Goal: Information Seeking & Learning: Learn about a topic

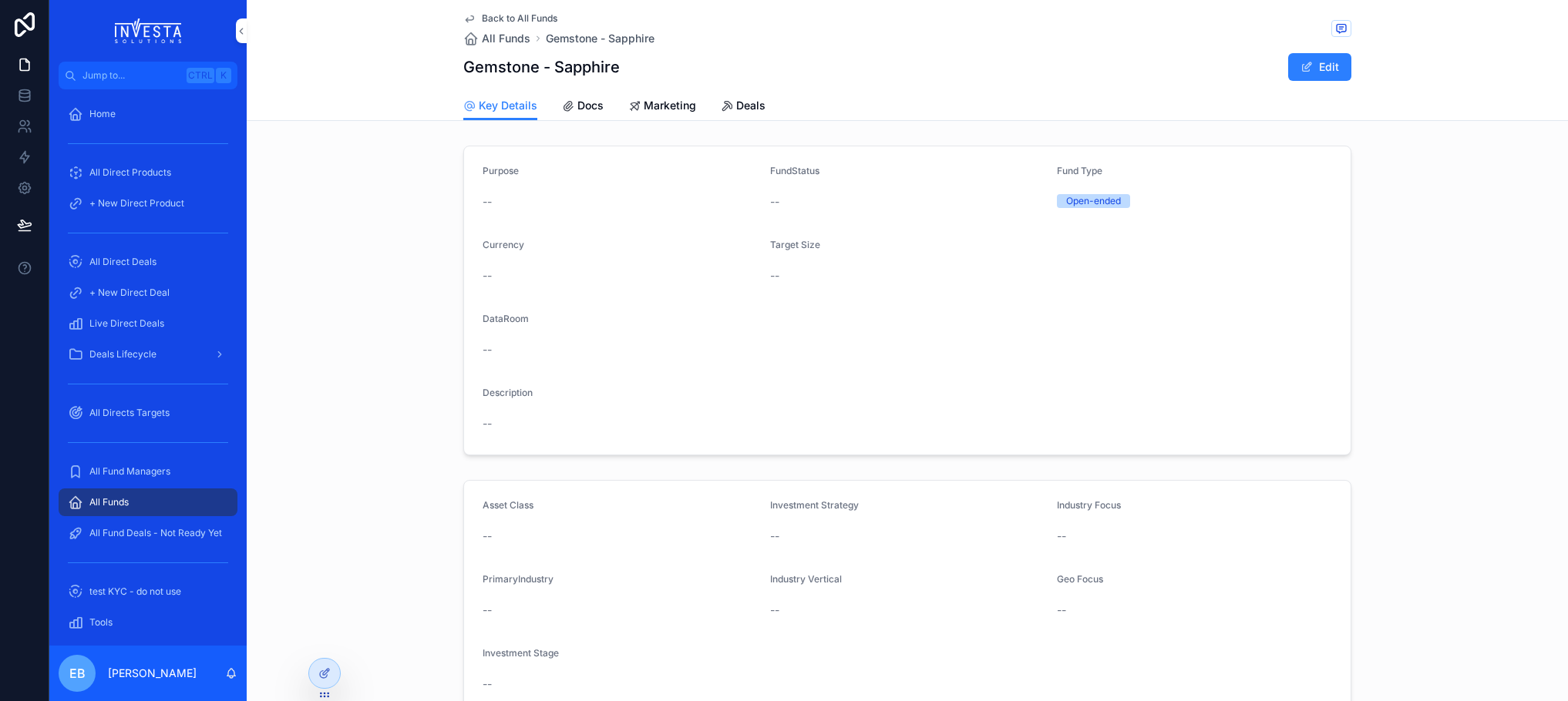
click at [146, 415] on span "All Directs Targets" at bounding box center [130, 413] width 81 height 12
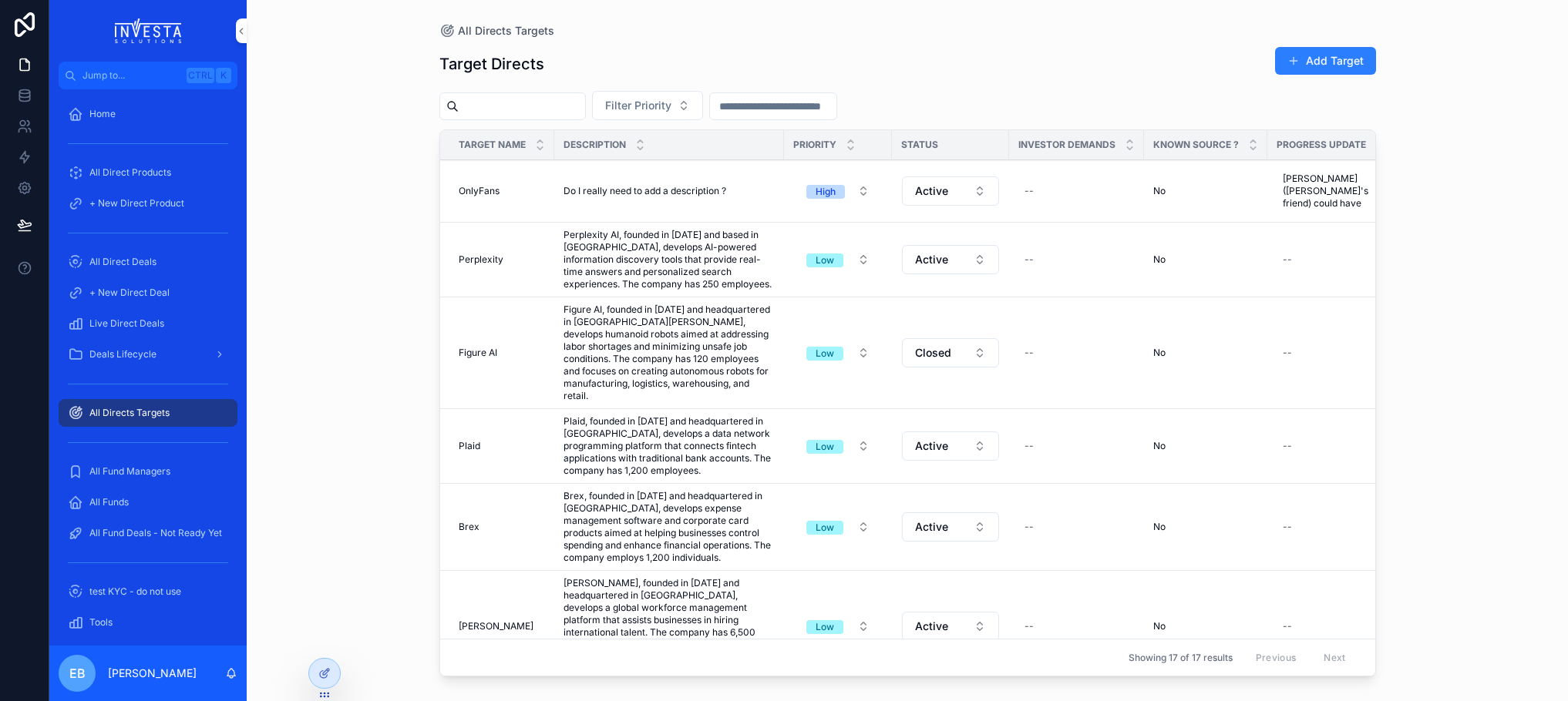
click at [853, 147] on icon "scrollable content" at bounding box center [851, 148] width 5 height 3
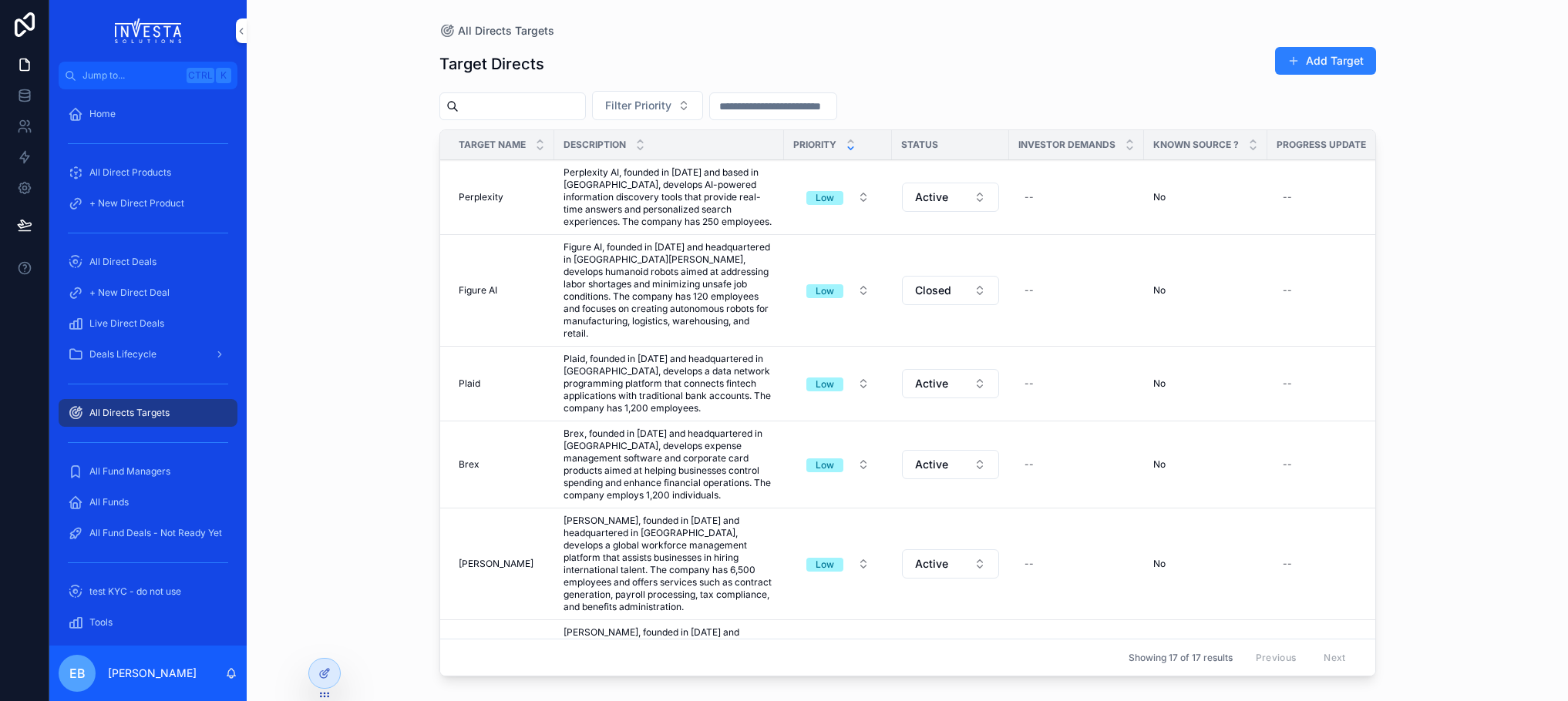
click at [853, 150] on icon "scrollable content" at bounding box center [850, 148] width 10 height 10
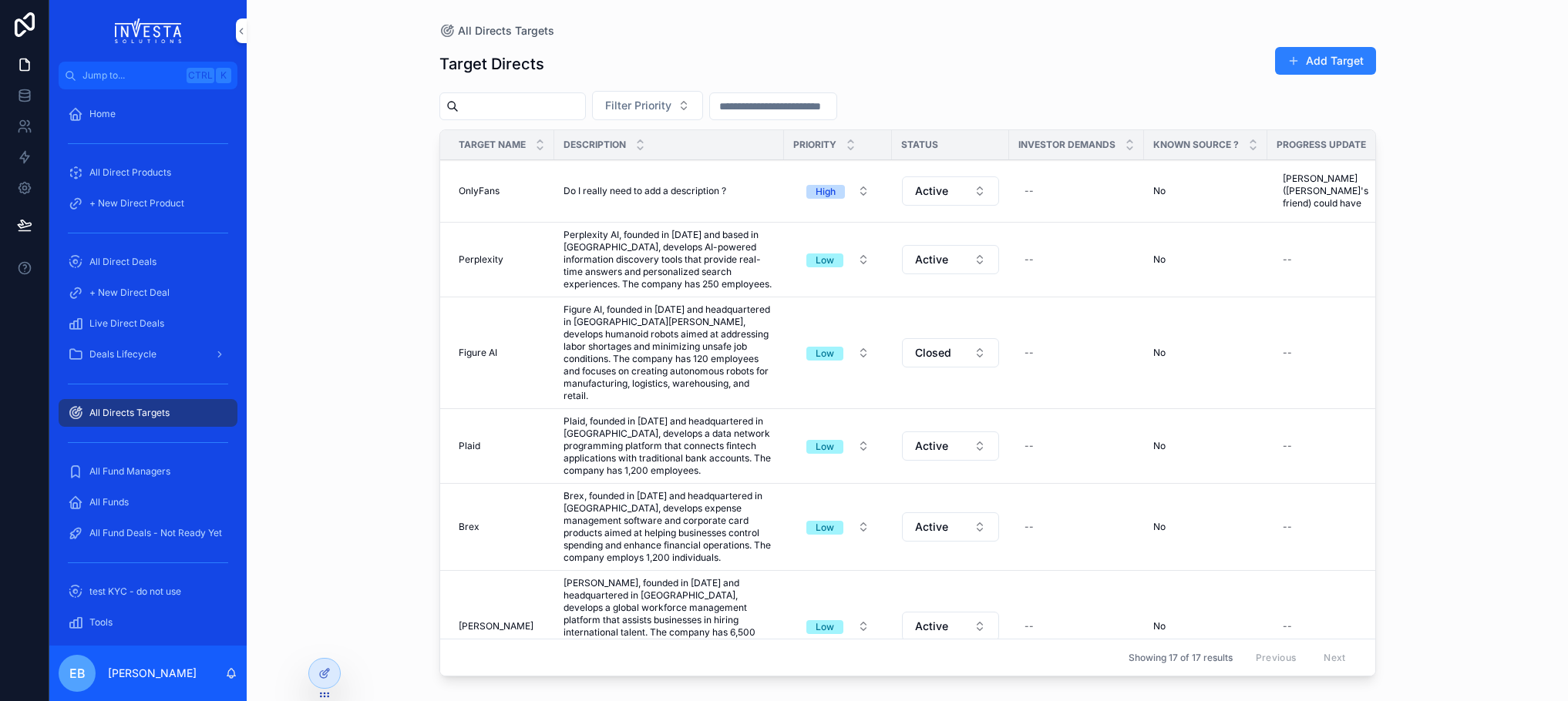
click at [151, 360] on span "Deals Lifecycle" at bounding box center [123, 354] width 67 height 12
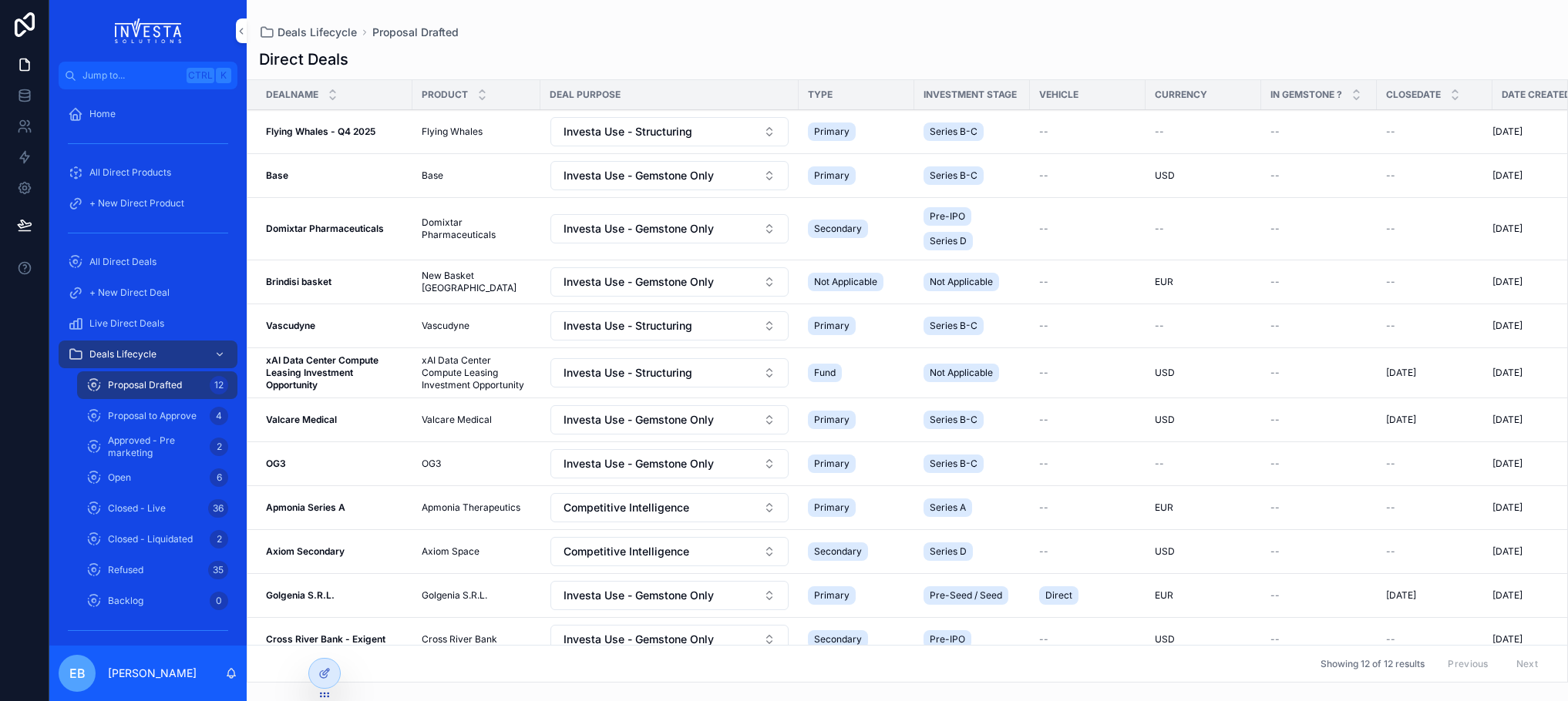
click at [139, 293] on span "+ New Direct Deal" at bounding box center [130, 293] width 81 height 12
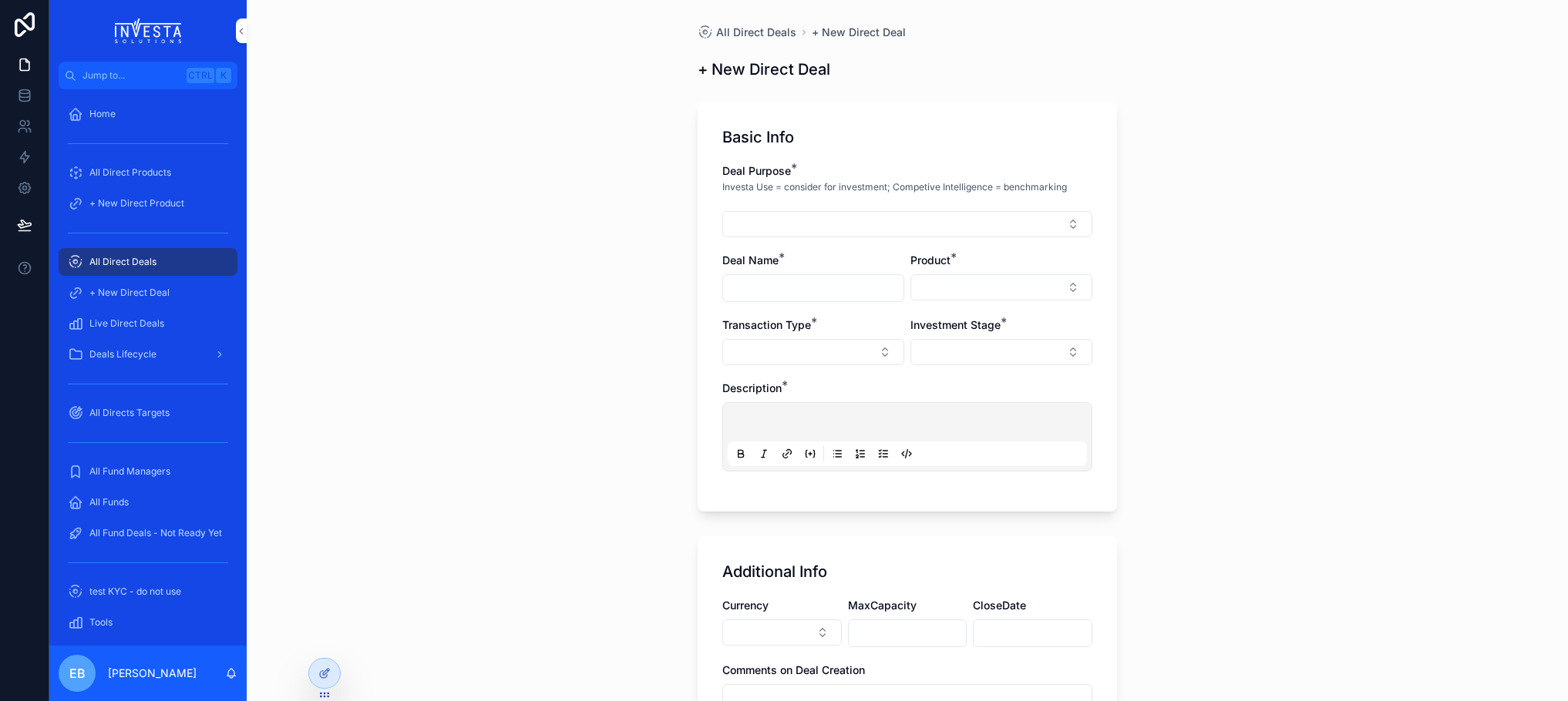
click at [589, 249] on div "All Direct Deals + New Direct Deal + New Direct Deal Basic Info Deal Purpose * …" at bounding box center [907, 350] width 1321 height 701
click at [326, 674] on icon at bounding box center [325, 673] width 12 height 12
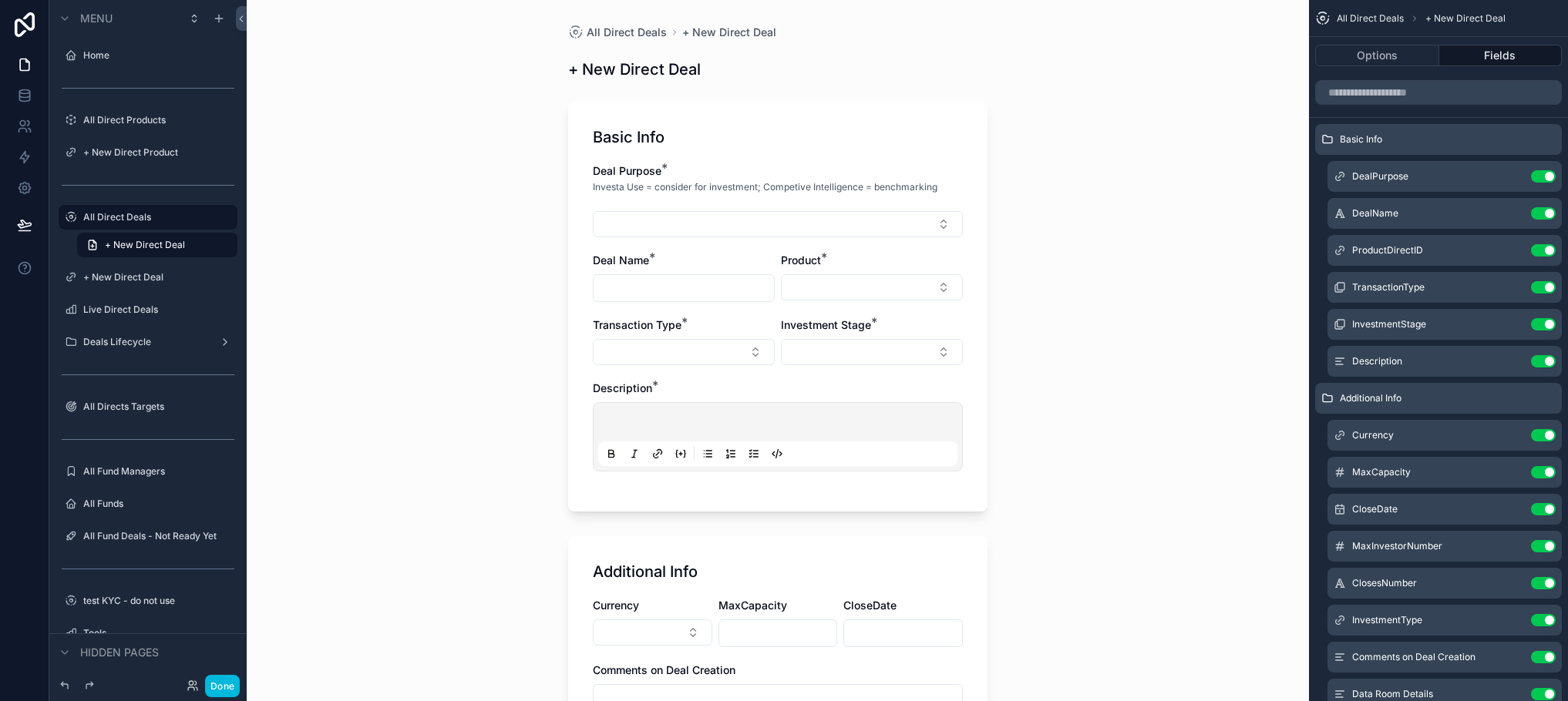
click at [925, 157] on div "Basic Info Deal Purpose * Investa Use = consider for investment; Competive Inte…" at bounding box center [777, 306] width 419 height 410
click at [1380, 60] on button "Options" at bounding box center [1377, 55] width 124 height 22
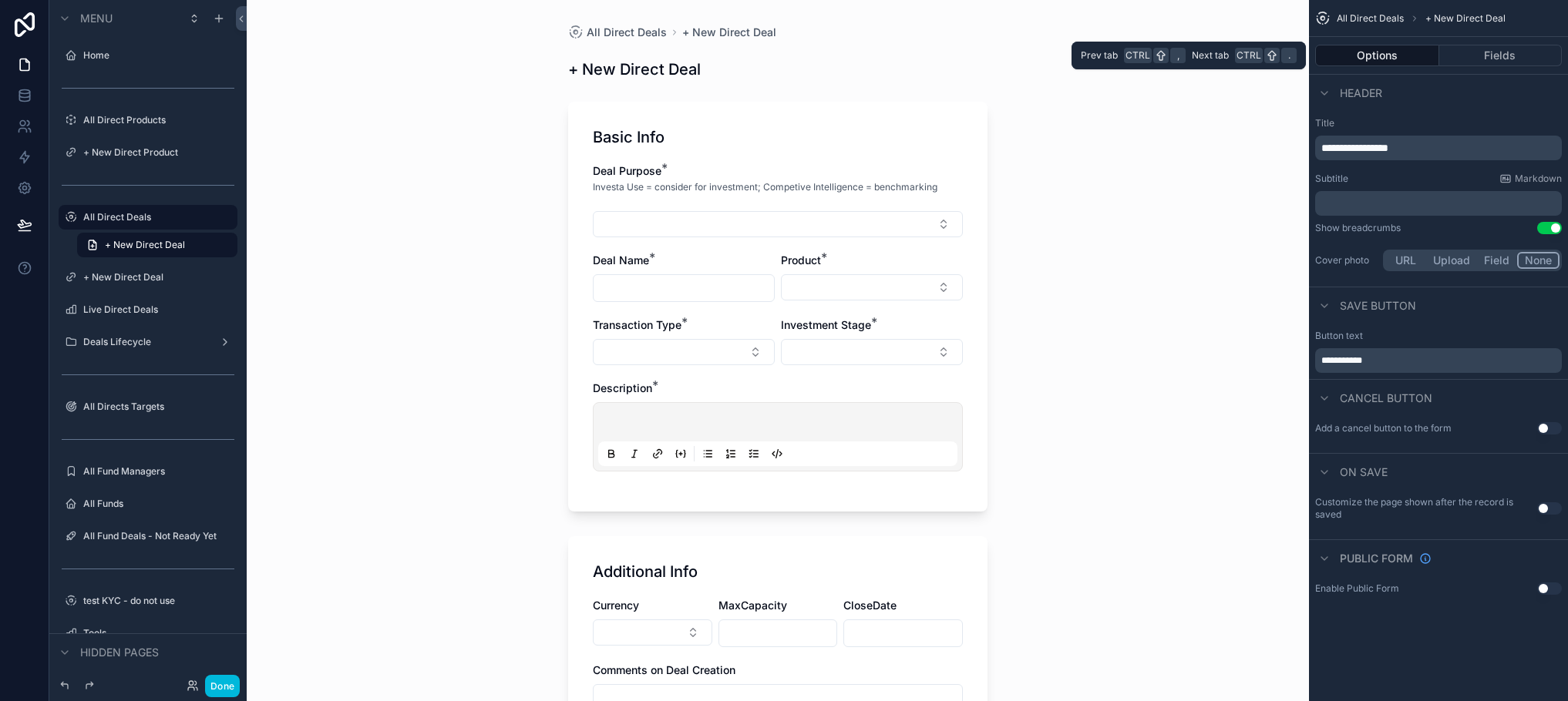
click at [1507, 48] on button "Fields" at bounding box center [1501, 55] width 123 height 22
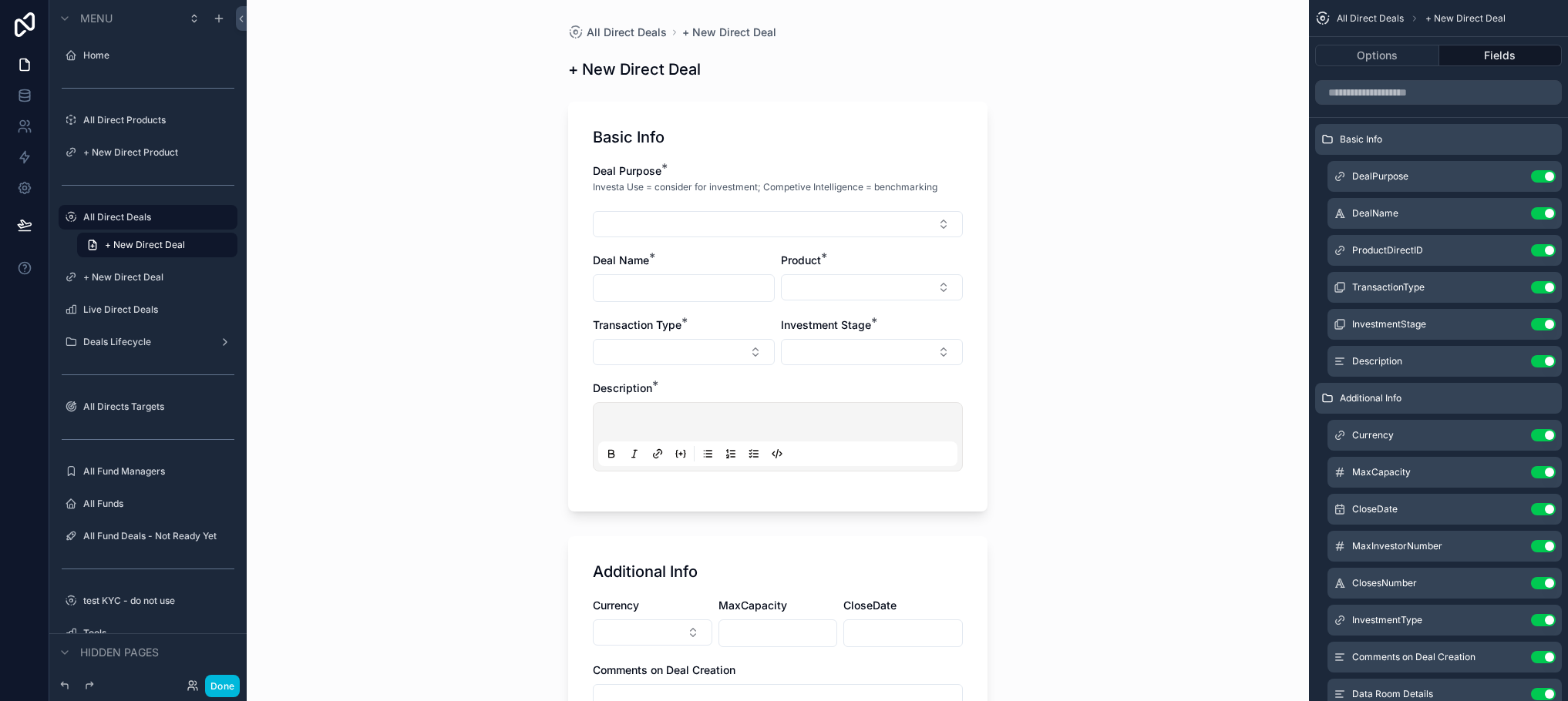
click at [613, 367] on div "Deal Purpose * Investa Use = consider for investment; Competive Intelligence = …" at bounding box center [777, 326] width 370 height 324
click at [573, 263] on div "Basic Info Deal Purpose * Investa Use = consider for investment; Competive Inte…" at bounding box center [777, 306] width 419 height 410
click at [131, 221] on label "All Direct Deals" at bounding box center [156, 217] width 145 height 12
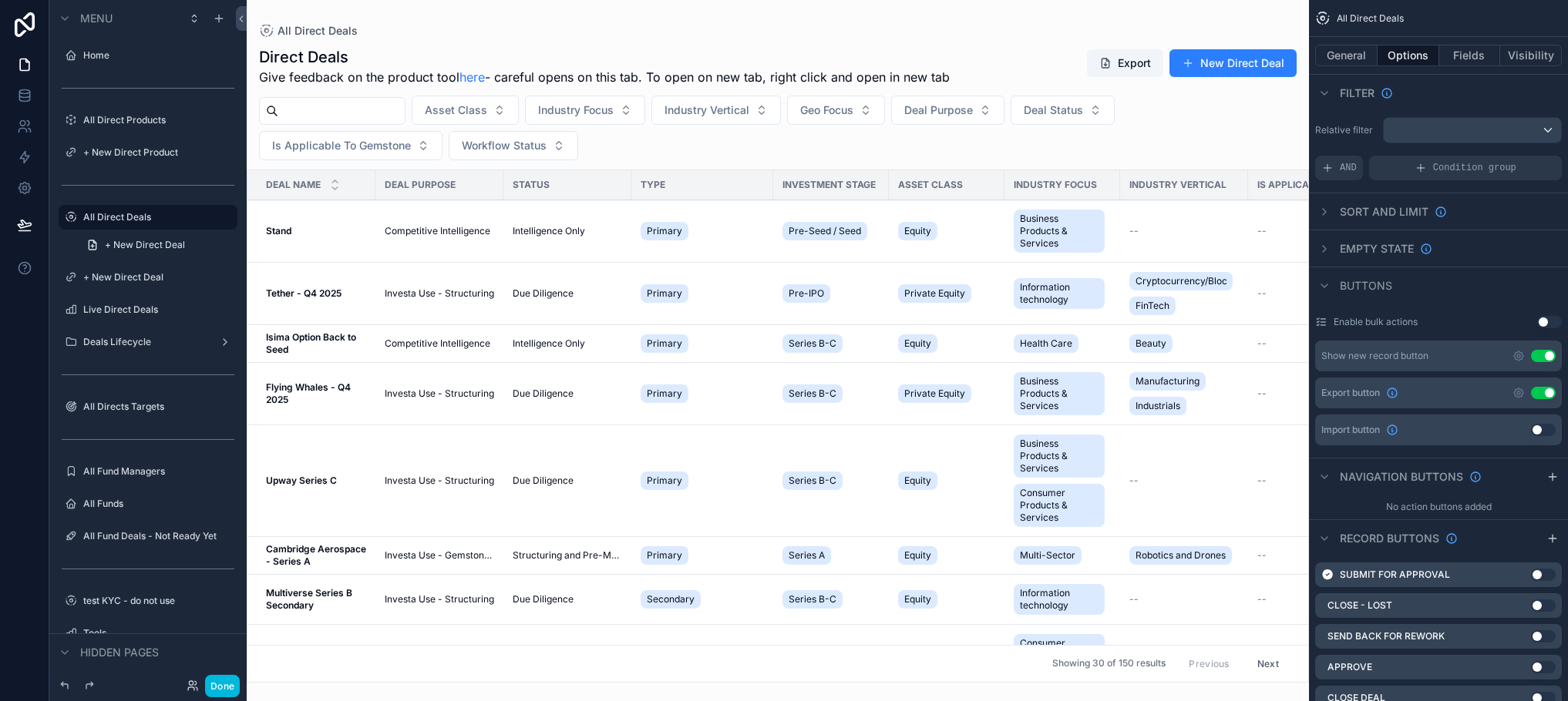
click at [326, 235] on div "Stand Stand" at bounding box center [316, 231] width 100 height 12
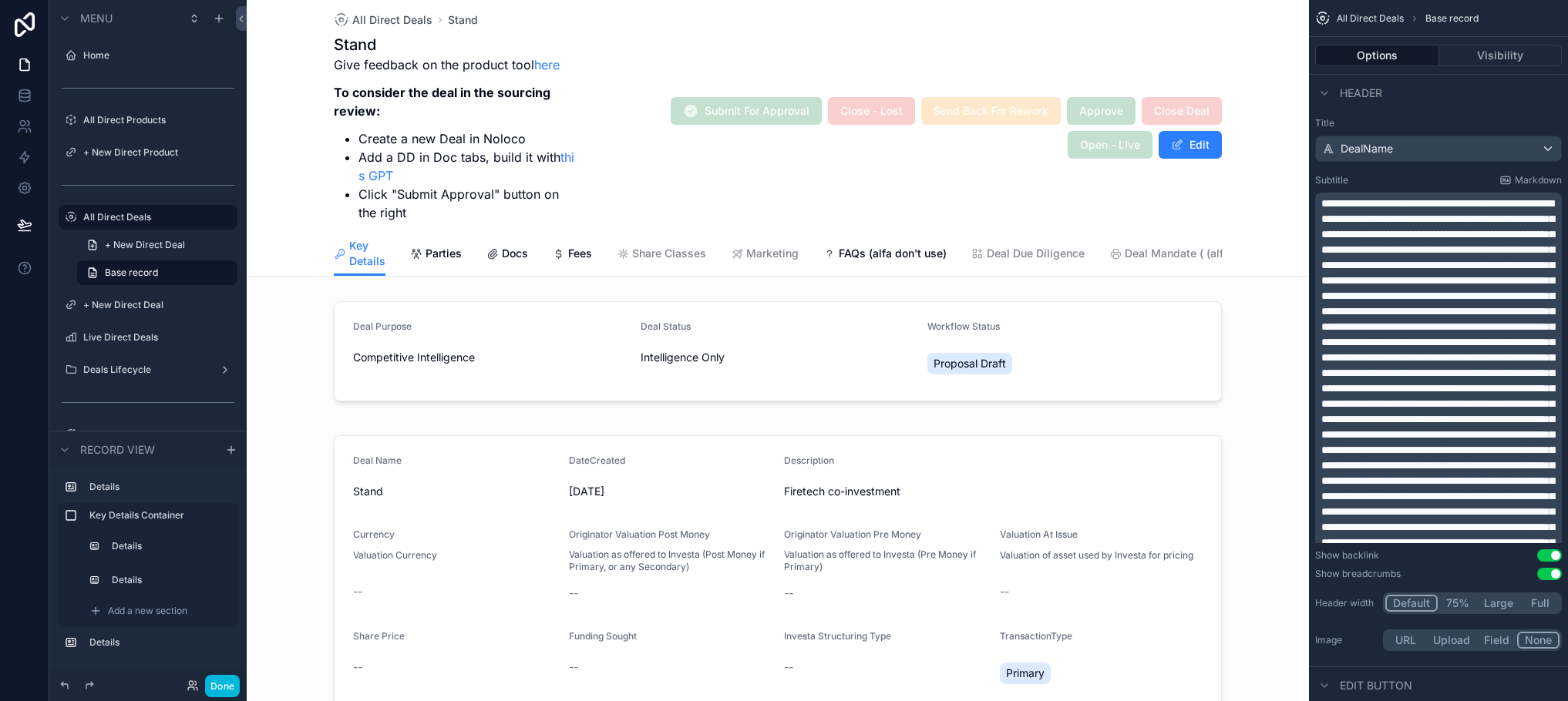
click at [495, 524] on div "scrollable content" at bounding box center [777, 673] width 1062 height 506
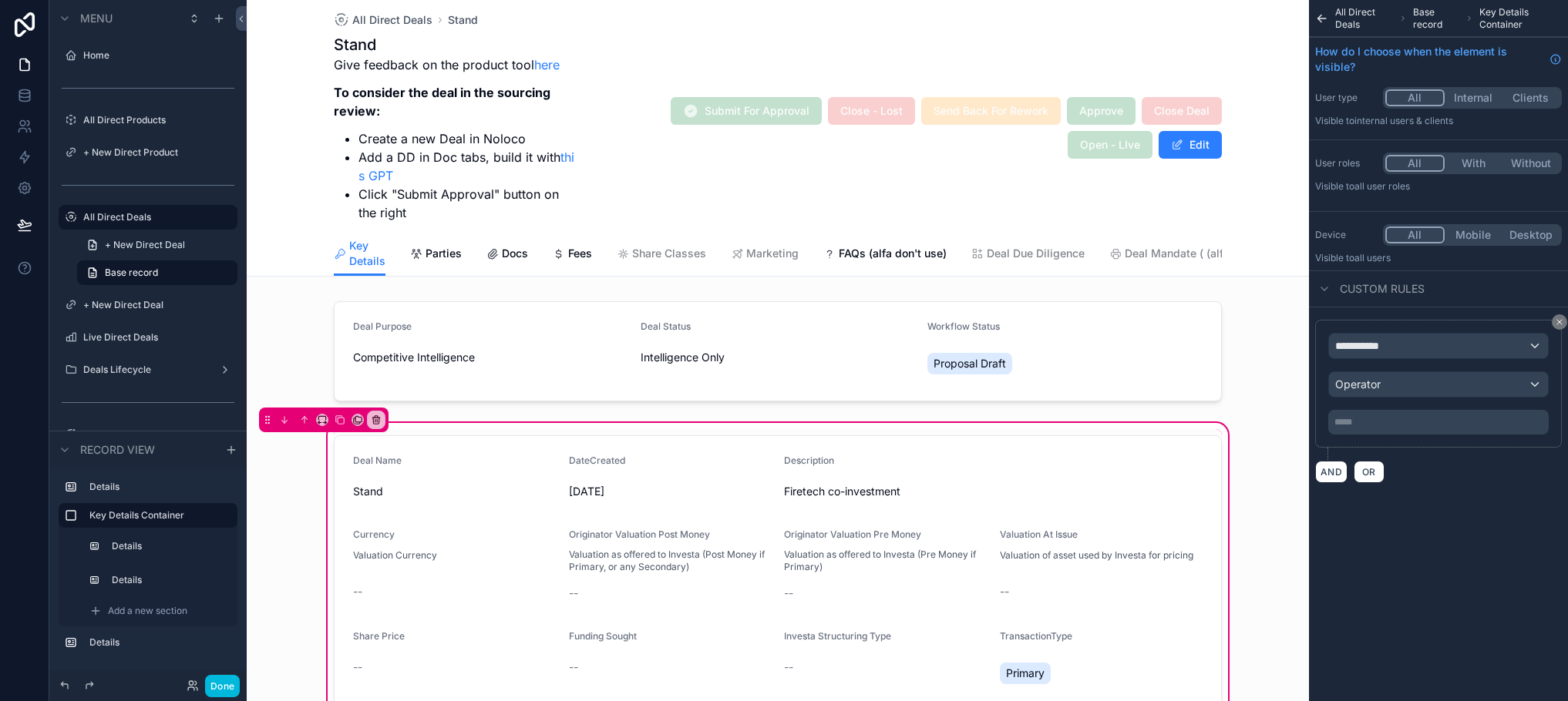
click at [490, 512] on div "scrollable content" at bounding box center [777, 610] width 906 height 362
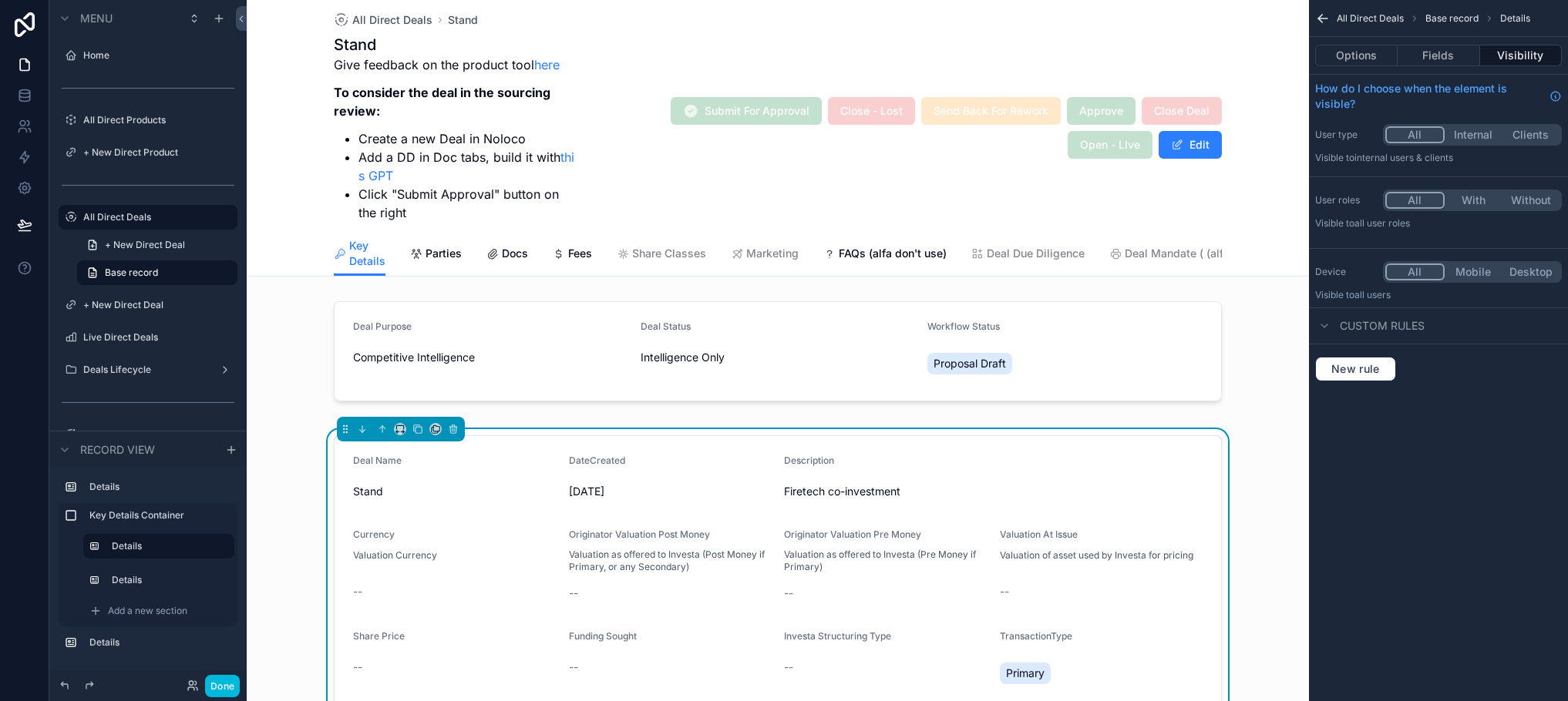
click at [622, 521] on form "Deal Name Stand DateCreated [DATE] Description Firetech co-investment Currency …" at bounding box center [777, 610] width 887 height 348
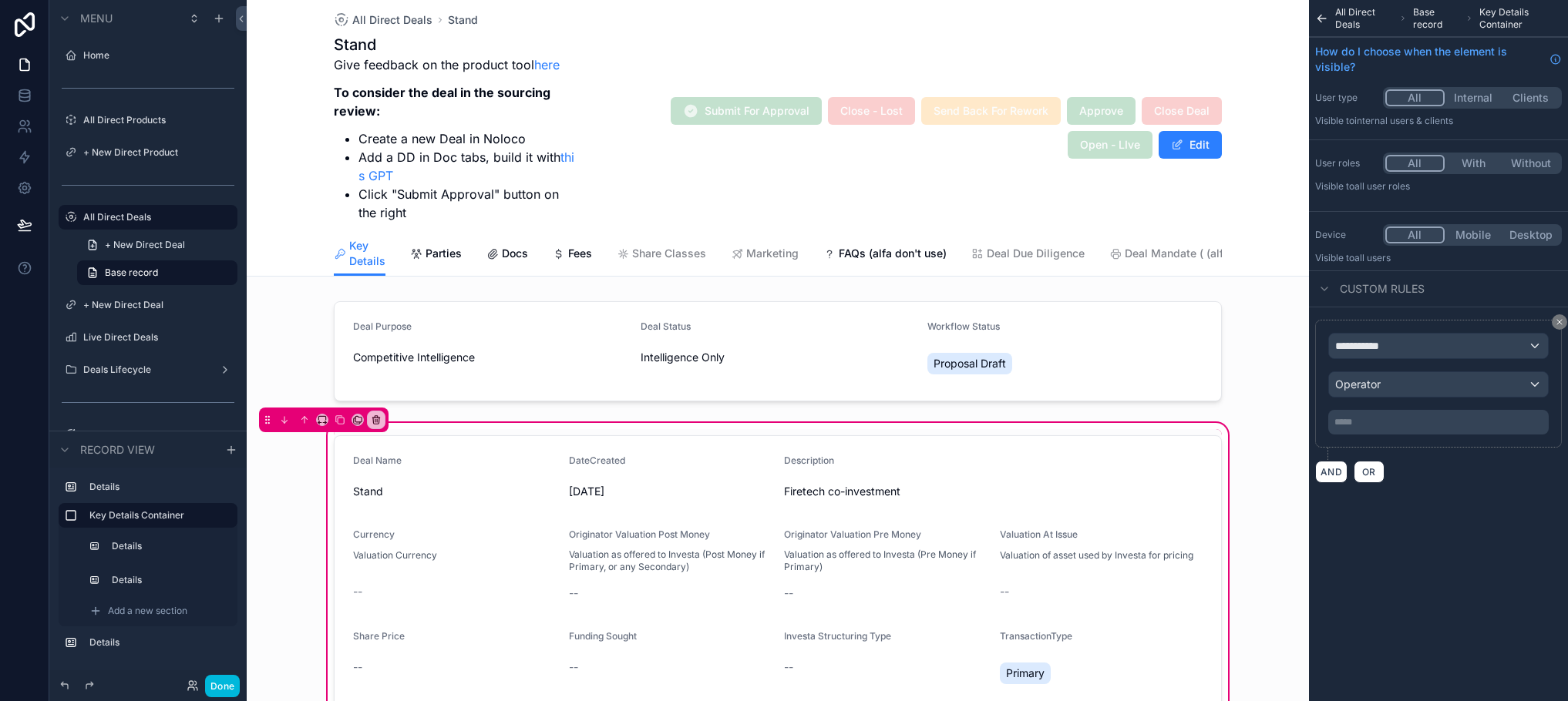
click at [622, 521] on div "scrollable content" at bounding box center [777, 610] width 906 height 362
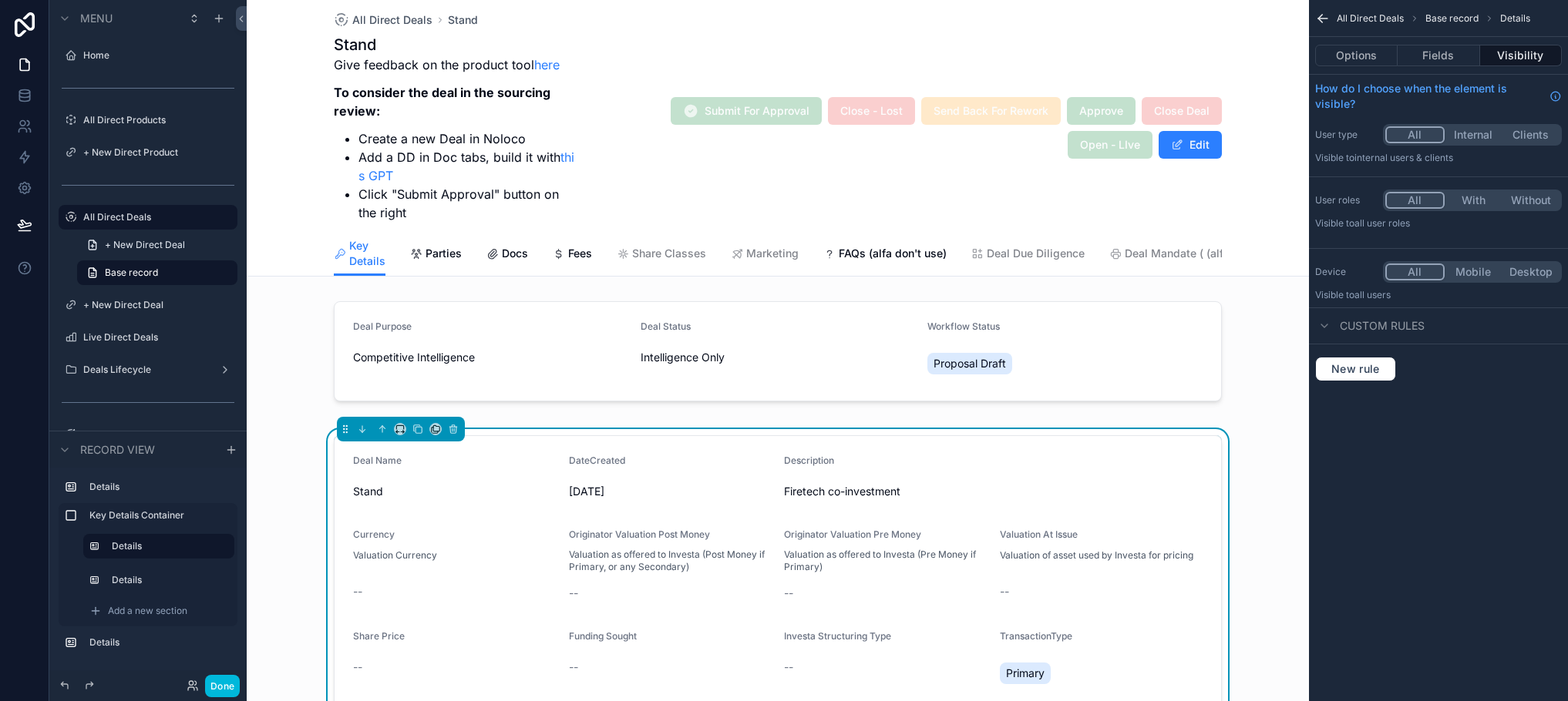
click at [622, 521] on form "Deal Name Stand DateCreated [DATE] Description Firetech co-investment Currency …" at bounding box center [777, 610] width 887 height 348
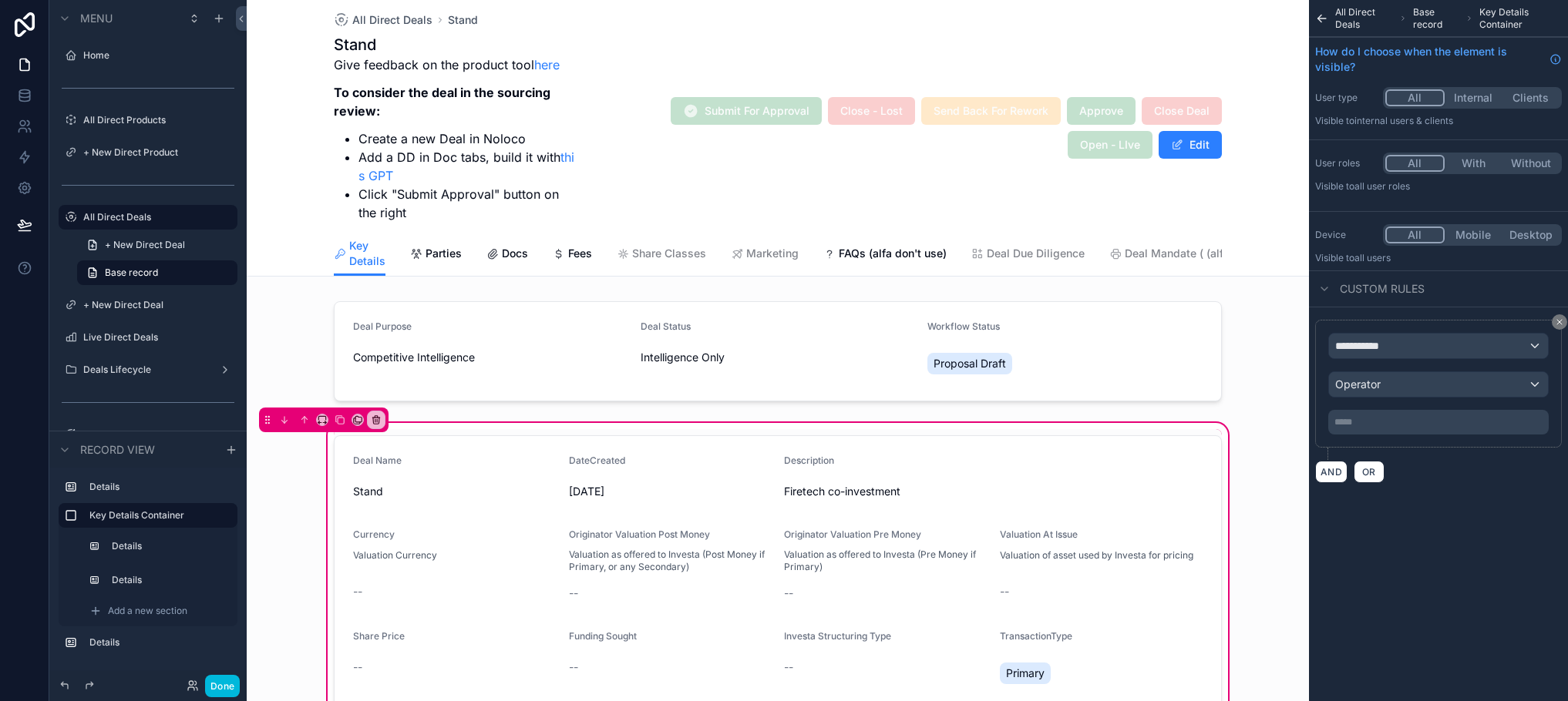
click at [622, 521] on div "scrollable content" at bounding box center [777, 610] width 906 height 362
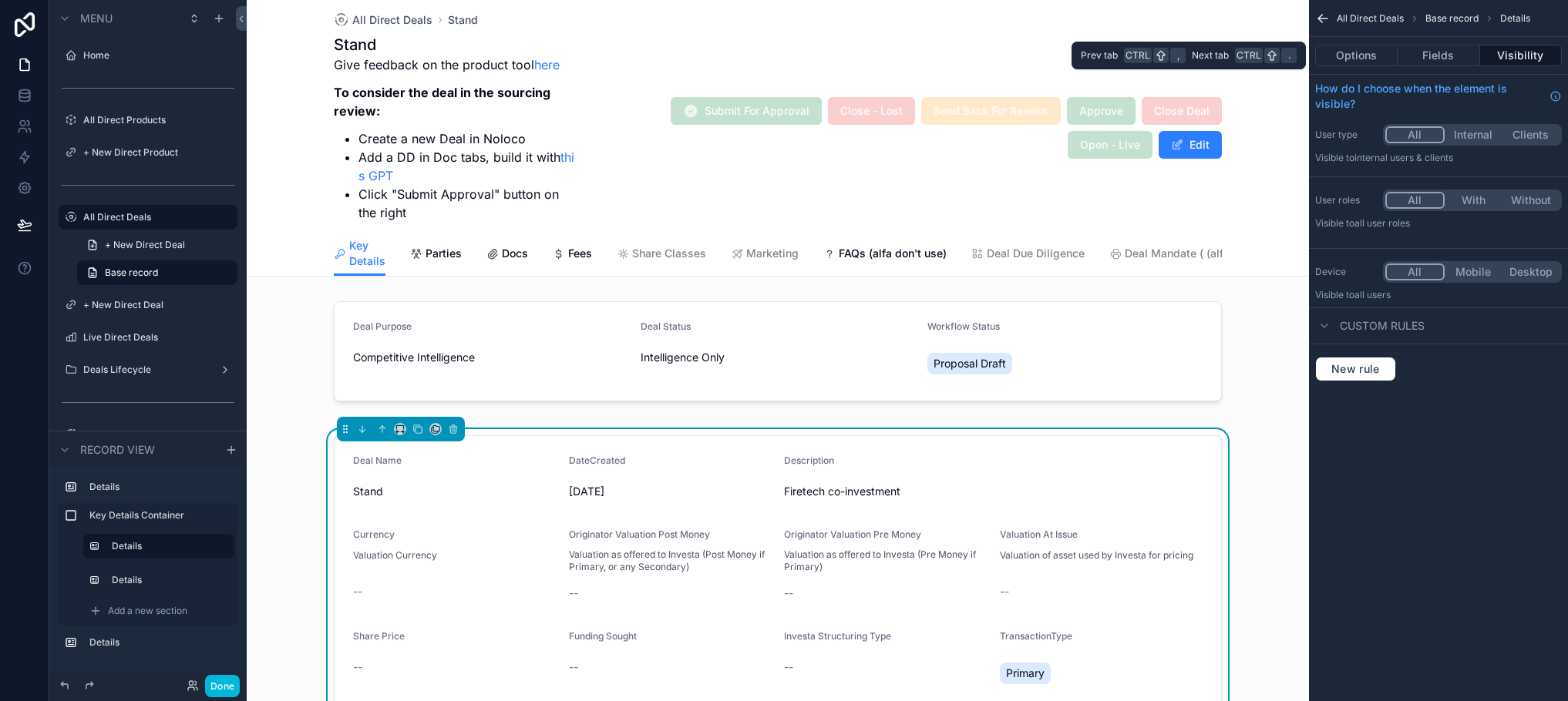
click at [1361, 63] on button "Options" at bounding box center [1356, 55] width 82 height 22
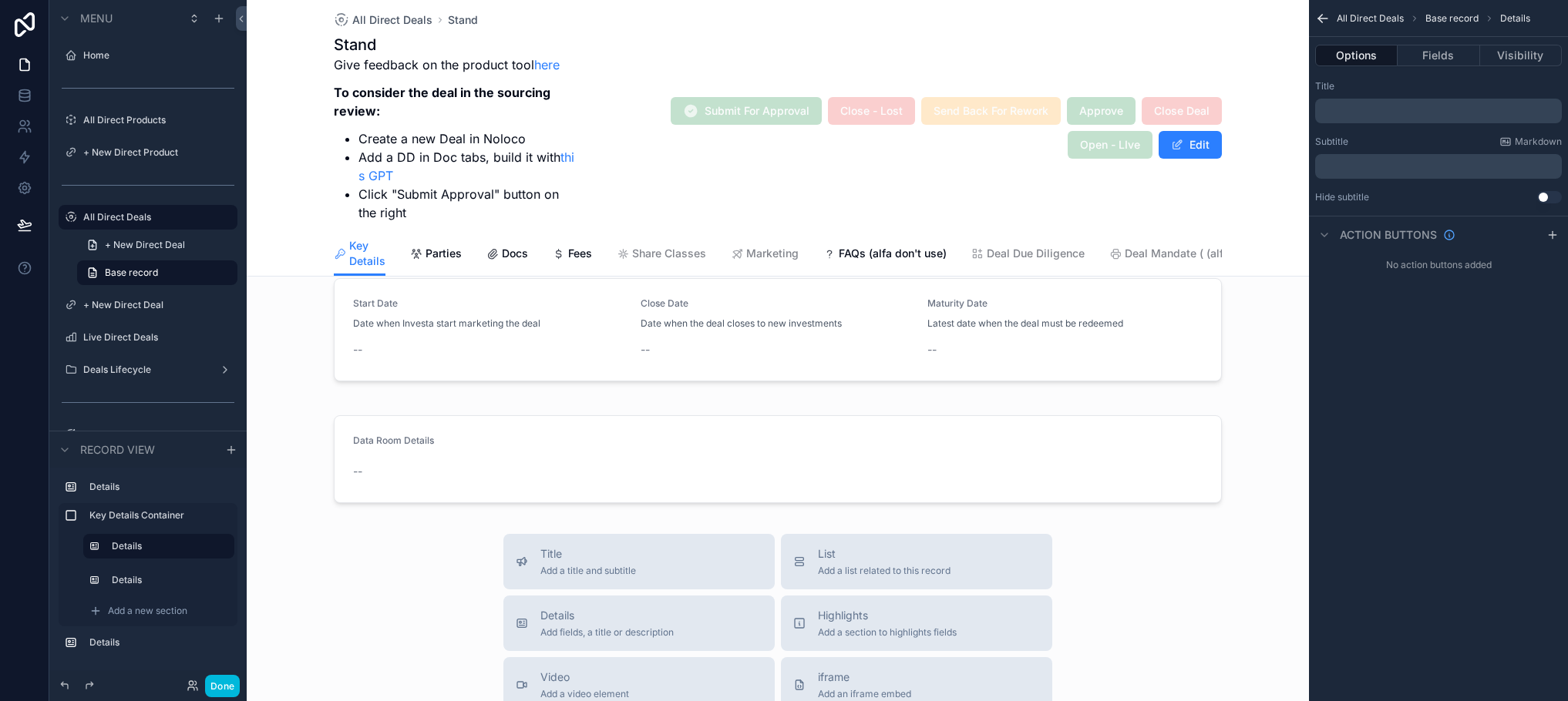
scroll to position [539, 0]
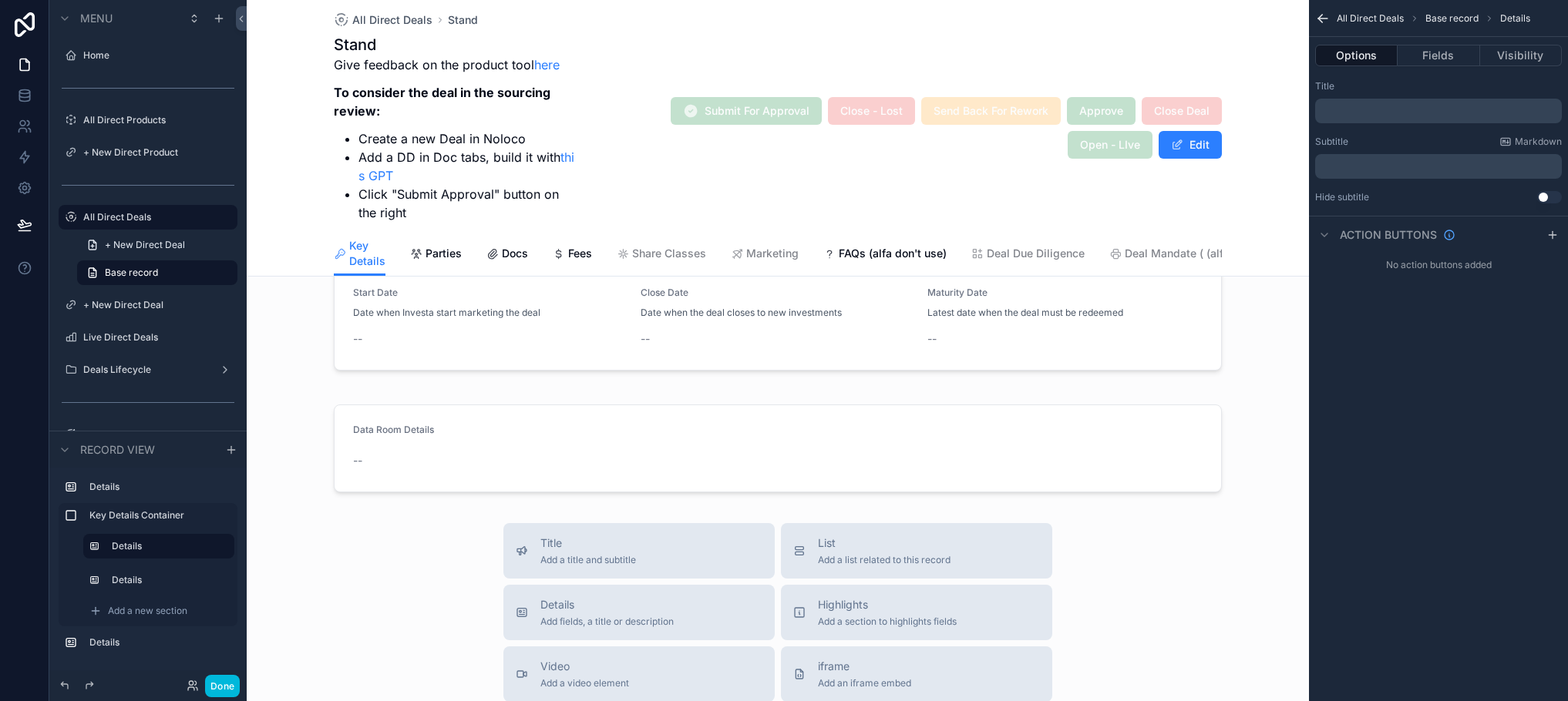
click at [955, 332] on div "scrollable content" at bounding box center [777, 319] width 906 height 116
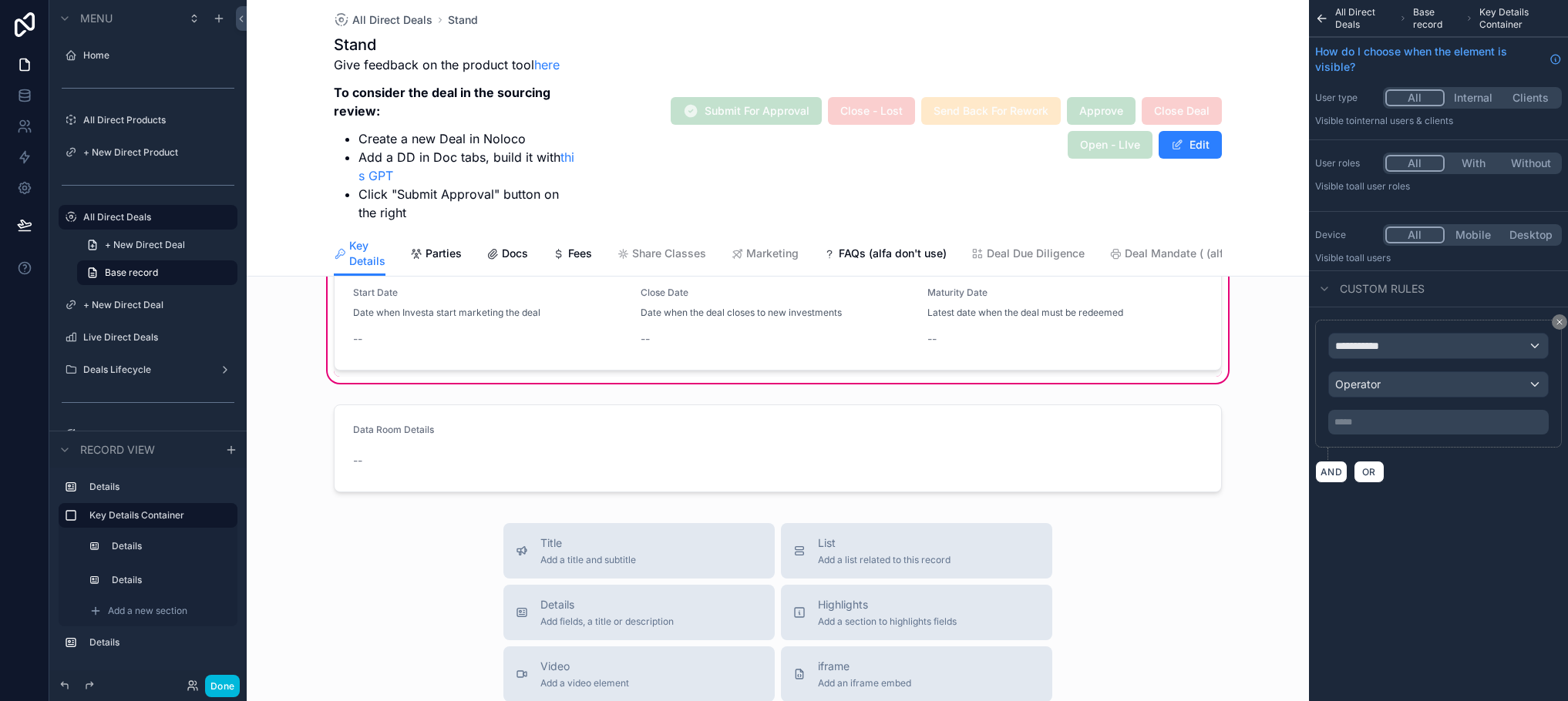
click at [955, 340] on div "scrollable content" at bounding box center [777, 319] width 906 height 116
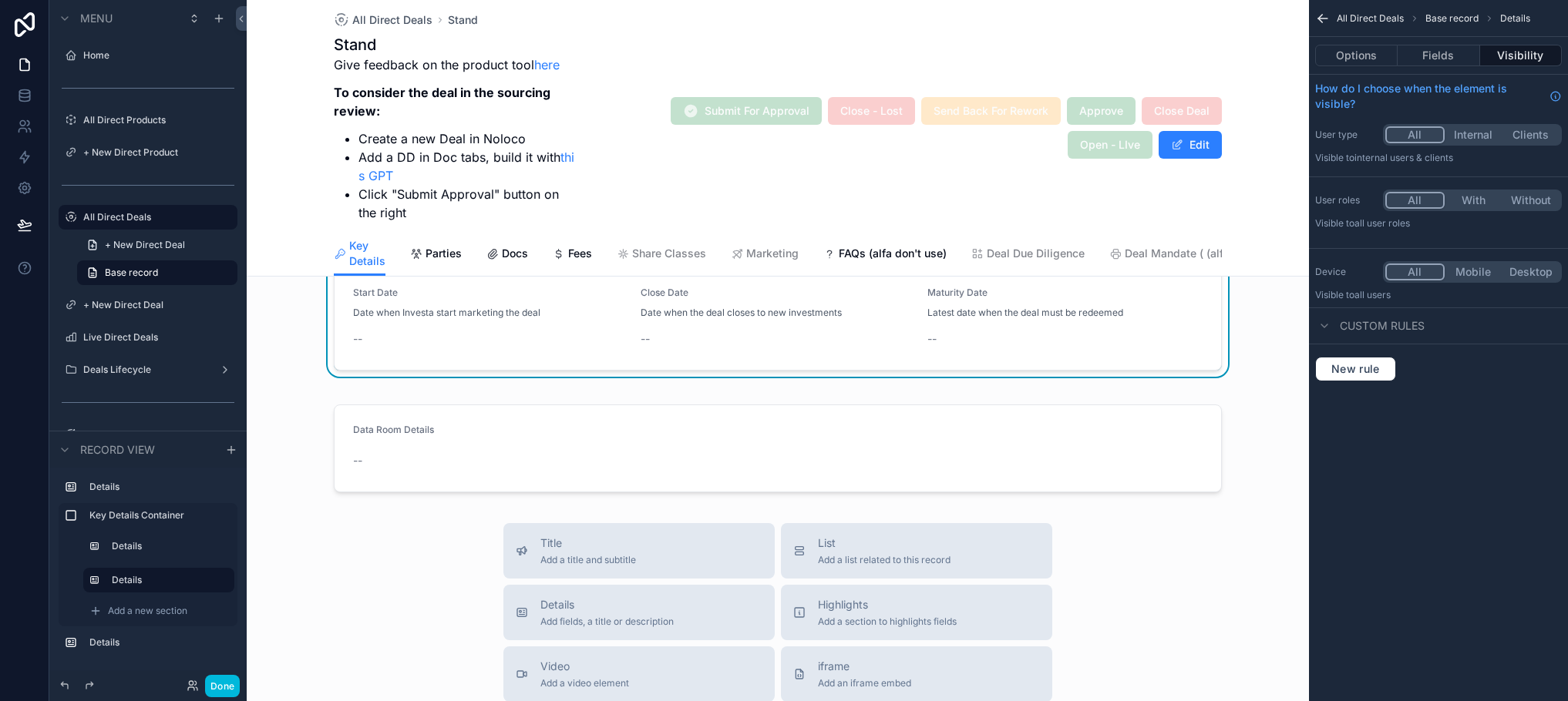
click at [1352, 57] on button "Options" at bounding box center [1356, 55] width 82 height 22
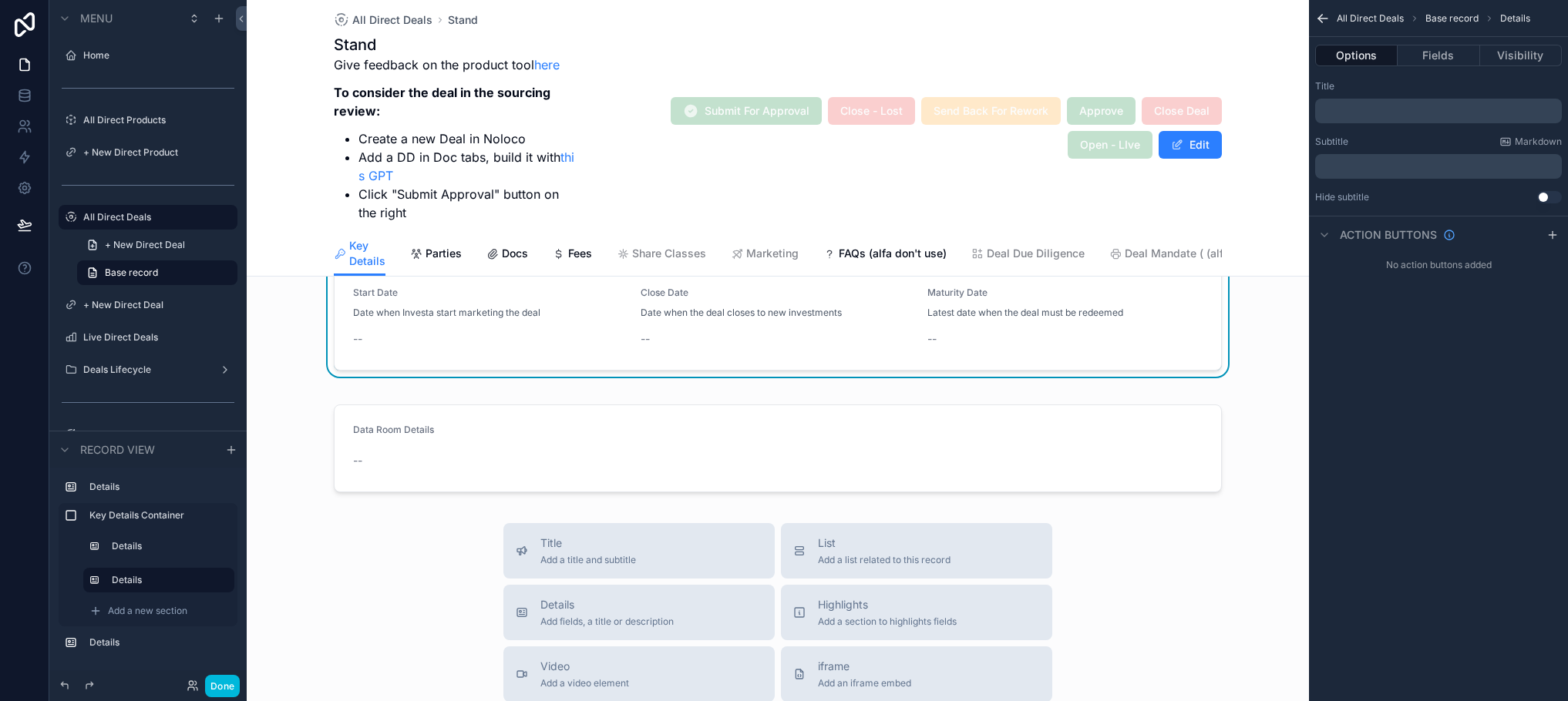
click at [1424, 60] on button "Fields" at bounding box center [1438, 55] width 81 height 22
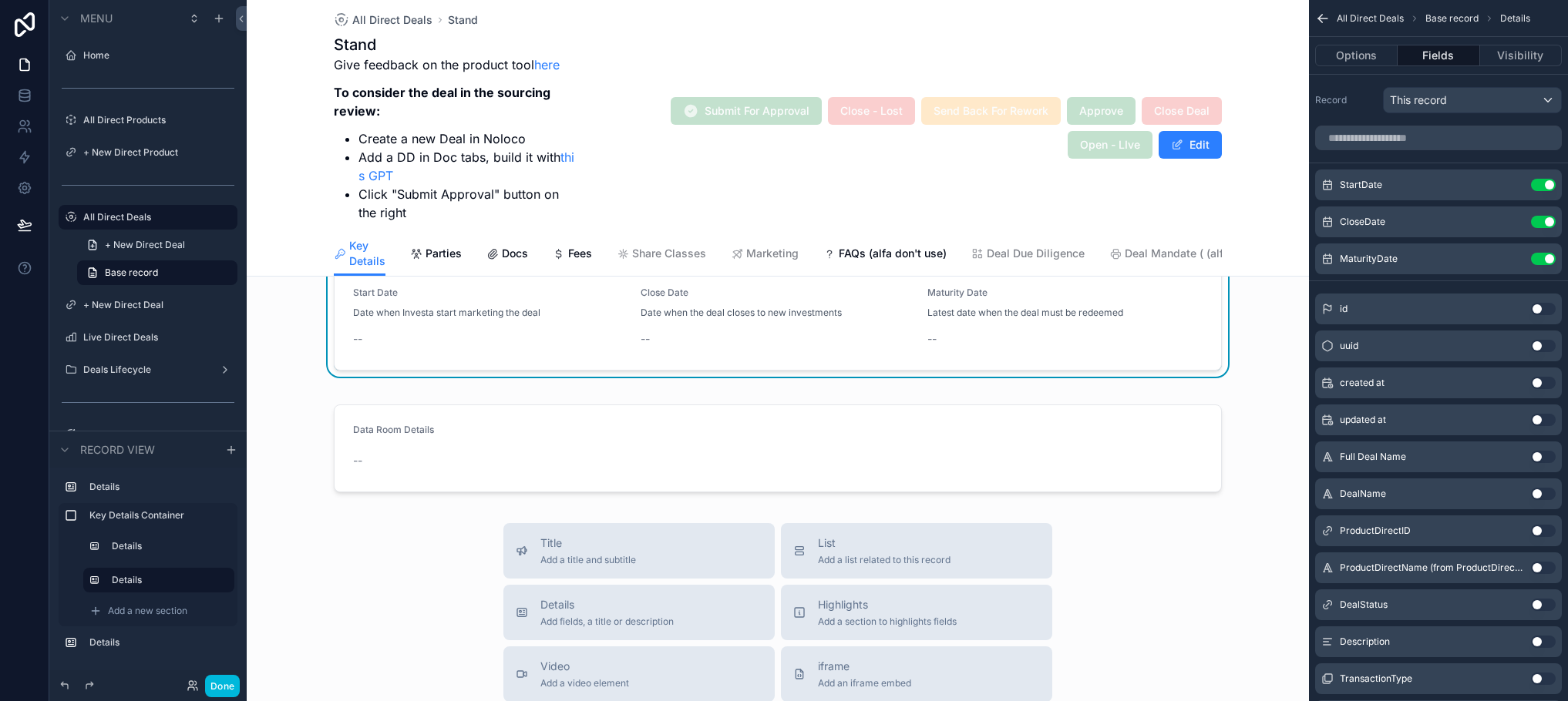
drag, startPoint x: 1426, startPoint y: 23, endPoint x: 1434, endPoint y: 15, distance: 11.3
click at [1427, 23] on span "Base record" at bounding box center [1452, 18] width 53 height 12
click at [1435, 15] on span "Base record" at bounding box center [1452, 18] width 53 height 12
click at [496, 456] on div "scrollable content" at bounding box center [777, 448] width 1062 height 100
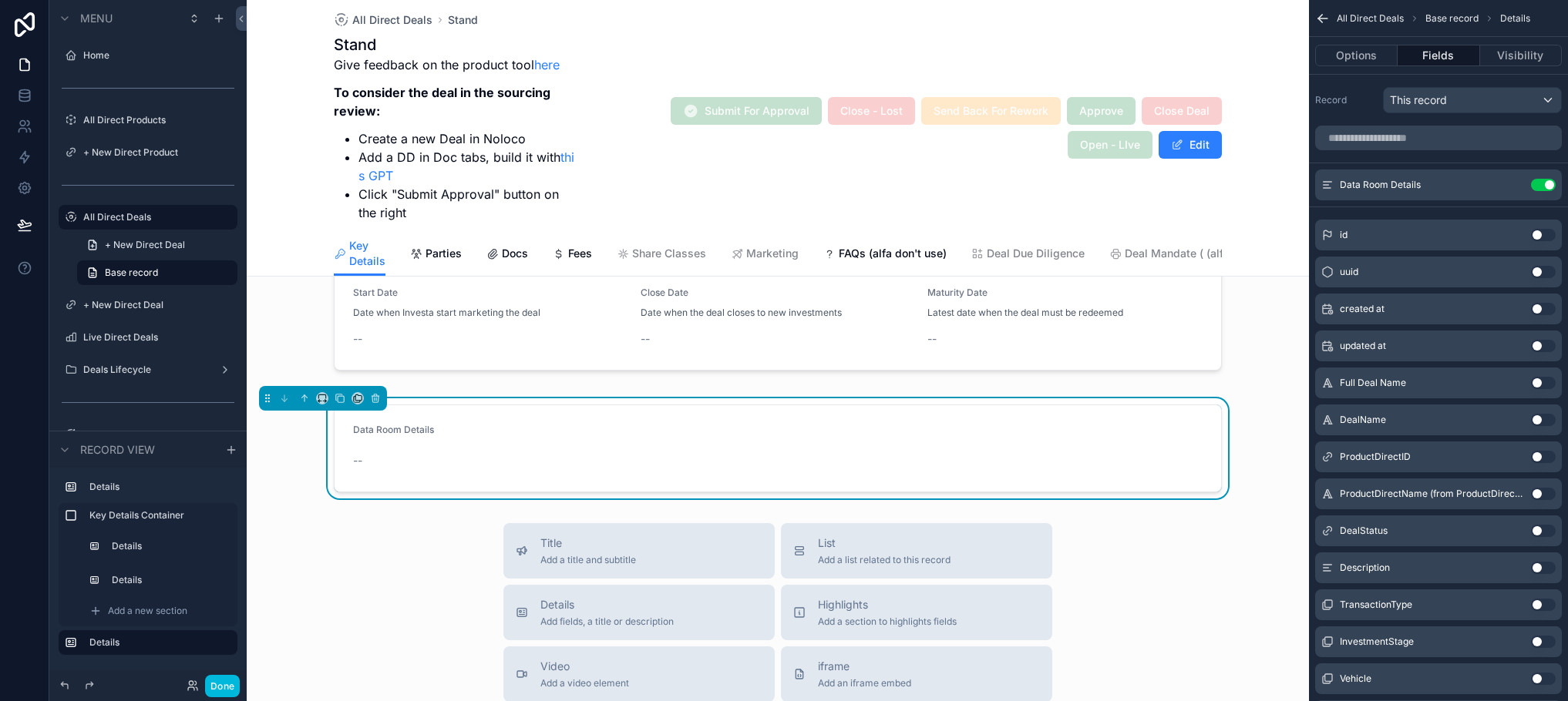
click at [496, 456] on div "Data Room Details --" at bounding box center [777, 448] width 849 height 49
click at [1347, 48] on button "Options" at bounding box center [1356, 55] width 82 height 22
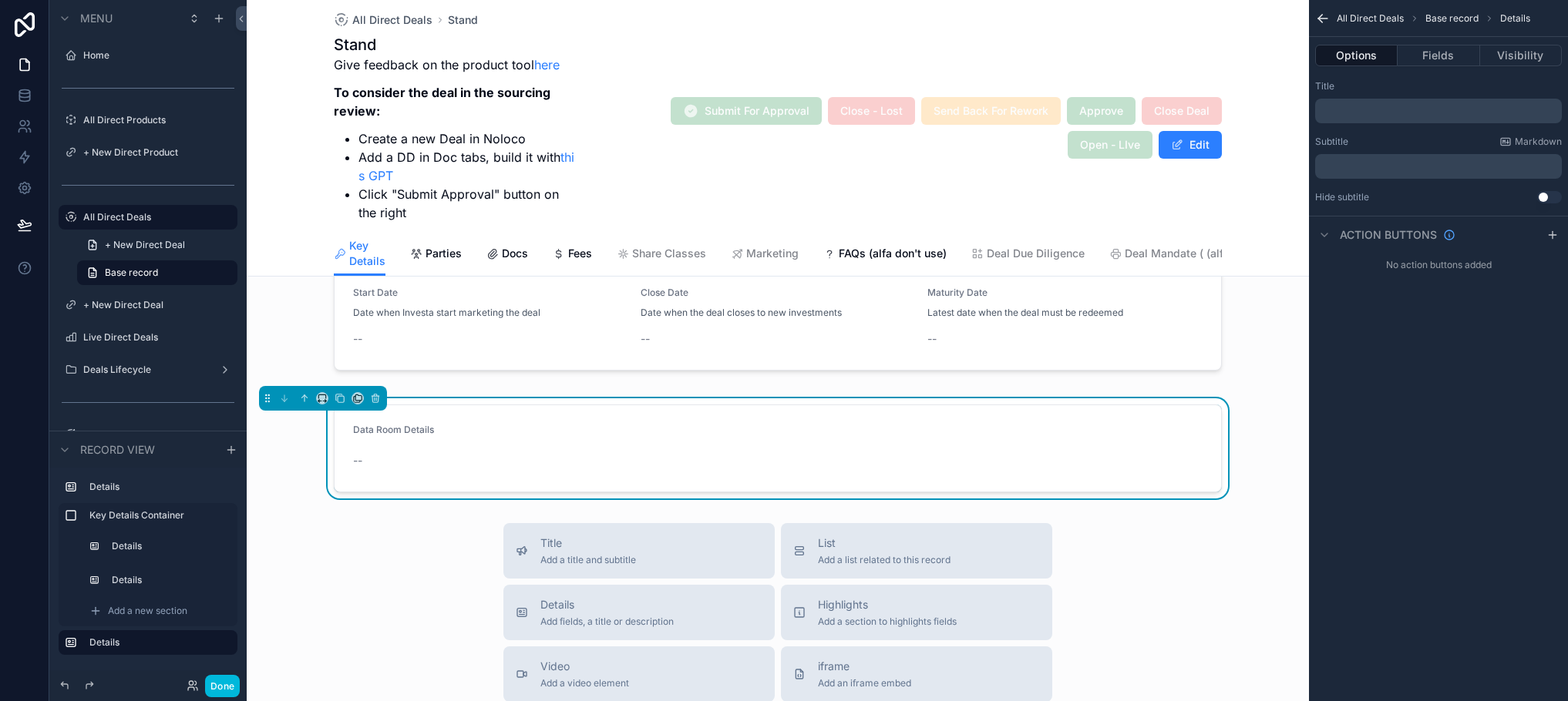
click at [1452, 52] on button "Fields" at bounding box center [1438, 55] width 81 height 22
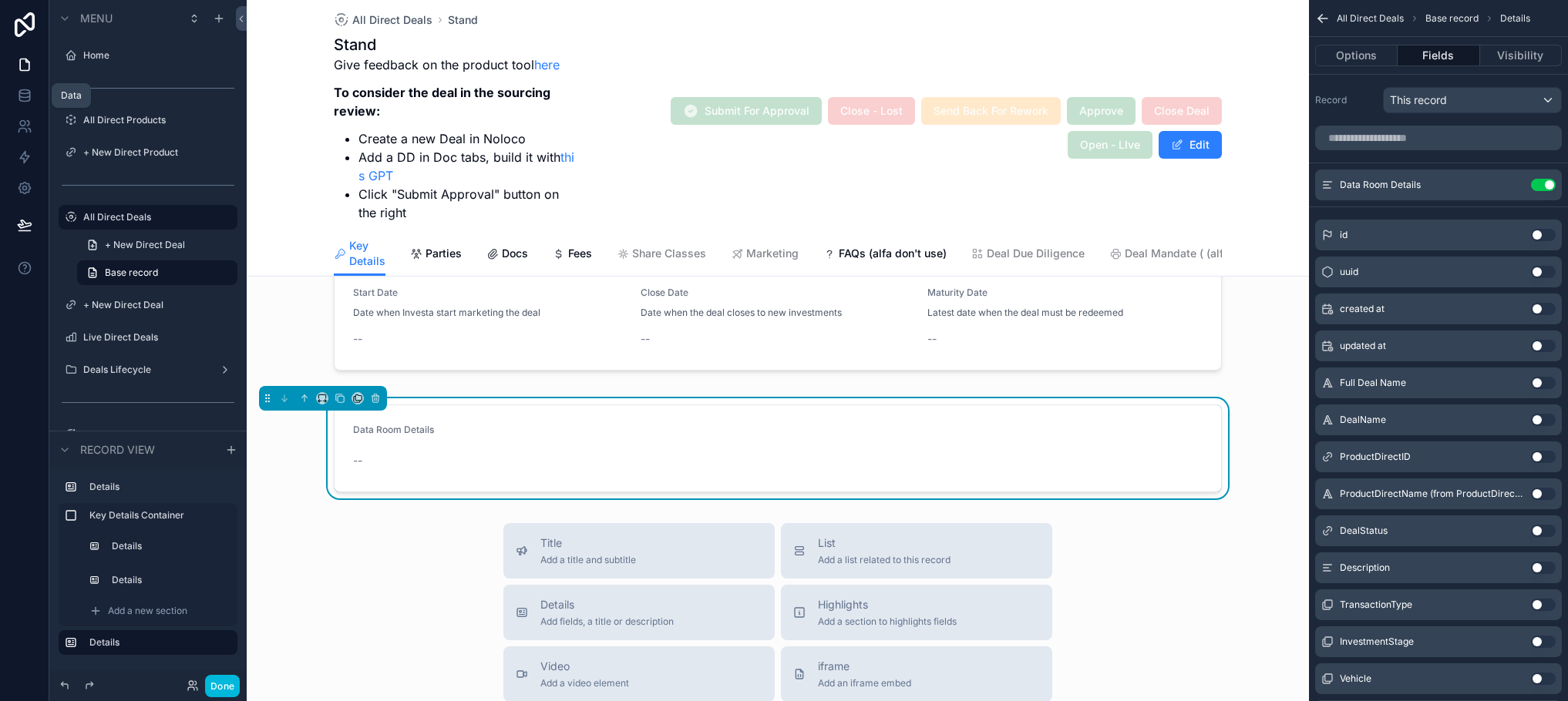
click at [17, 89] on icon at bounding box center [25, 95] width 16 height 16
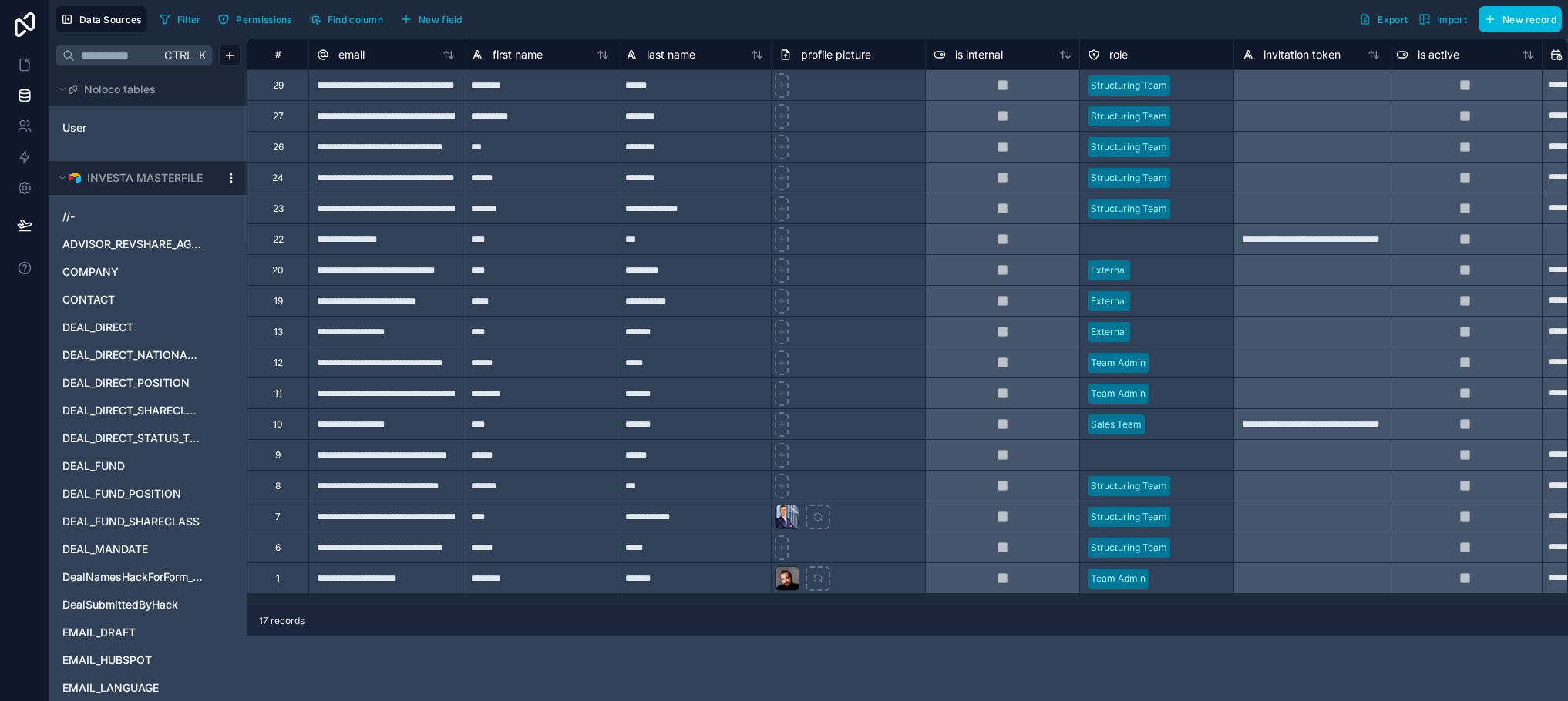
click at [111, 320] on span "DEAL_DIRECT" at bounding box center [97, 327] width 71 height 16
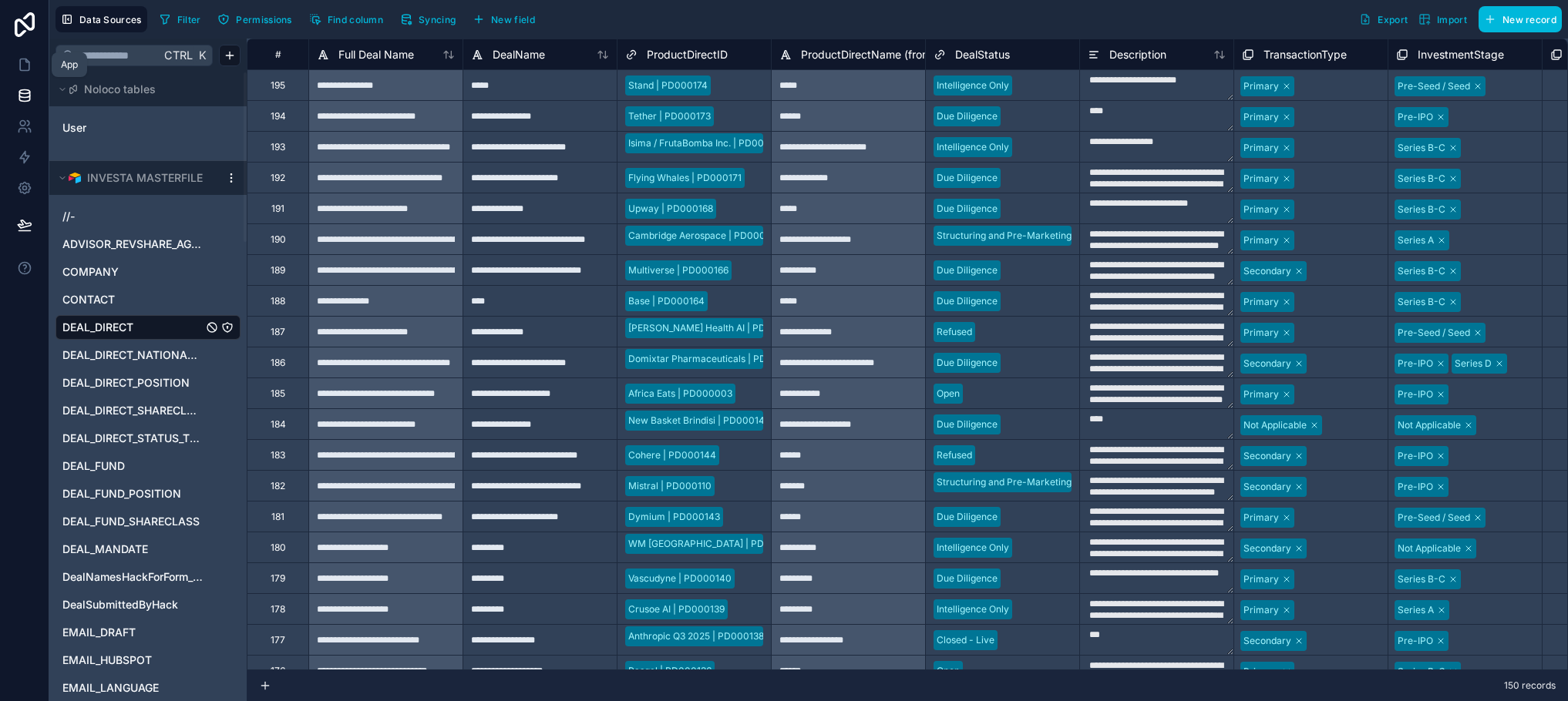
click at [30, 60] on icon at bounding box center [25, 65] width 16 height 16
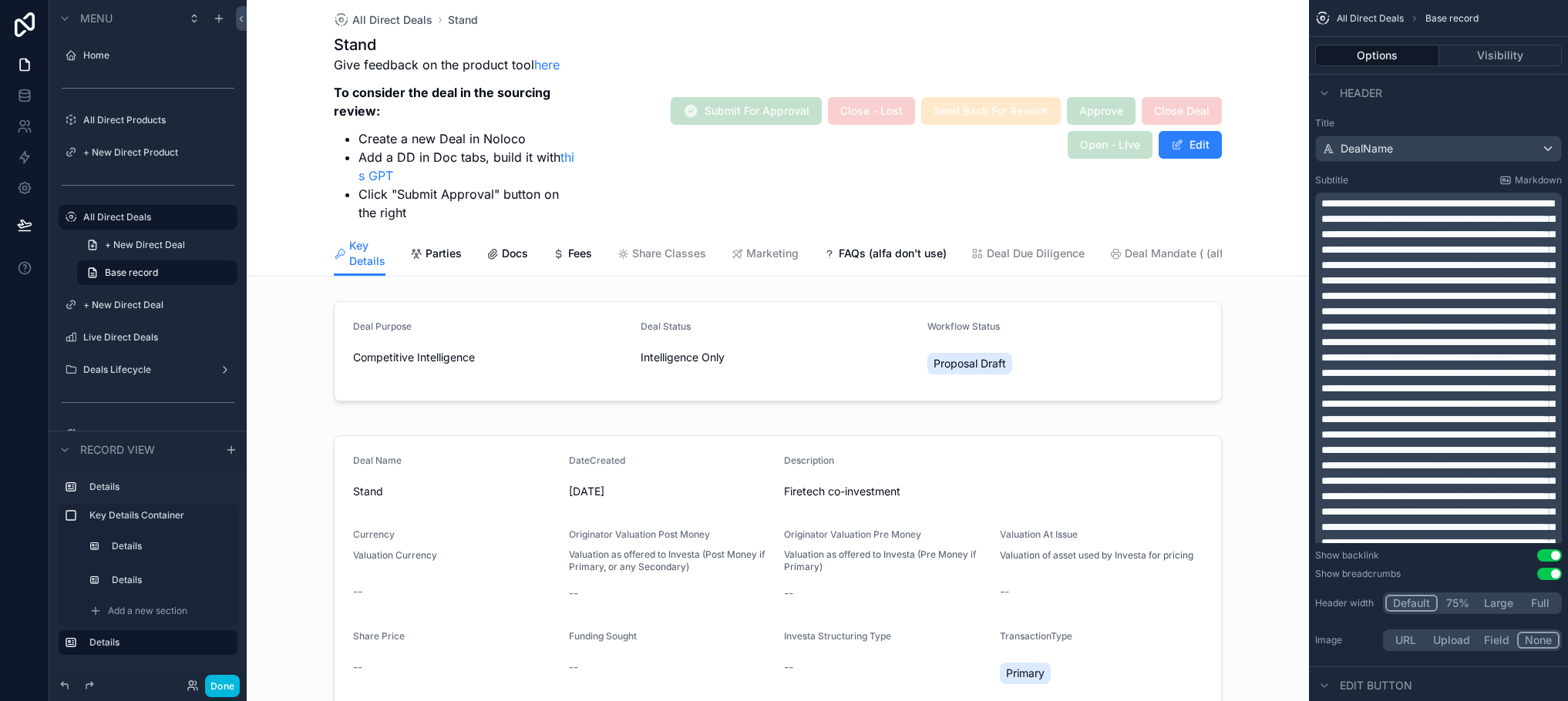
click at [782, 514] on div "scrollable content" at bounding box center [777, 673] width 1062 height 506
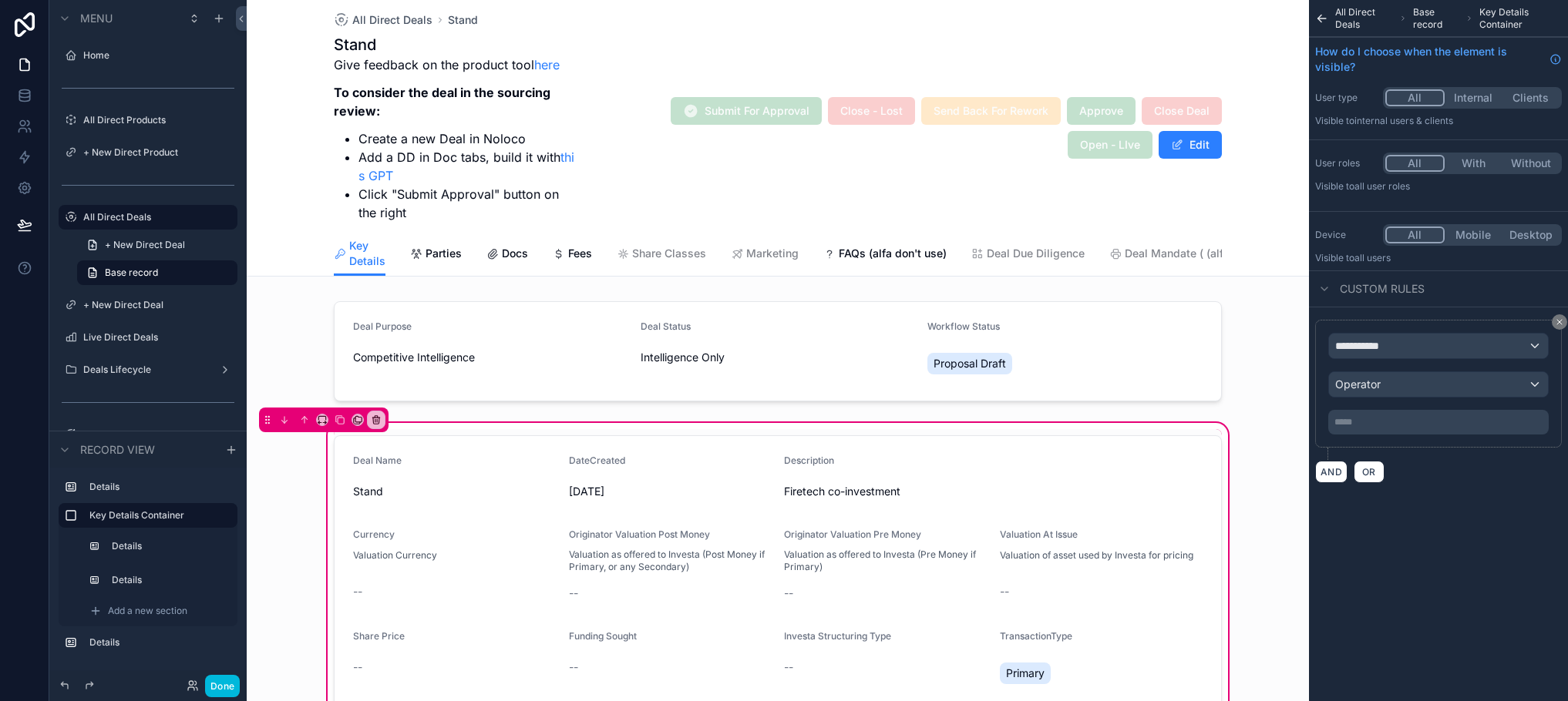
click at [995, 508] on div "scrollable content" at bounding box center [777, 610] width 906 height 362
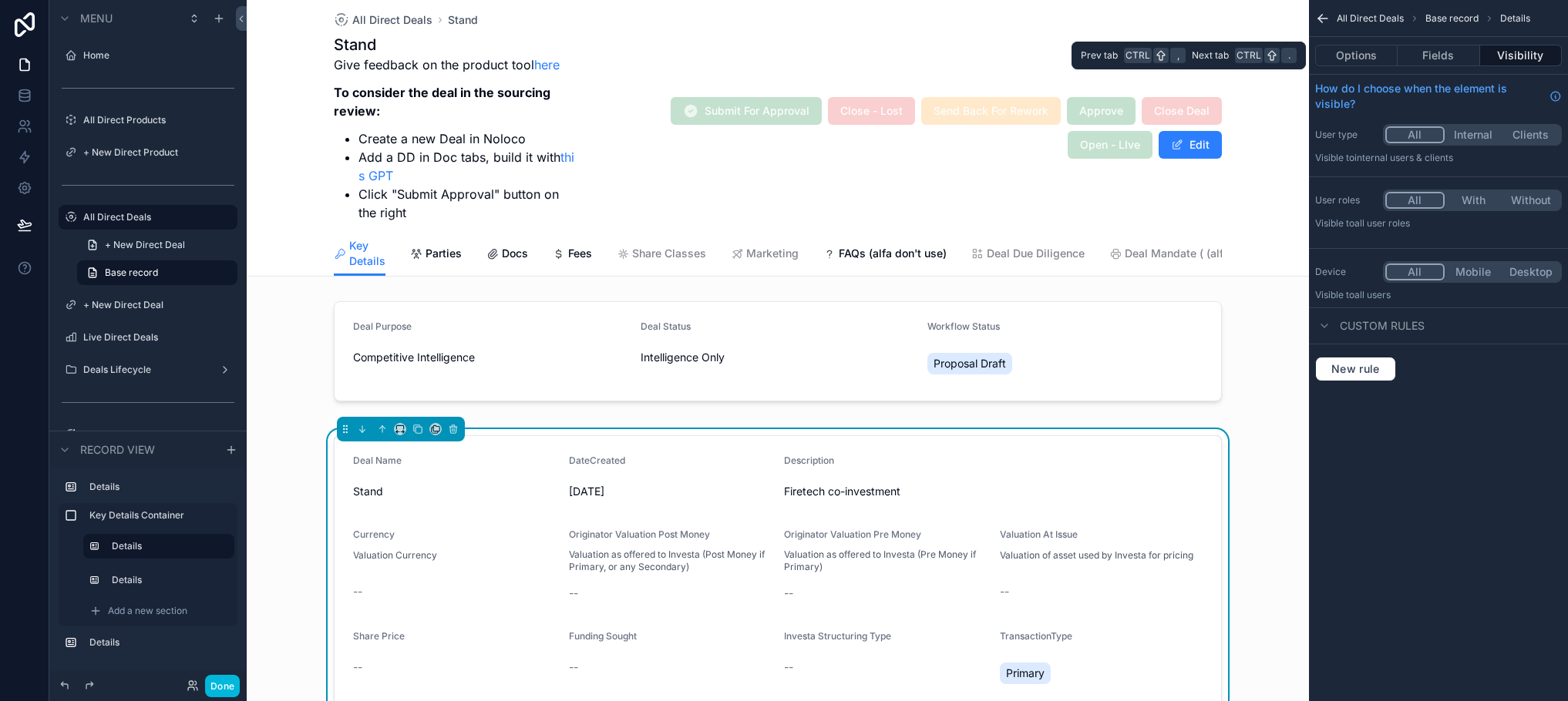
click at [1453, 56] on button "Fields" at bounding box center [1438, 55] width 81 height 22
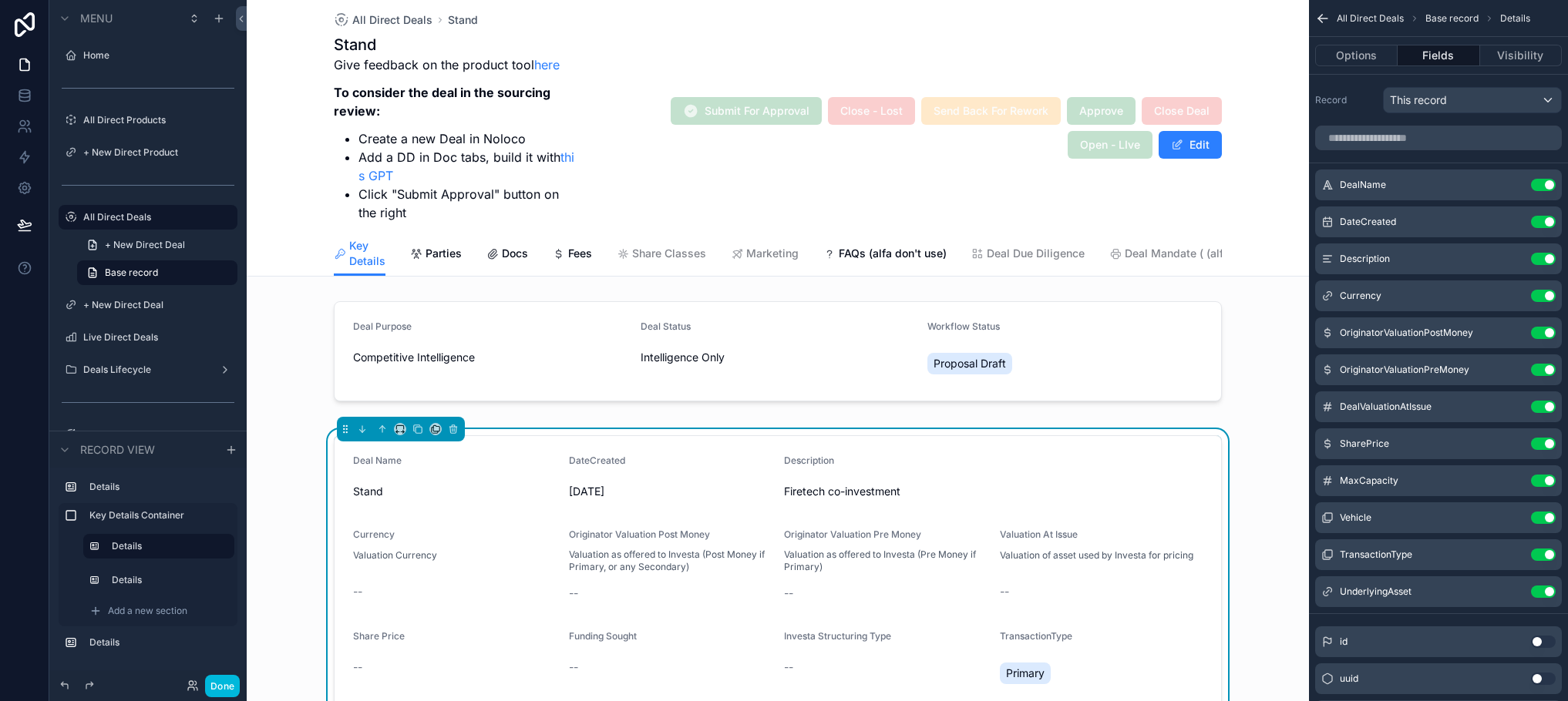
click at [0, 0] on icon "scrollable content" at bounding box center [0, 0] width 0 height 0
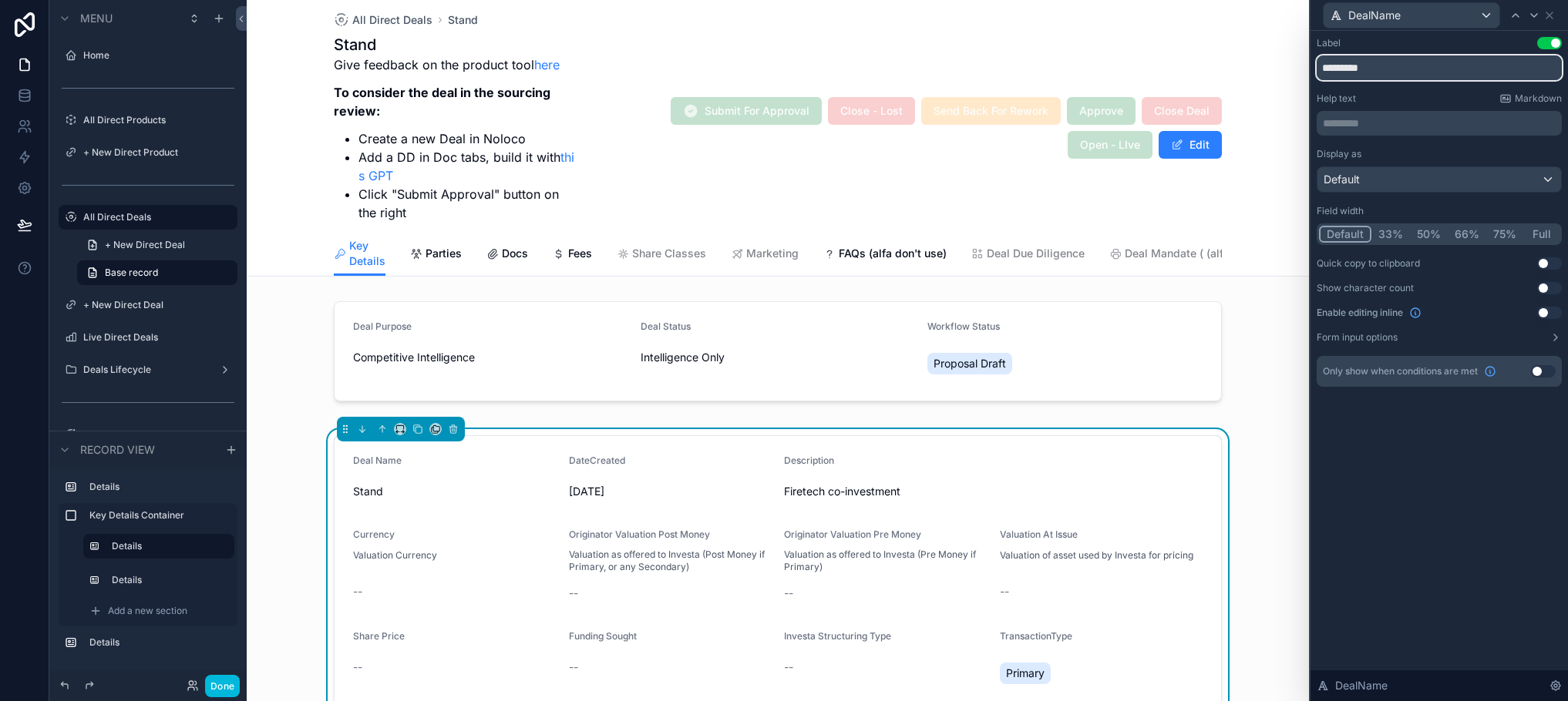
click at [1348, 69] on input "*********" at bounding box center [1439, 67] width 245 height 25
click at [1553, 10] on icon at bounding box center [1550, 16] width 12 height 12
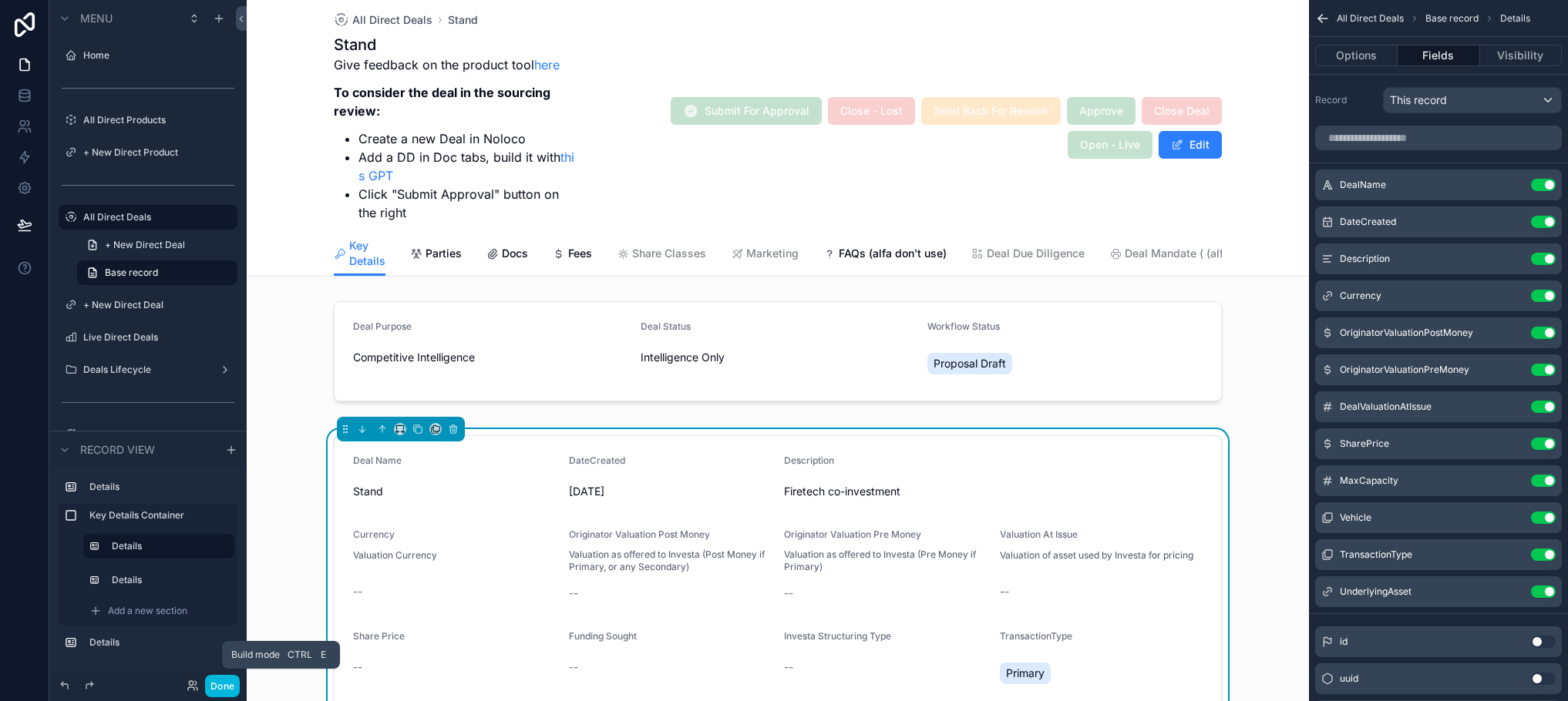
click at [214, 686] on button "Done" at bounding box center [222, 686] width 35 height 23
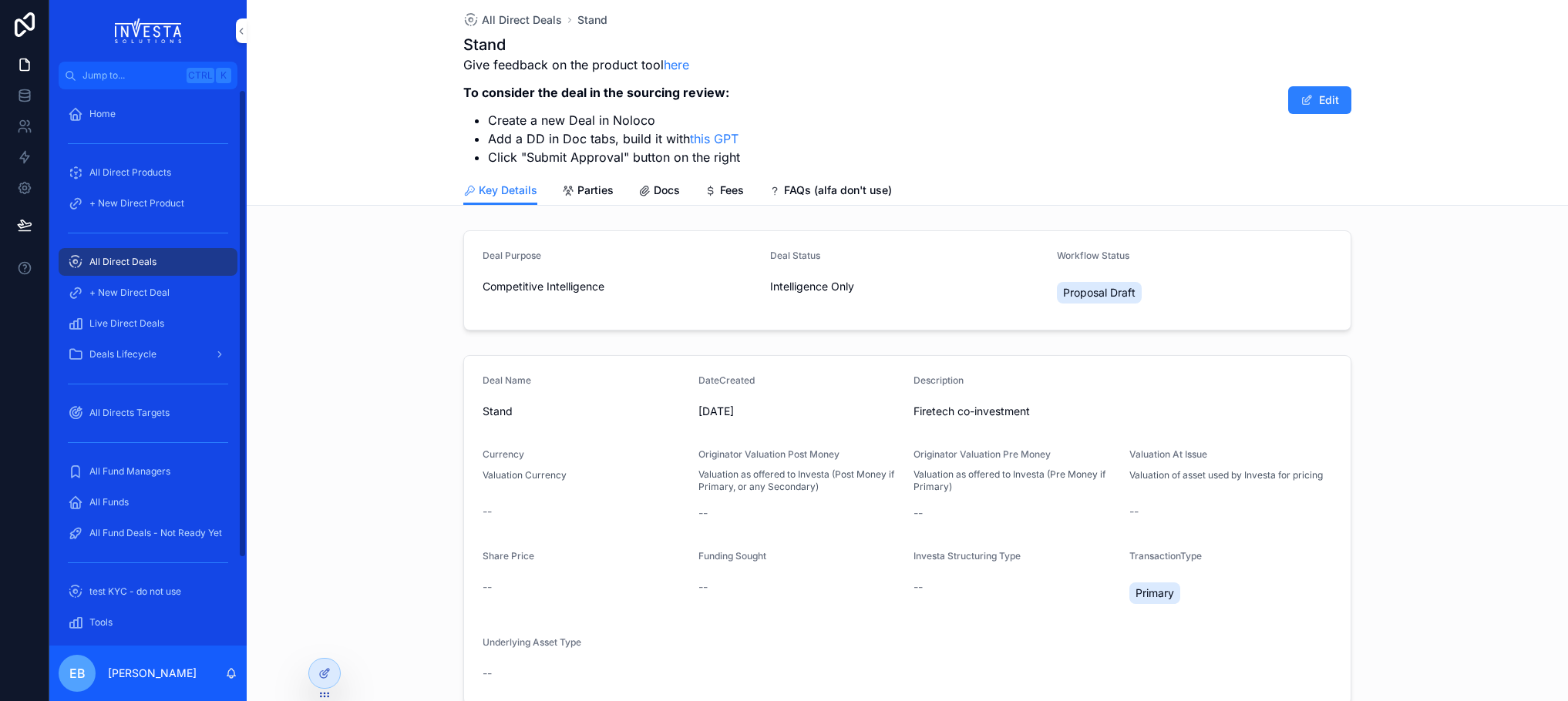
click at [137, 261] on span "All Direct Deals" at bounding box center [123, 262] width 67 height 12
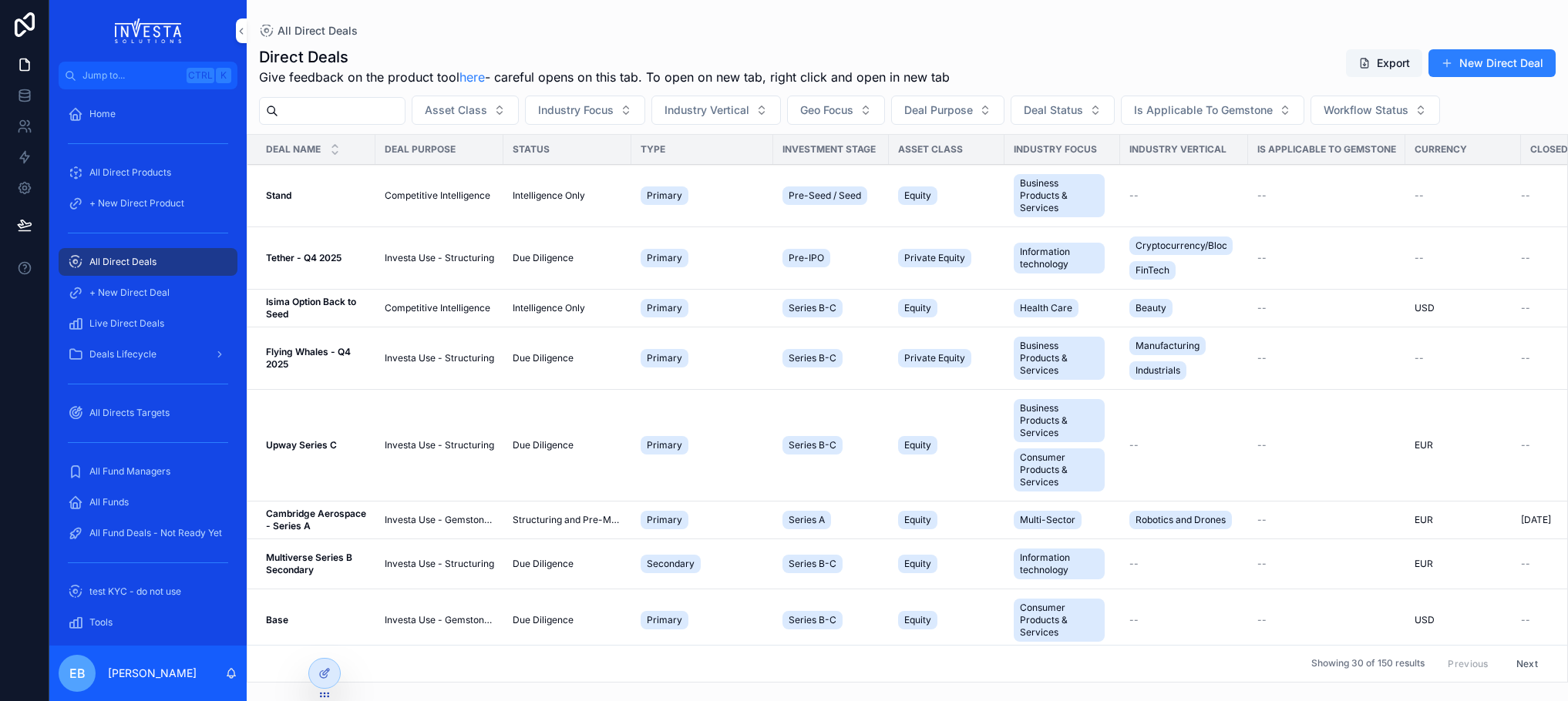
click at [296, 261] on strong "Tether - Q4 2025" at bounding box center [304, 257] width 75 height 11
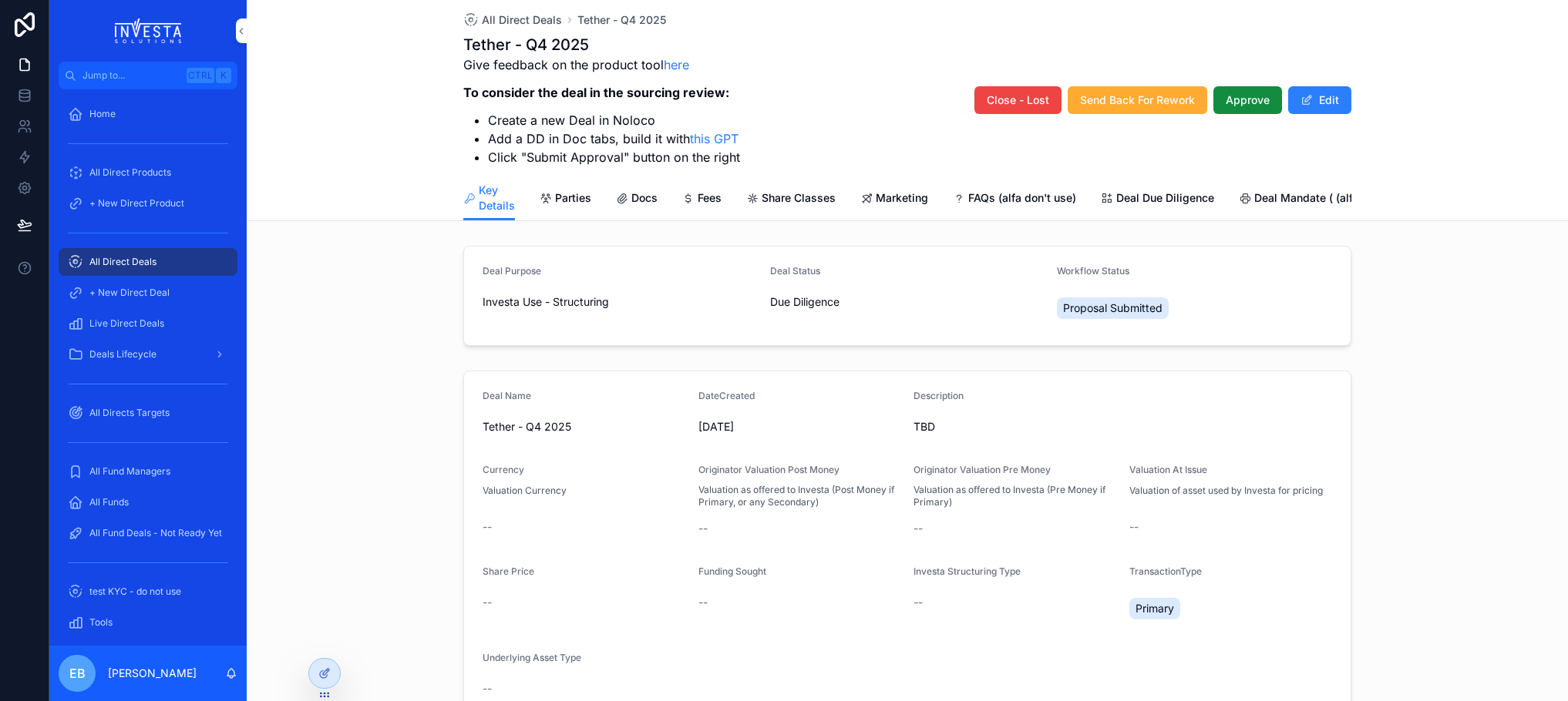
click at [519, 12] on span "All Direct Deals" at bounding box center [522, 20] width 81 height 16
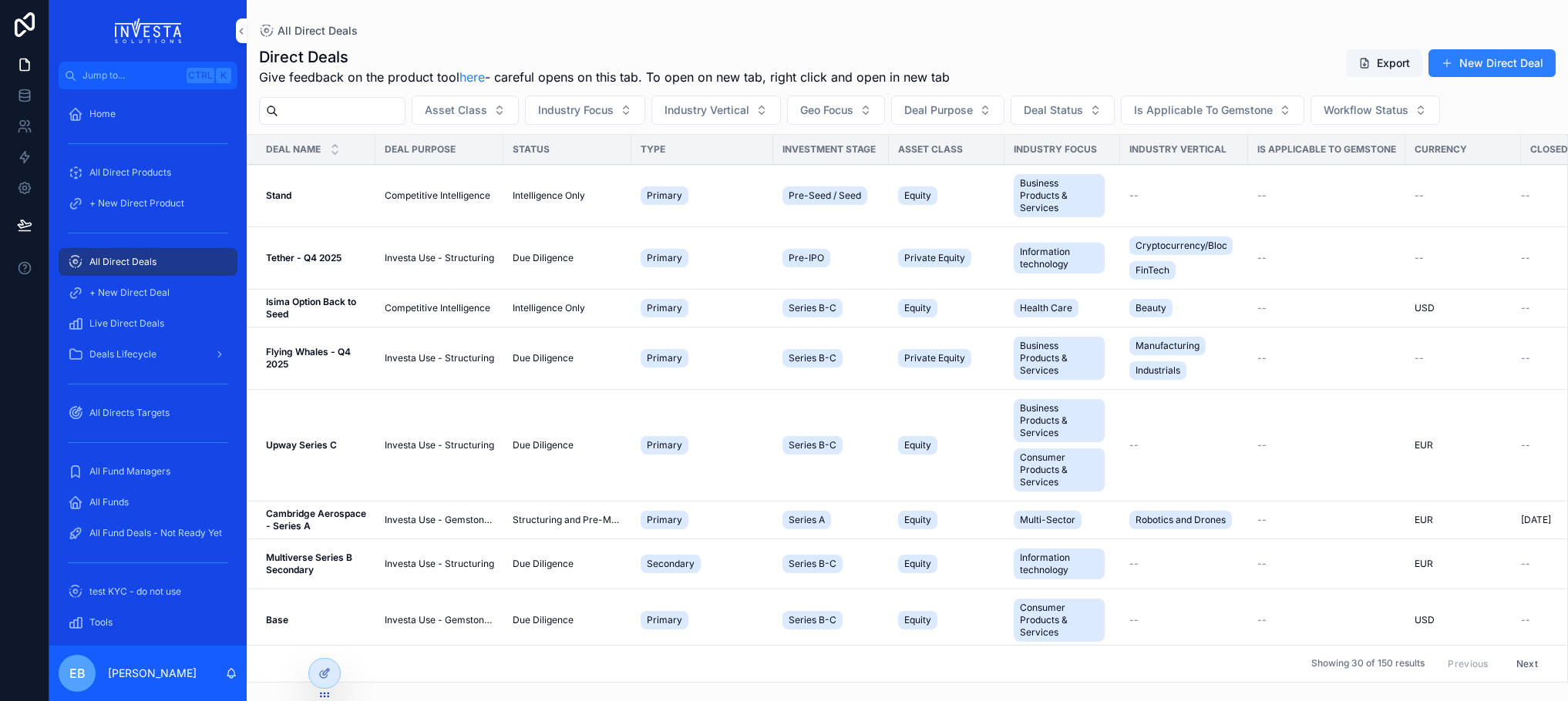
drag, startPoint x: 400, startPoint y: 111, endPoint x: 390, endPoint y: 111, distance: 10.0
click at [400, 111] on input "scrollable content" at bounding box center [341, 110] width 126 height 22
type input "******"
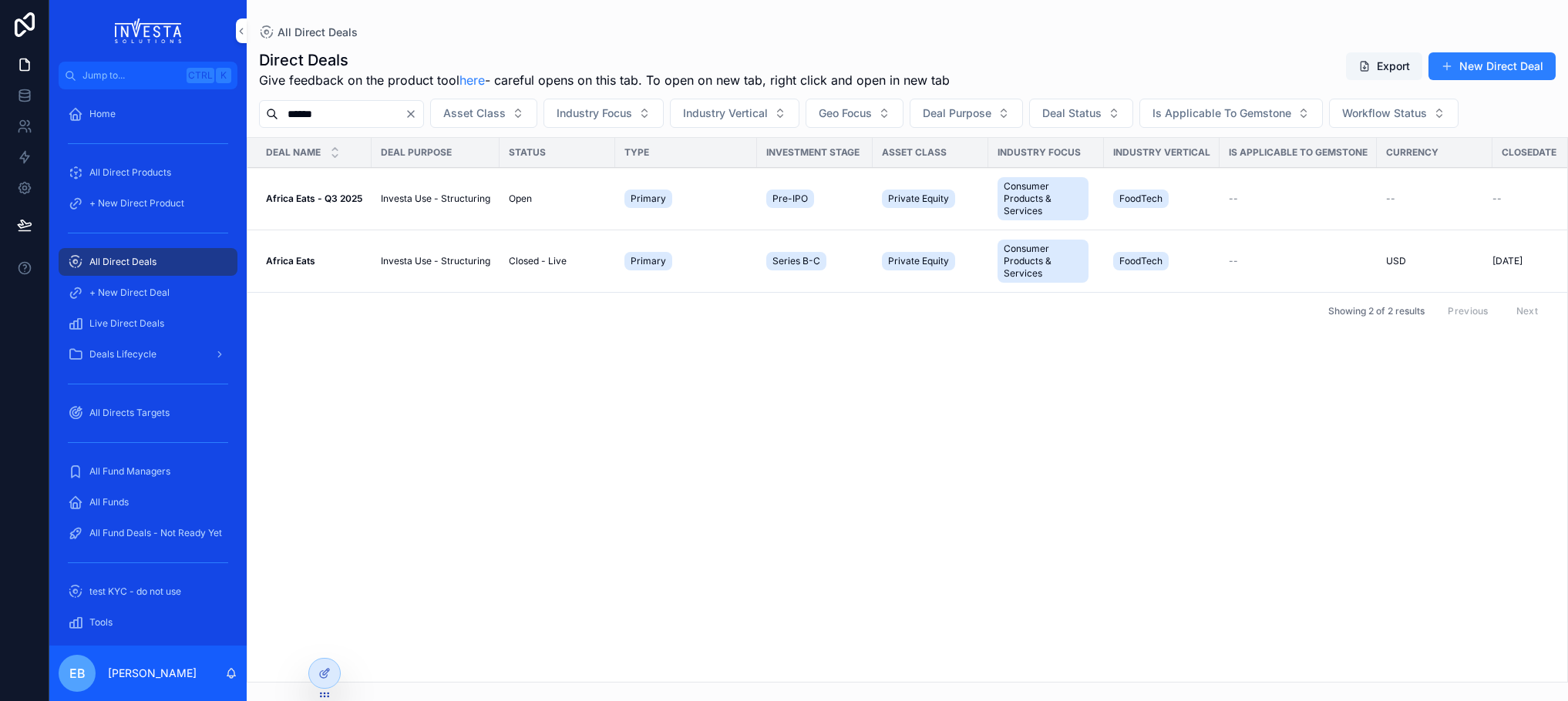
click at [323, 197] on strong "Africa Eats - Q3 2025" at bounding box center [314, 198] width 96 height 11
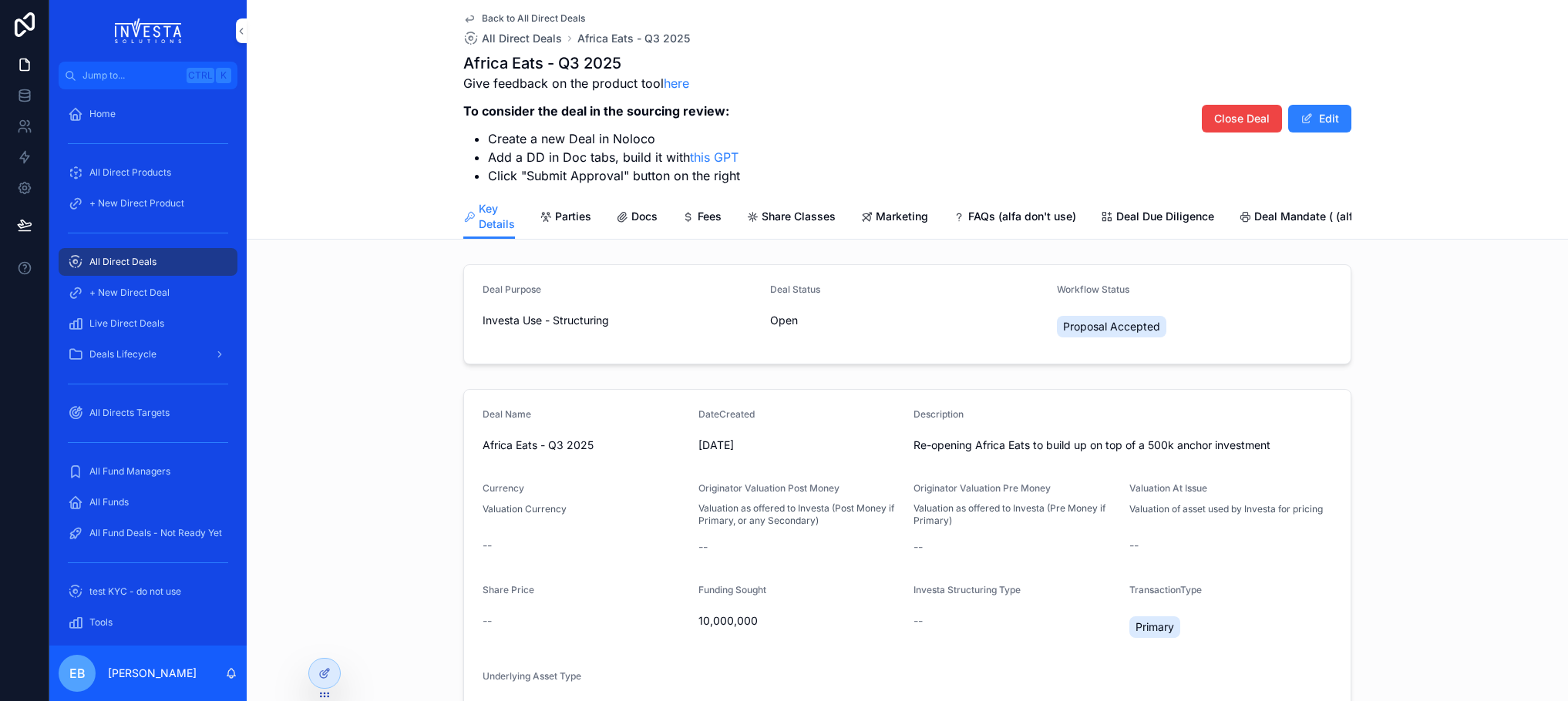
click at [1168, 218] on span "Deal Due Diligence" at bounding box center [1165, 217] width 98 height 16
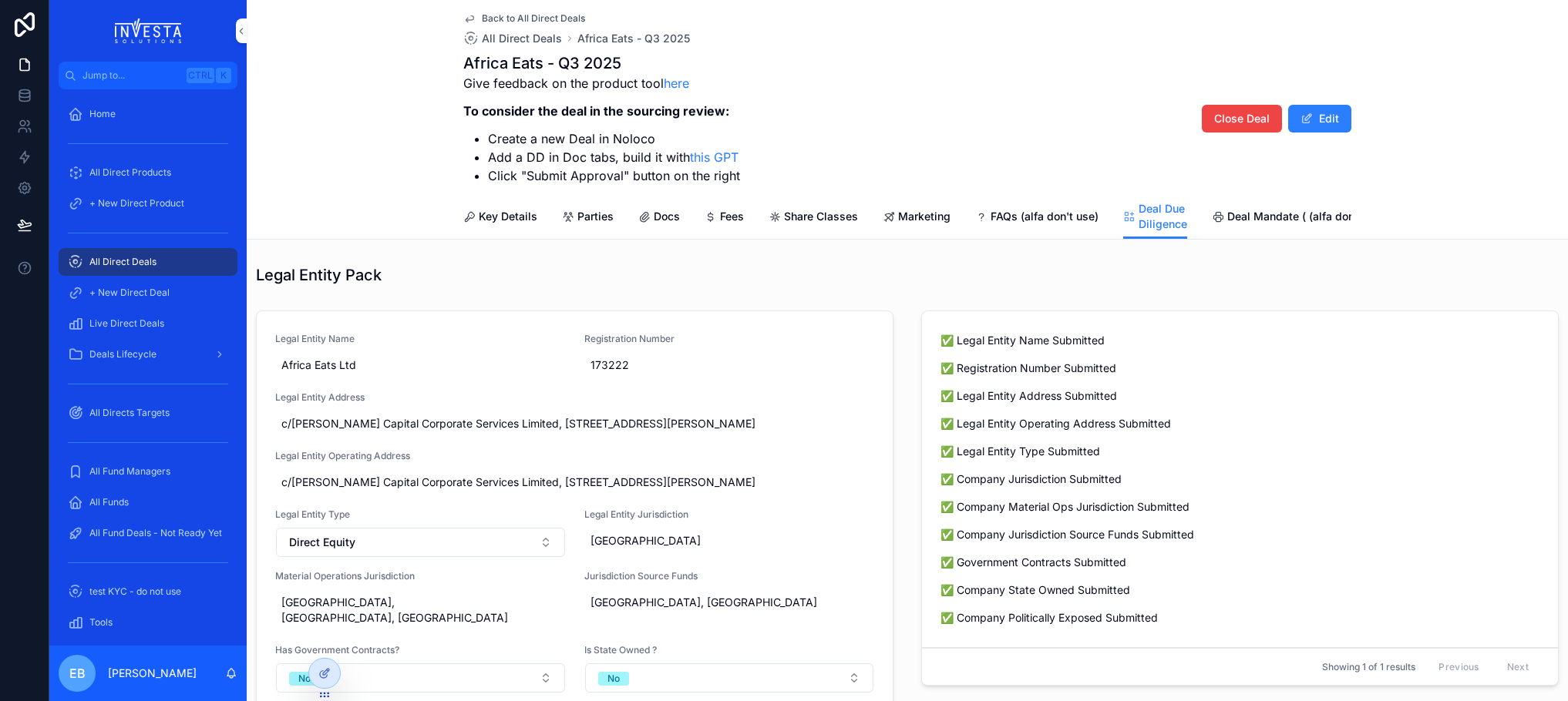
scroll to position [11, 0]
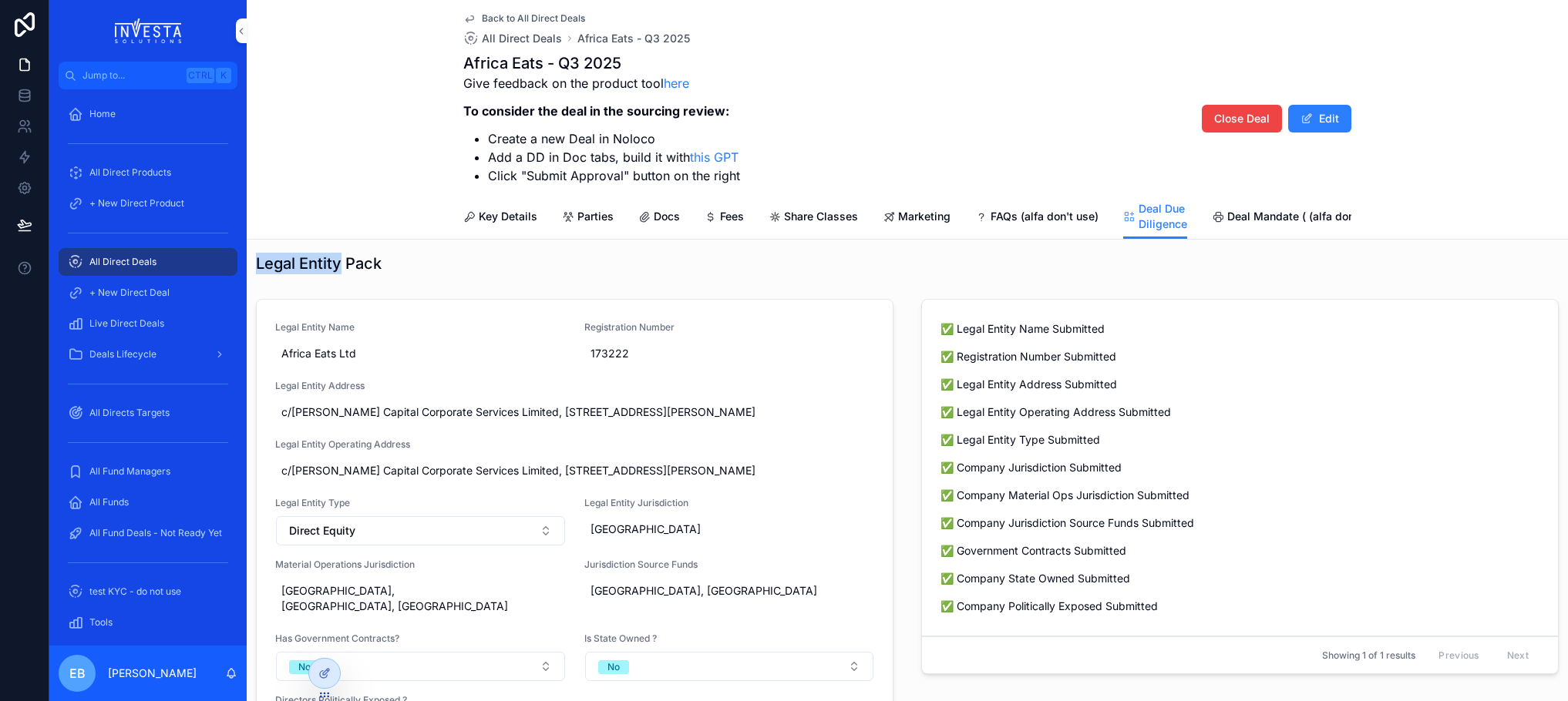
drag, startPoint x: 257, startPoint y: 268, endPoint x: 342, endPoint y: 274, distance: 85.2
click at [342, 274] on h1 "Legal Entity Pack" at bounding box center [319, 263] width 126 height 22
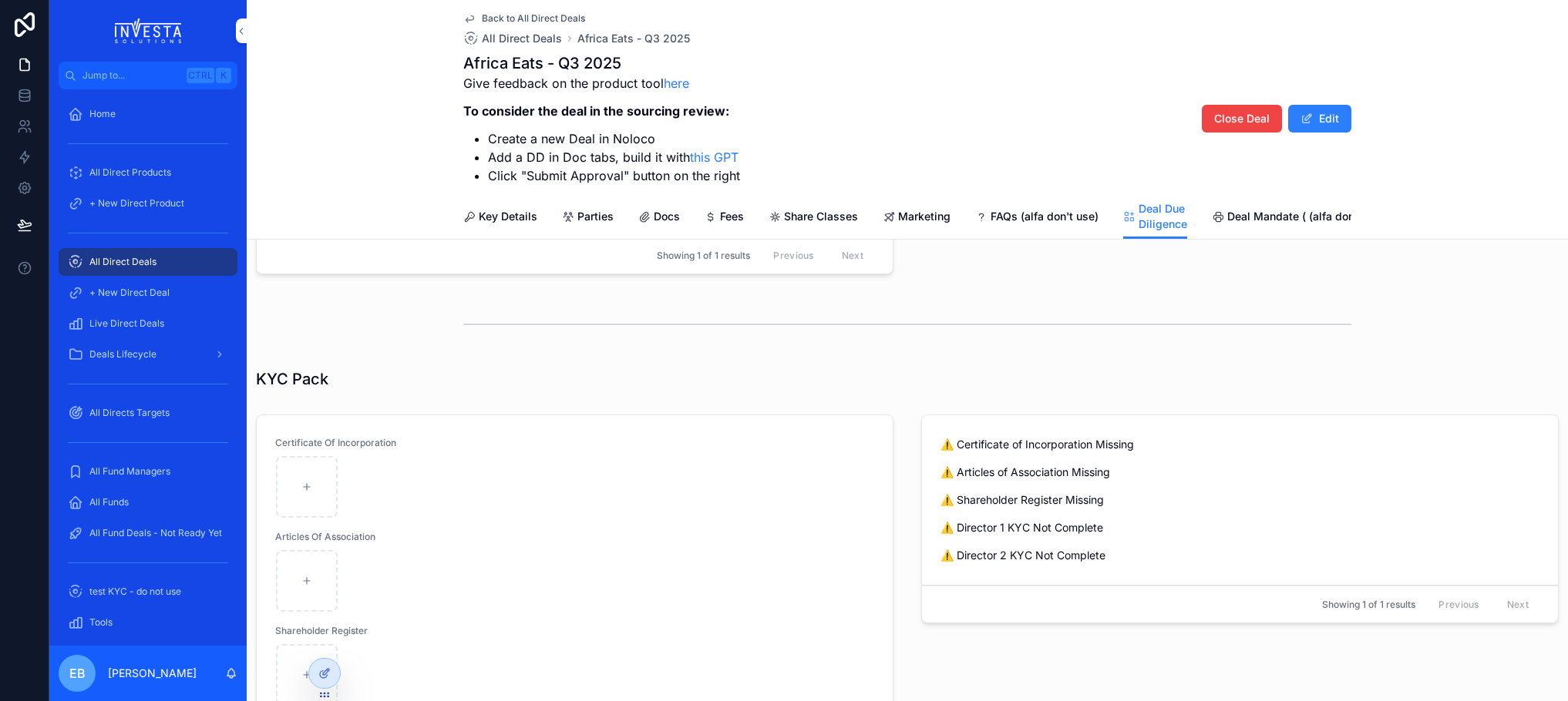
scroll to position [625, 0]
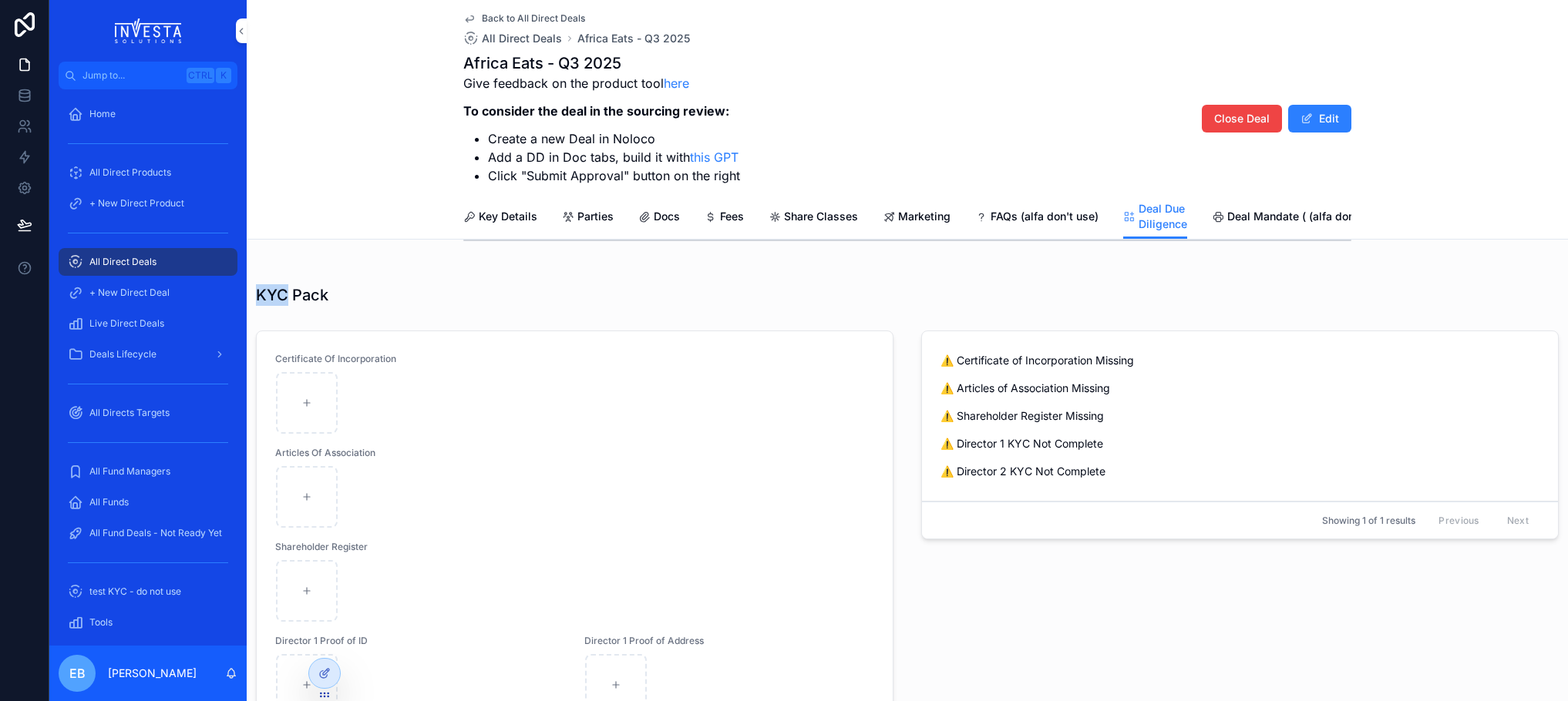
drag, startPoint x: 258, startPoint y: 284, endPoint x: 287, endPoint y: 284, distance: 29.0
click at [287, 284] on h1 "KYC Pack" at bounding box center [292, 295] width 73 height 22
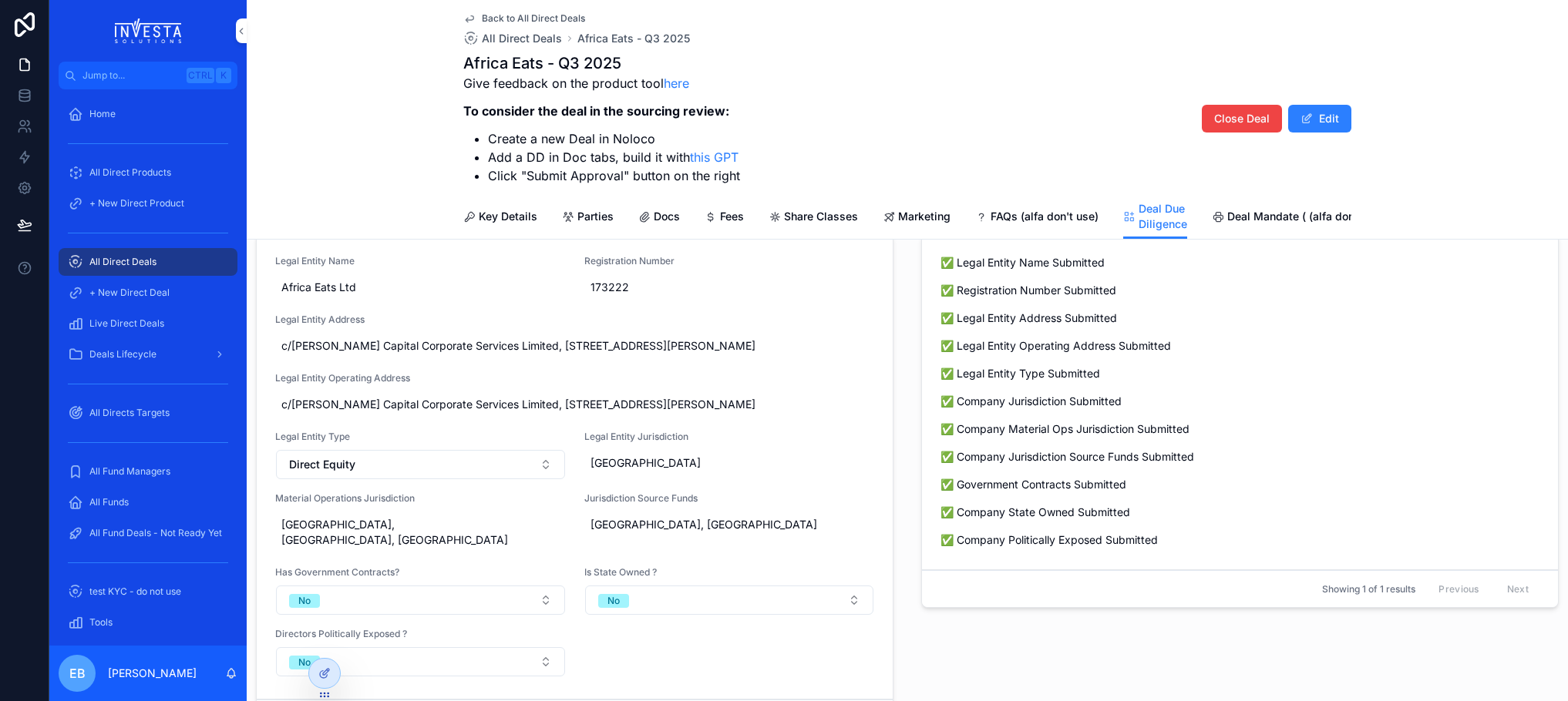
scroll to position [77, 0]
click at [648, 296] on span "173222" at bounding box center [729, 288] width 278 height 16
drag, startPoint x: 642, startPoint y: 318, endPoint x: 596, endPoint y: 318, distance: 46.0
click at [596, 318] on input "******" at bounding box center [663, 320] width 145 height 22
click at [770, 320] on icon "scrollable content" at bounding box center [777, 319] width 12 height 12
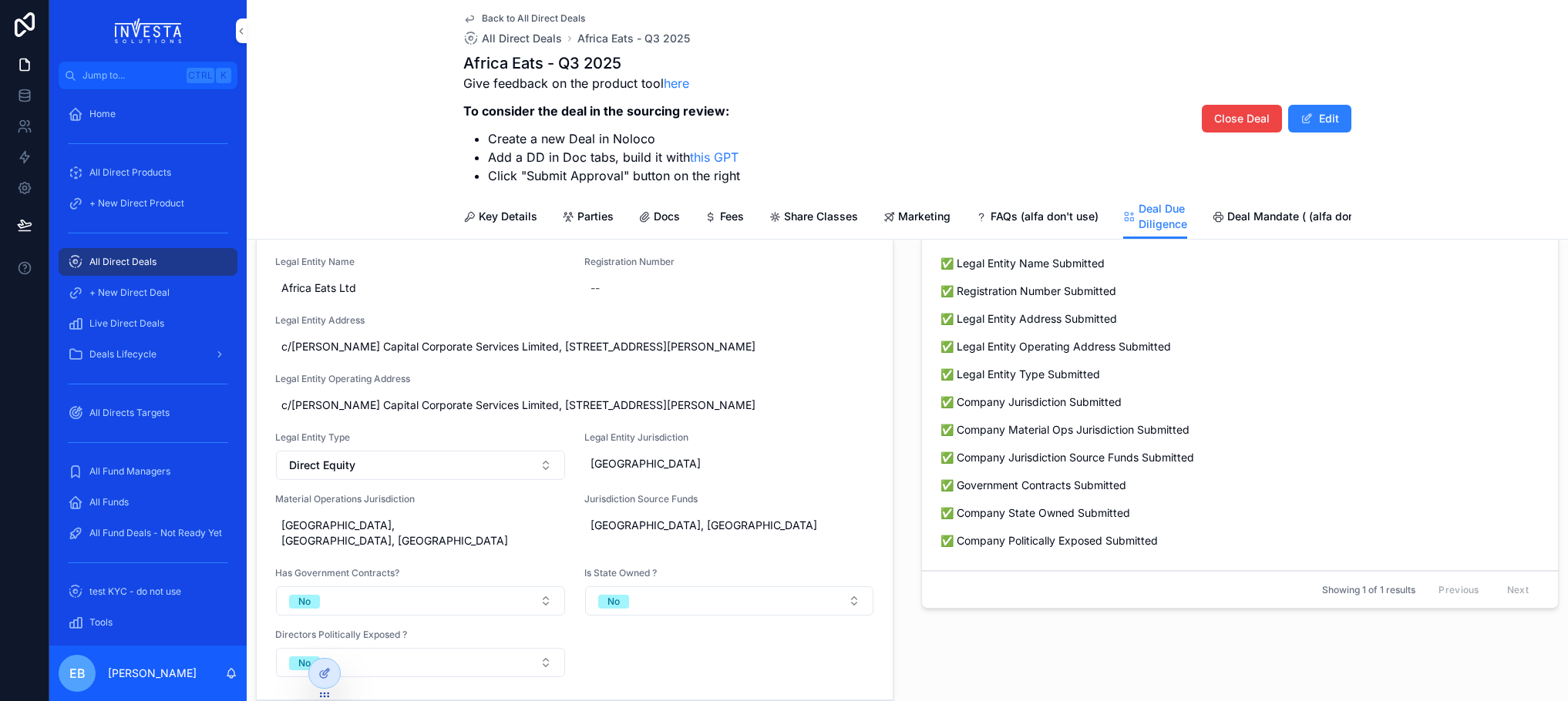
click at [900, 312] on div "Legal Entity Name Africa Eats Ltd Registration Number -- Legal Entity Address c…" at bounding box center [907, 489] width 1321 height 523
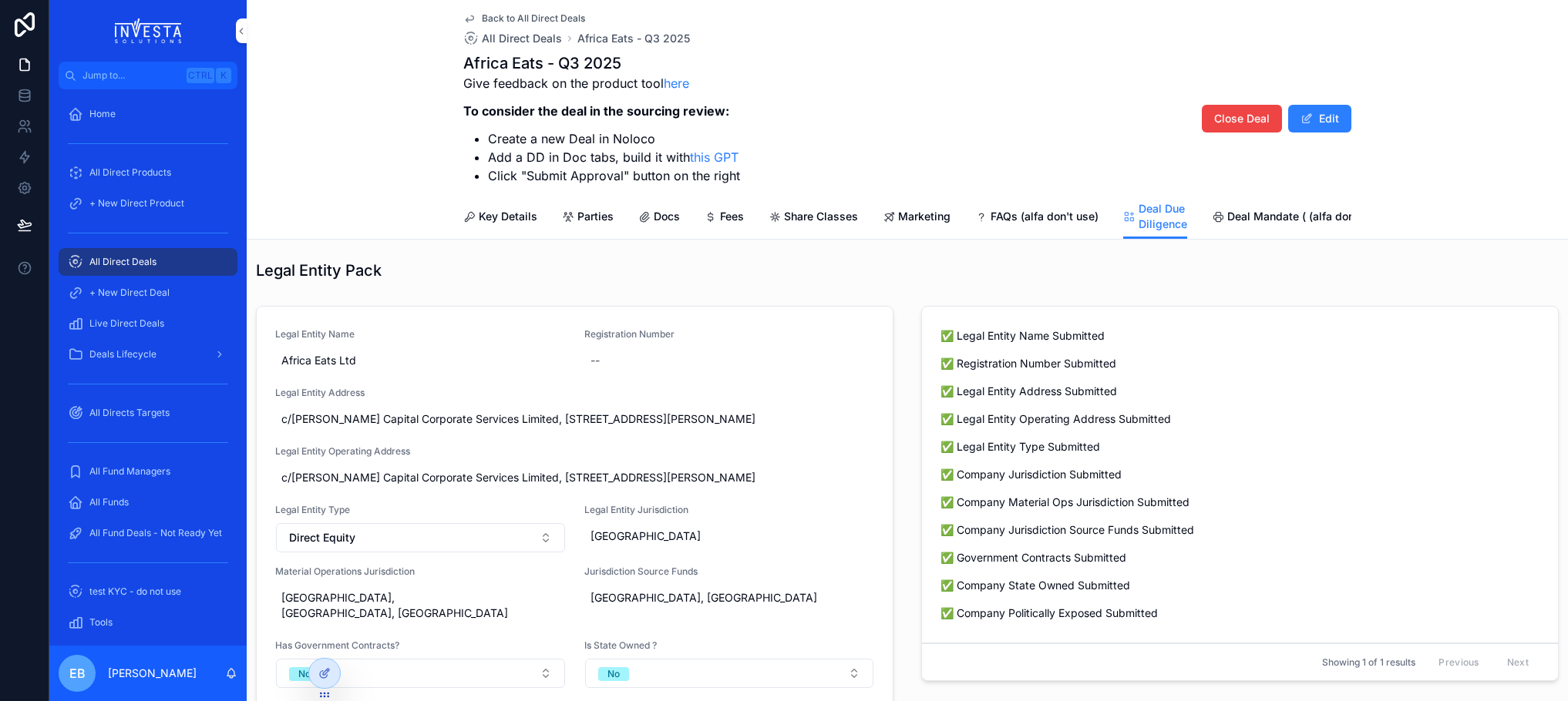
scroll to position [0, 0]
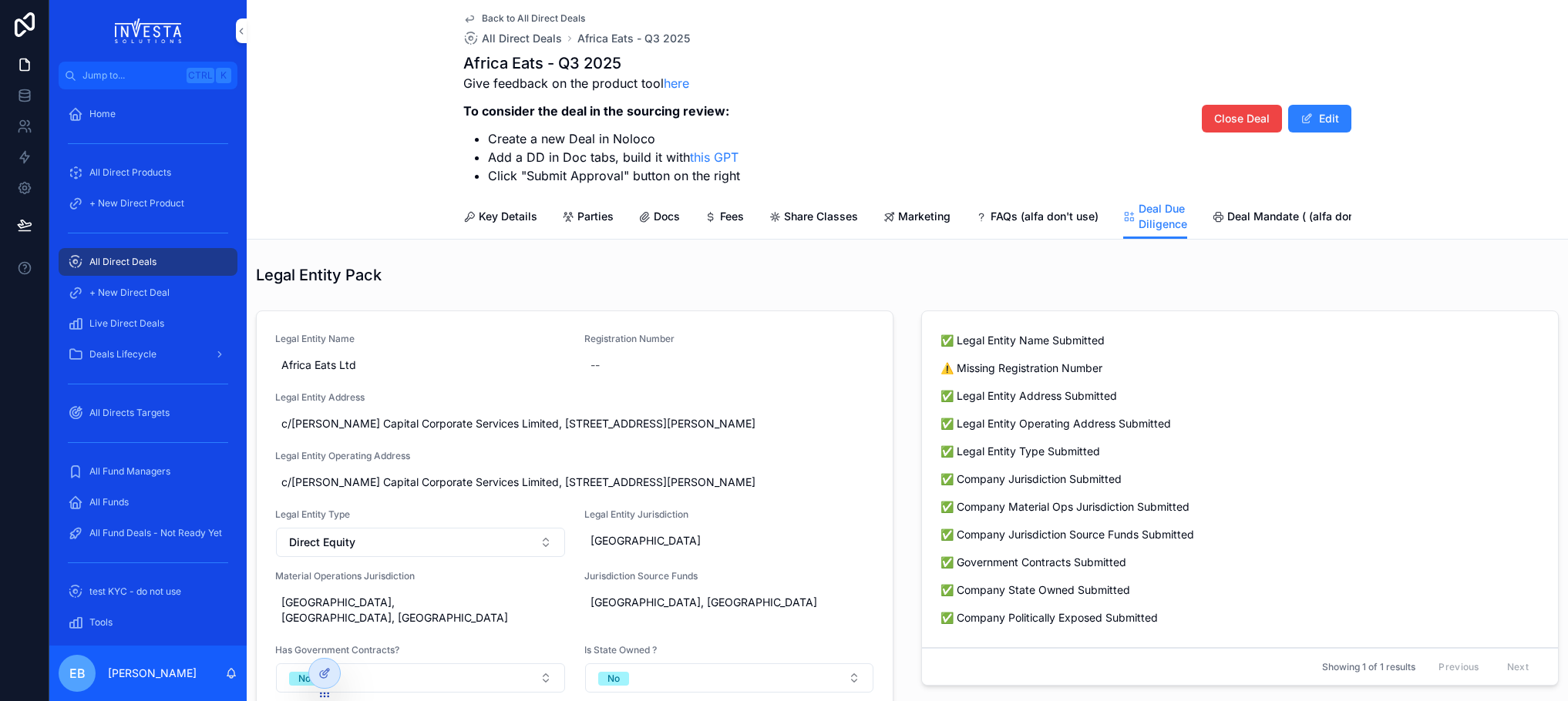
click at [597, 376] on div "--" at bounding box center [729, 365] width 291 height 28
type input "******"
click at [778, 394] on icon "scrollable content" at bounding box center [777, 396] width 12 height 12
click at [319, 682] on div at bounding box center [324, 673] width 31 height 29
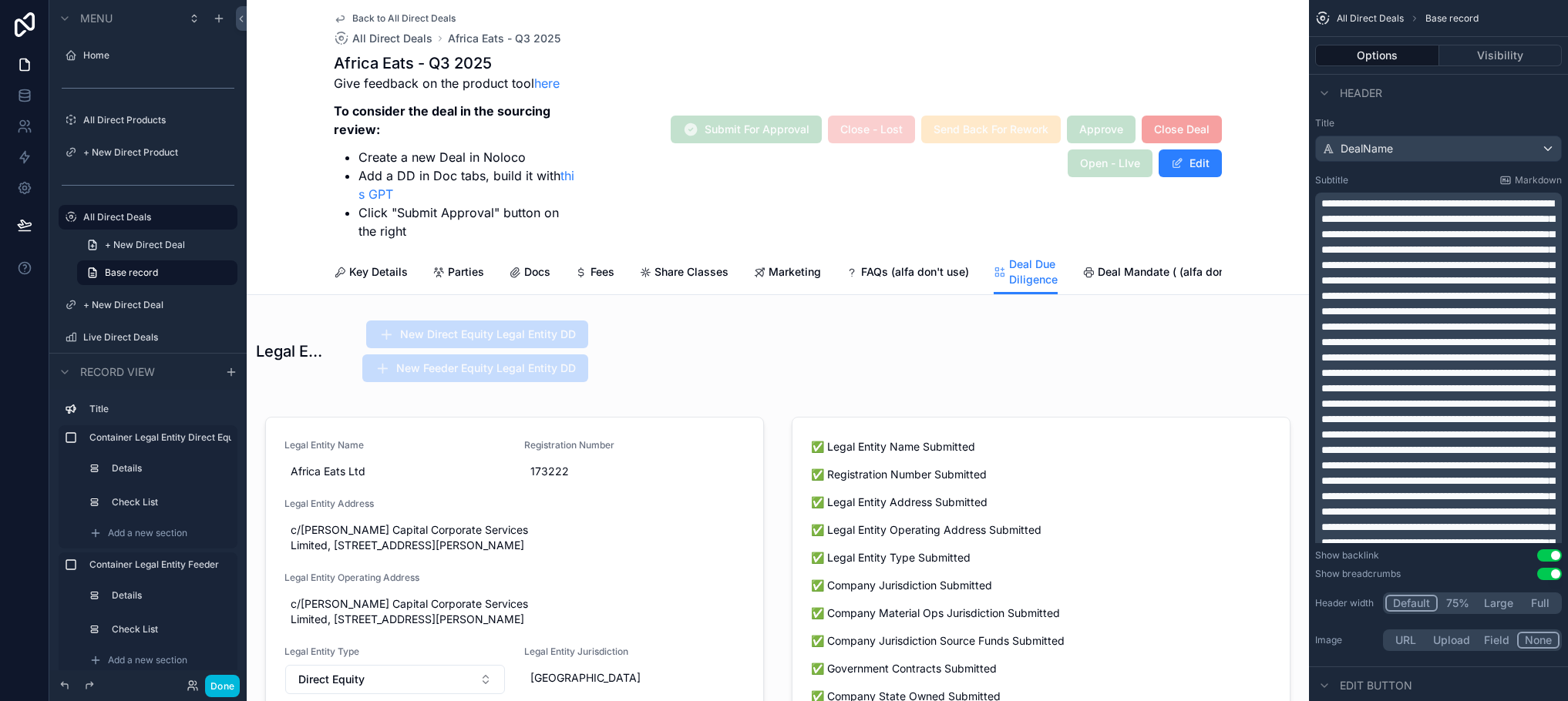
click at [212, 692] on button "Done" at bounding box center [222, 686] width 35 height 23
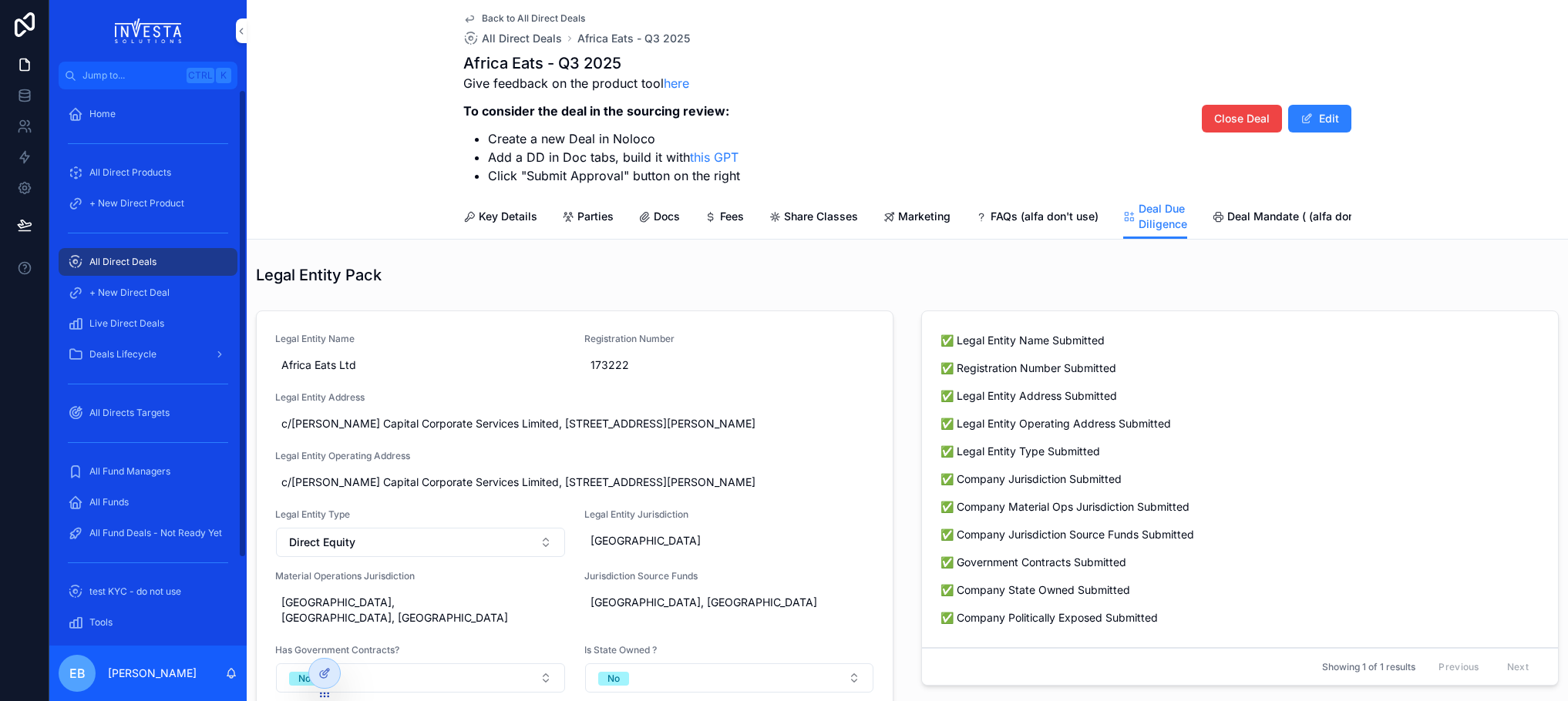
click at [916, 212] on span "Marketing" at bounding box center [925, 217] width 53 height 16
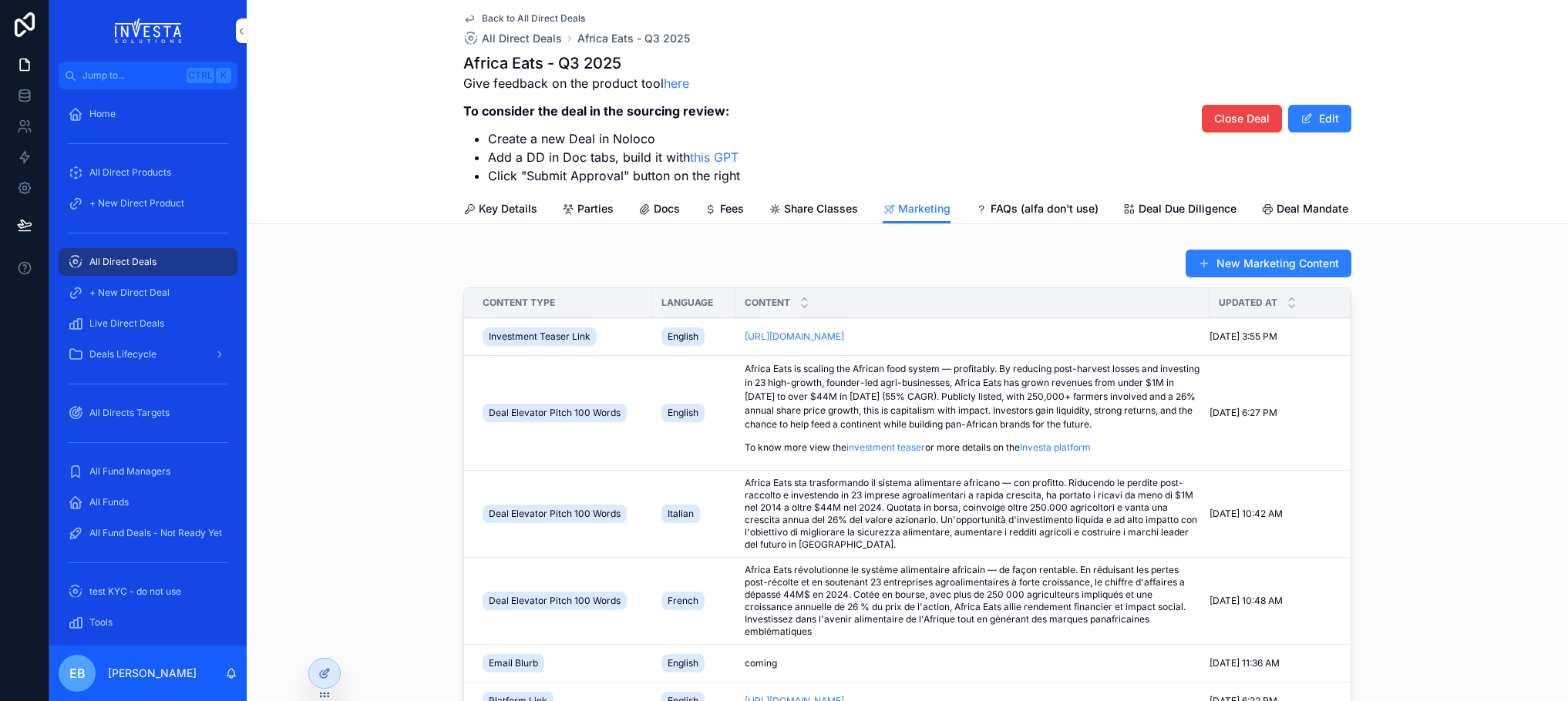
click at [828, 218] on link "Share Classes" at bounding box center [813, 210] width 89 height 31
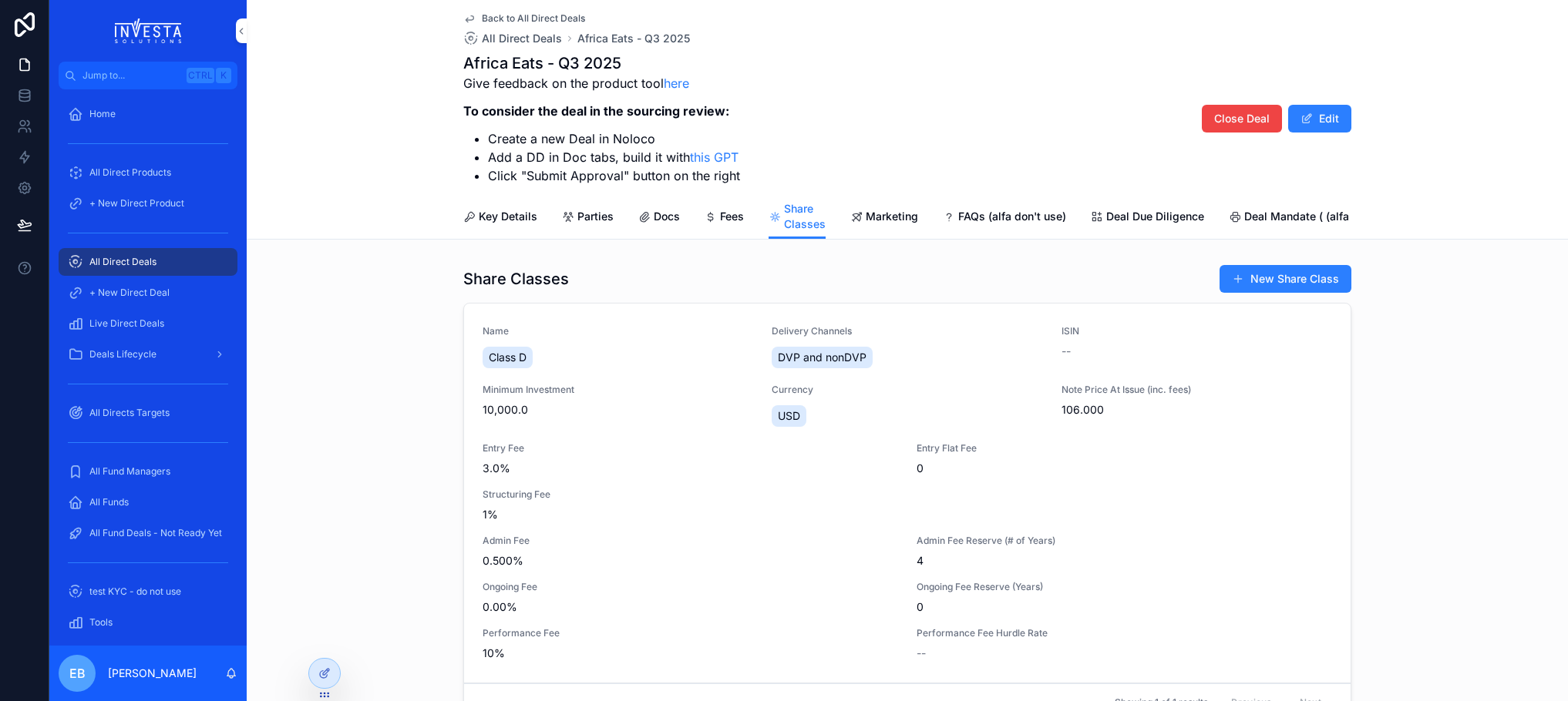
click at [1306, 114] on button "Edit" at bounding box center [1319, 119] width 63 height 28
click at [716, 452] on div "Name Class D Delivery Channels DVP and nonDVP ISIN -- Minimum Investment 10,000…" at bounding box center [907, 494] width 849 height 336
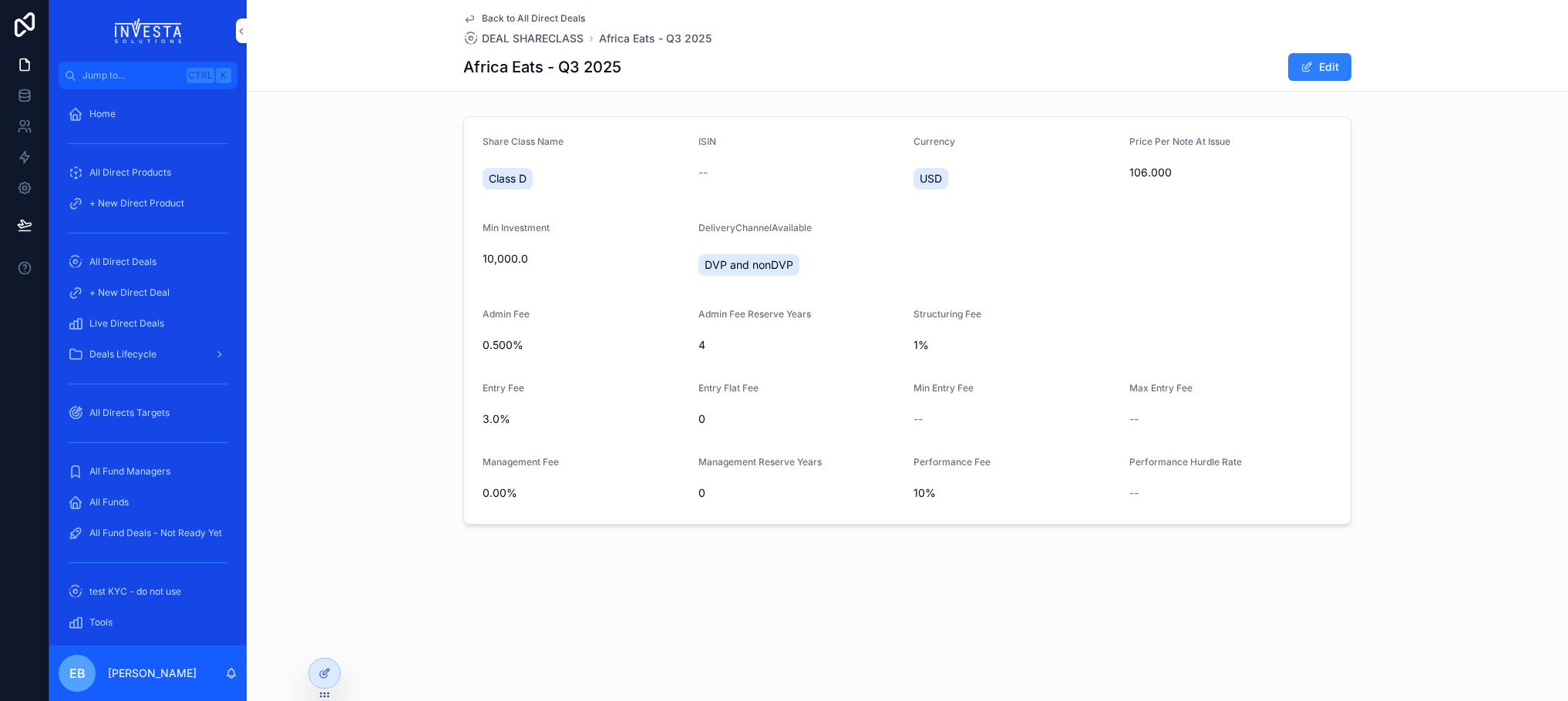
click at [1325, 67] on button "Edit" at bounding box center [1319, 67] width 63 height 28
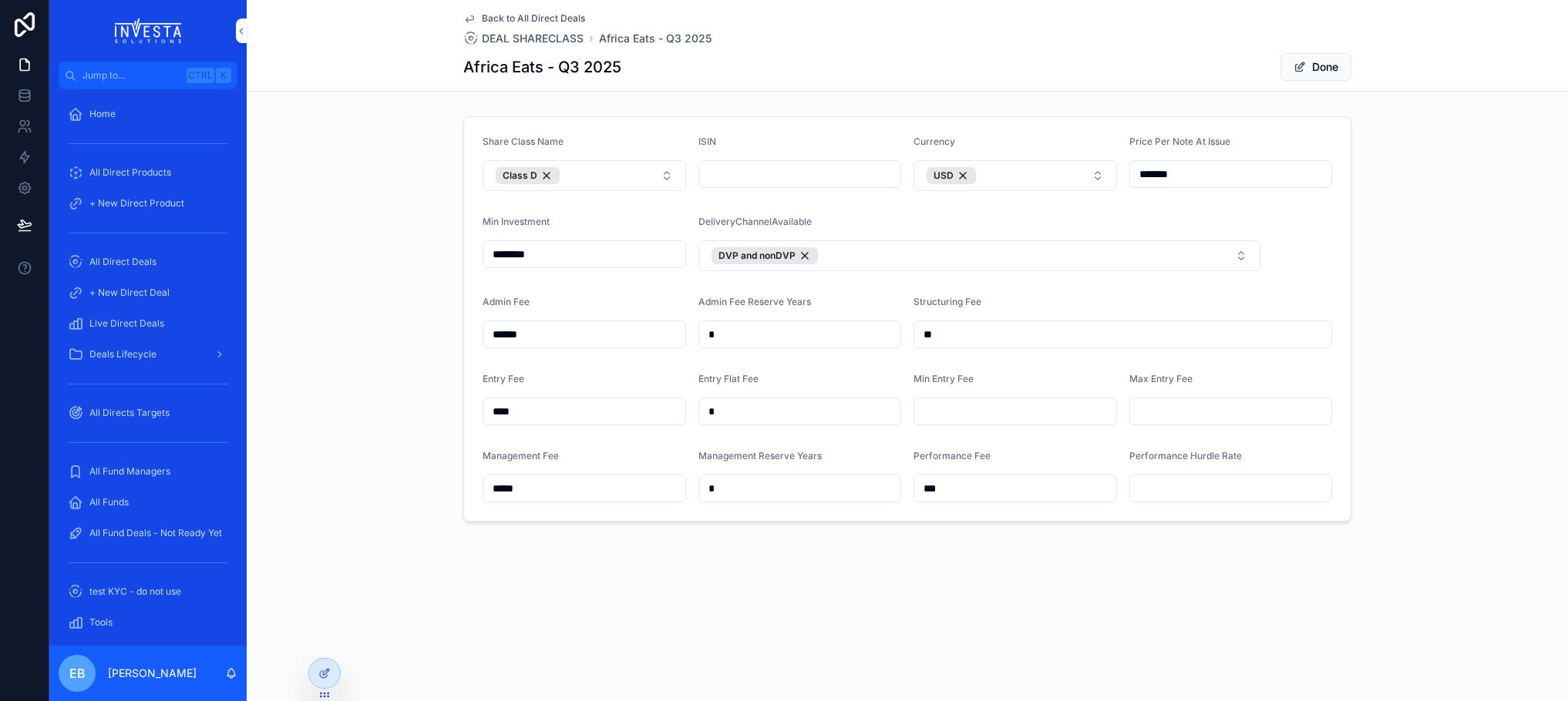
click at [1337, 70] on button "Done" at bounding box center [1315, 67] width 71 height 28
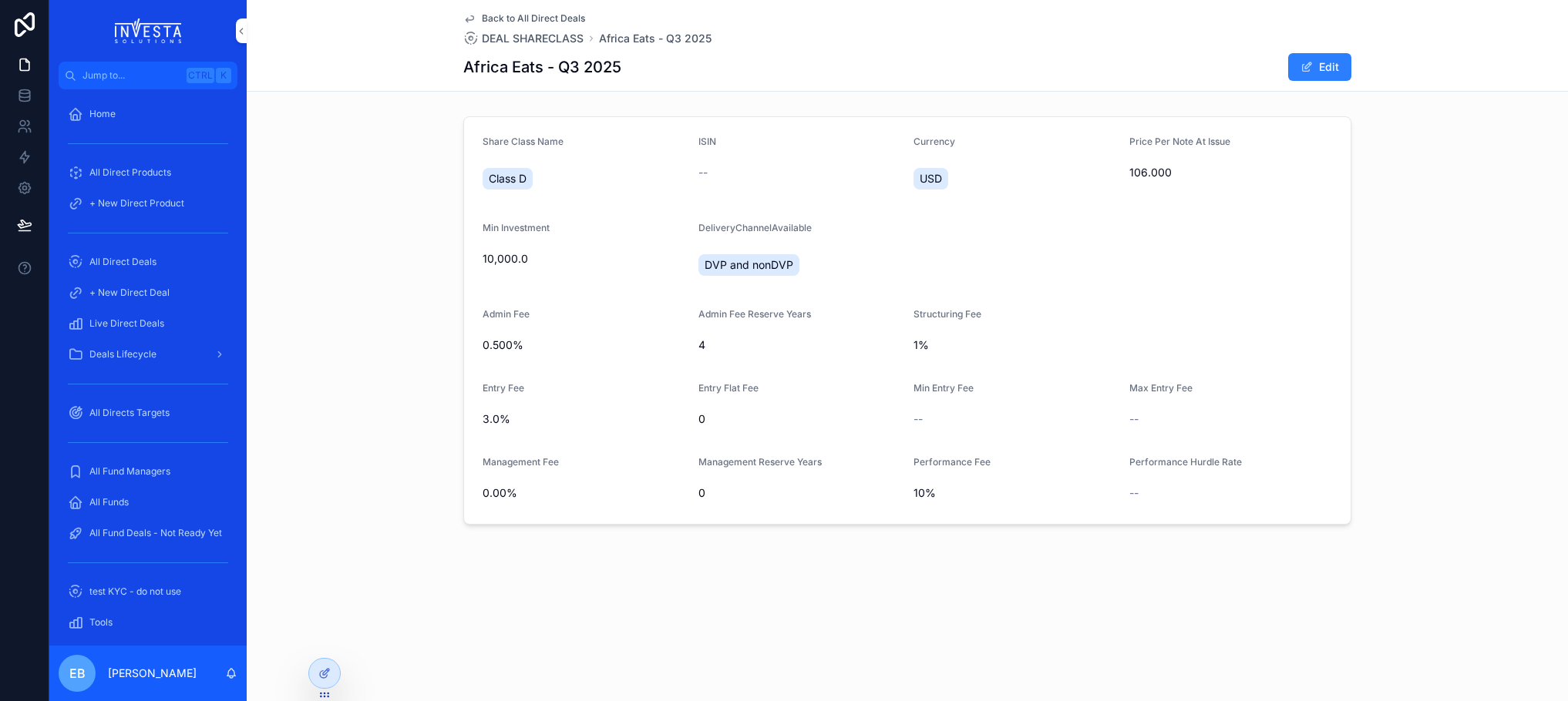
click at [472, 18] on icon "scrollable content" at bounding box center [469, 18] width 12 height 12
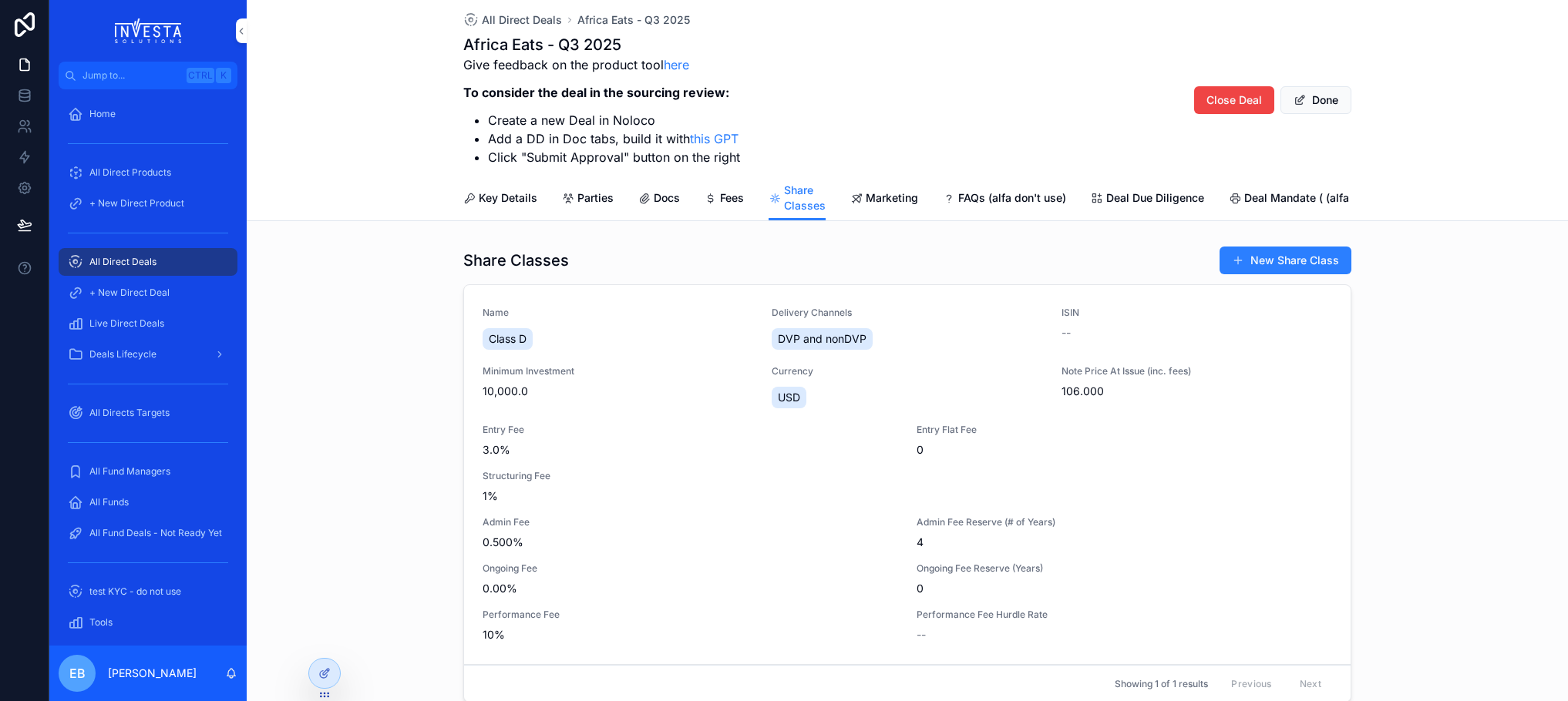
click at [1126, 195] on span "Deal Due Diligence" at bounding box center [1155, 198] width 98 height 16
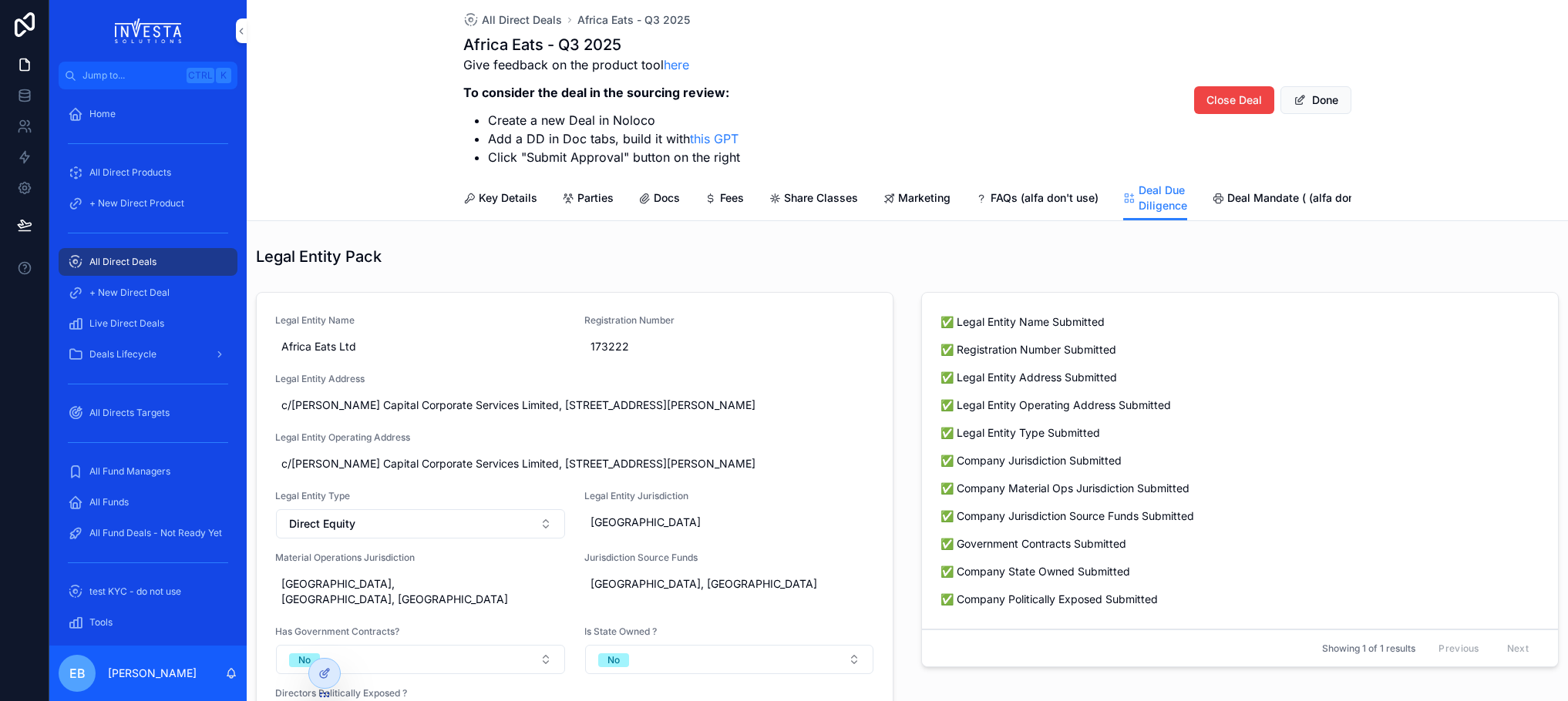
click at [513, 197] on span "Key Details" at bounding box center [508, 198] width 59 height 16
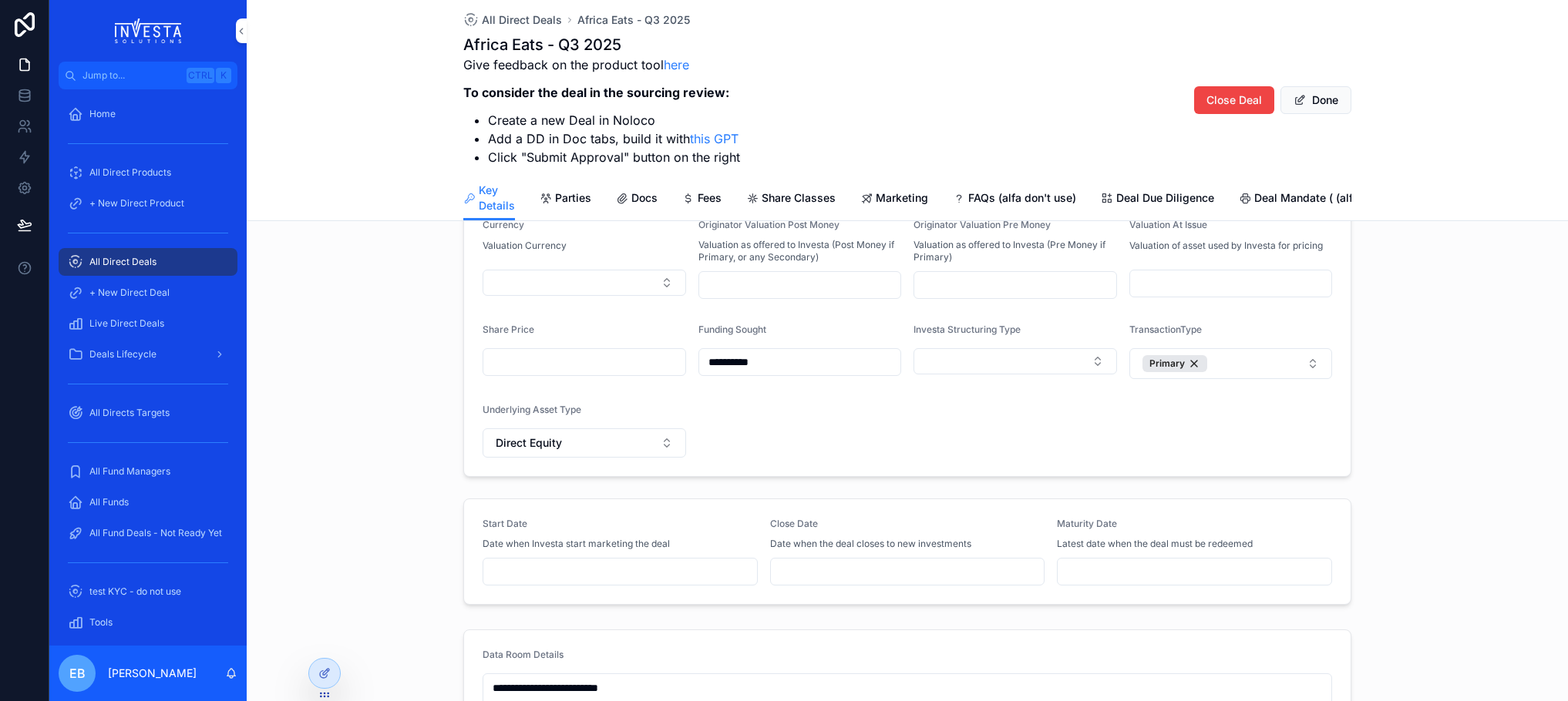
scroll to position [462, 0]
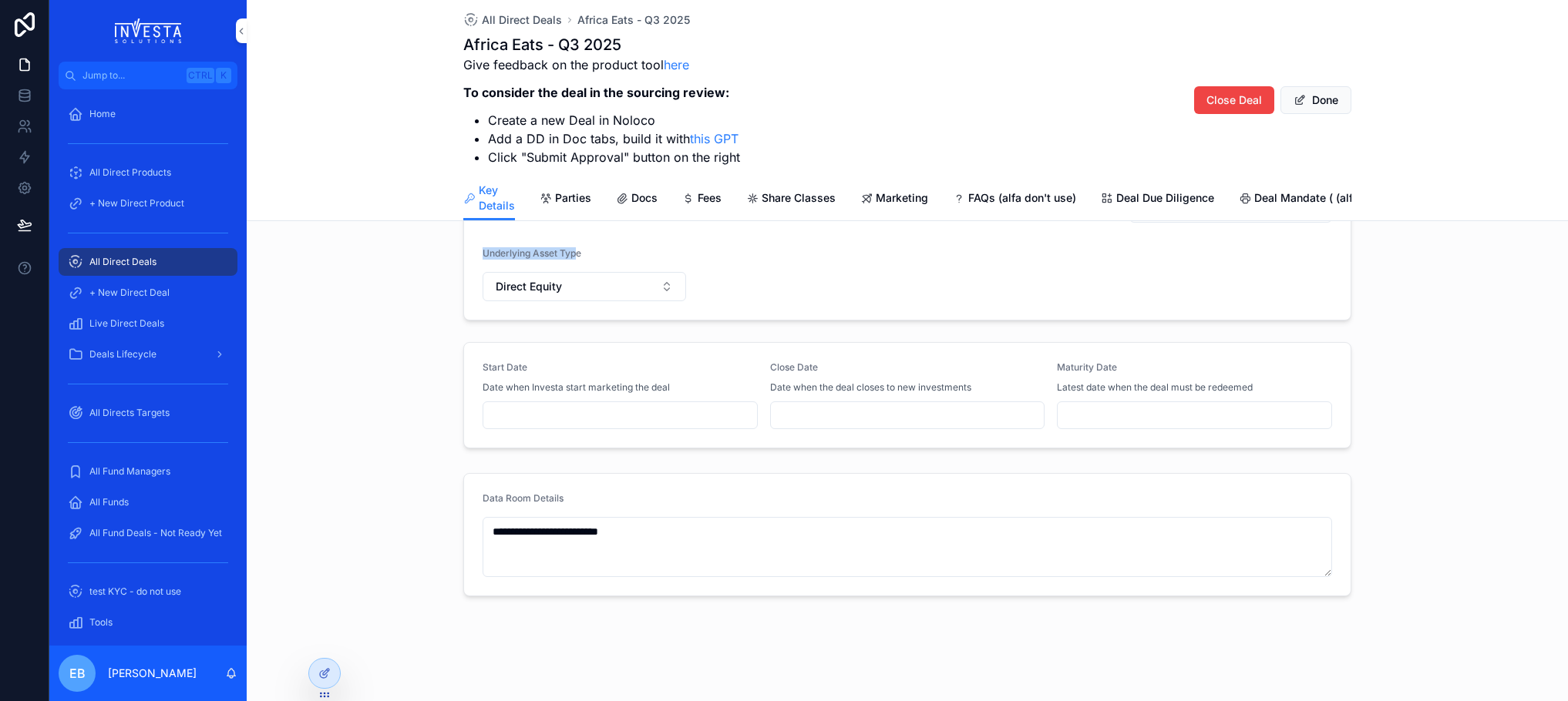
drag, startPoint x: 475, startPoint y: 265, endPoint x: 573, endPoint y: 256, distance: 98.4
click at [573, 256] on form "**********" at bounding box center [907, 111] width 887 height 416
click at [661, 298] on button "Direct Equity" at bounding box center [584, 286] width 203 height 29
click at [633, 265] on div "Underlying Asset Type" at bounding box center [584, 256] width 203 height 18
click at [326, 673] on icon at bounding box center [325, 673] width 12 height 12
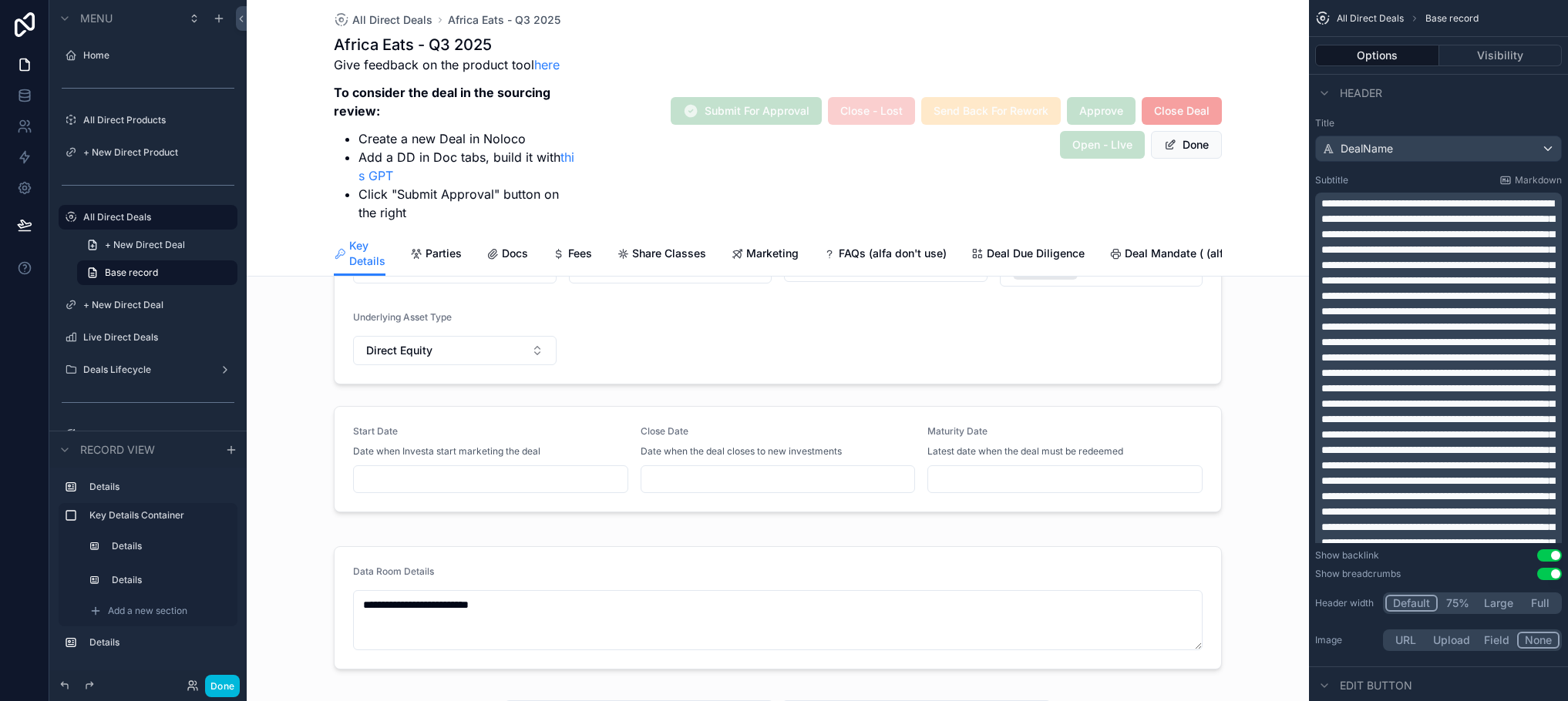
click at [1042, 251] on span "Deal Due Diligence" at bounding box center [1036, 254] width 98 height 16
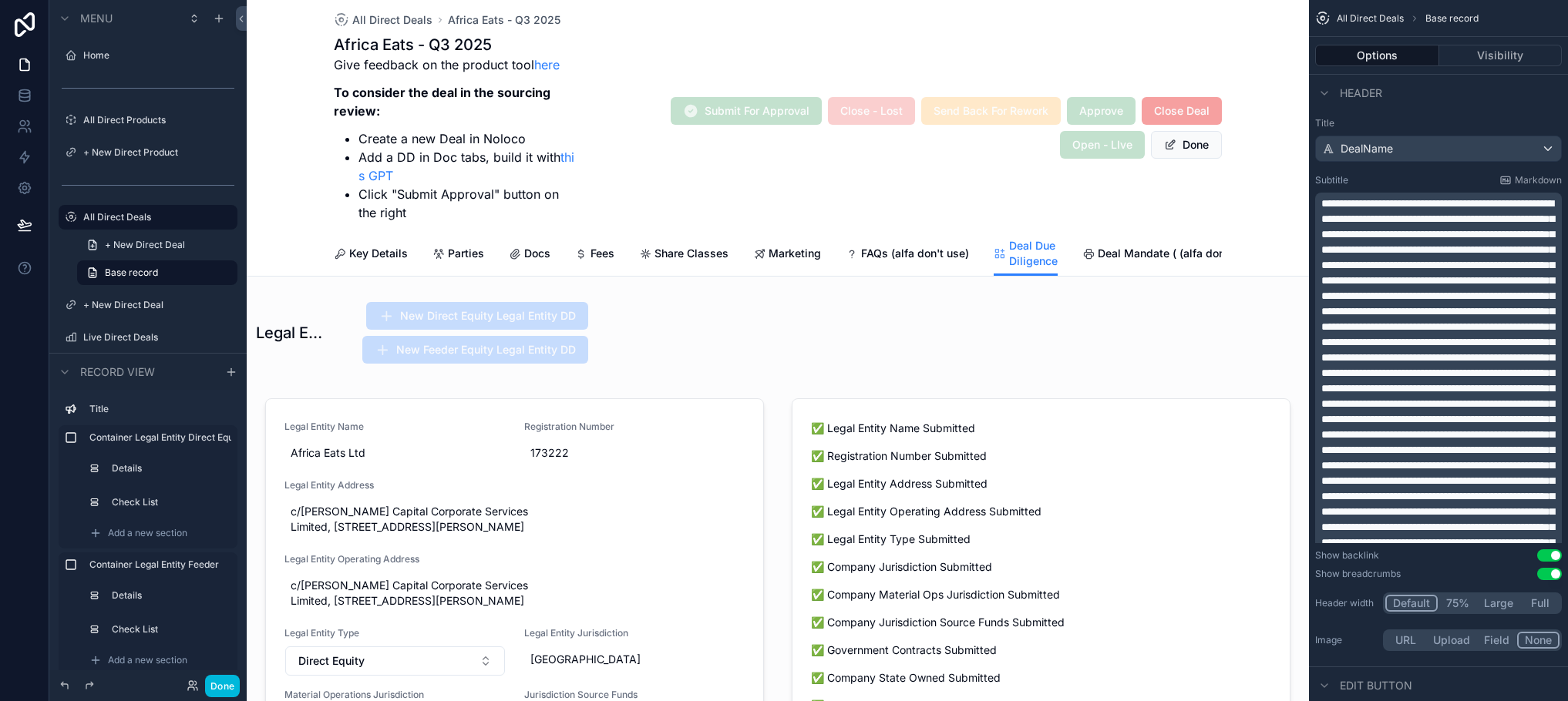
click at [1114, 494] on div "scrollable content" at bounding box center [777, 665] width 1062 height 564
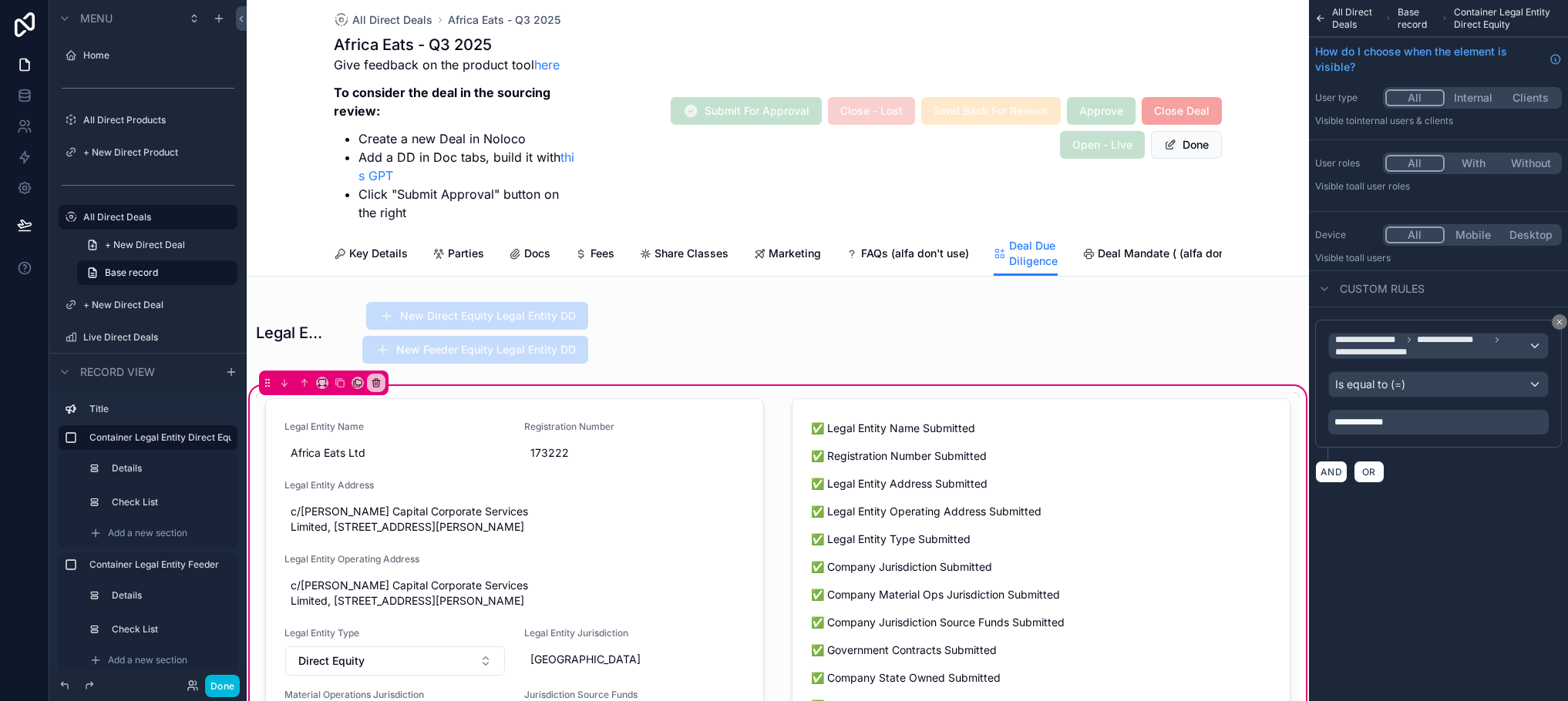
click at [769, 402] on div "Legal Entity Name Africa Eats Ltd Registration Number 173222 Legal Entity Addre…" at bounding box center [777, 665] width 1062 height 564
click at [773, 459] on div "Legal Entity Name Africa Eats Ltd Registration Number 173222 Legal Entity Addre…" at bounding box center [777, 664] width 1044 height 544
drag, startPoint x: 766, startPoint y: 436, endPoint x: 777, endPoint y: 412, distance: 26.4
click at [766, 436] on div "scrollable content" at bounding box center [514, 664] width 517 height 544
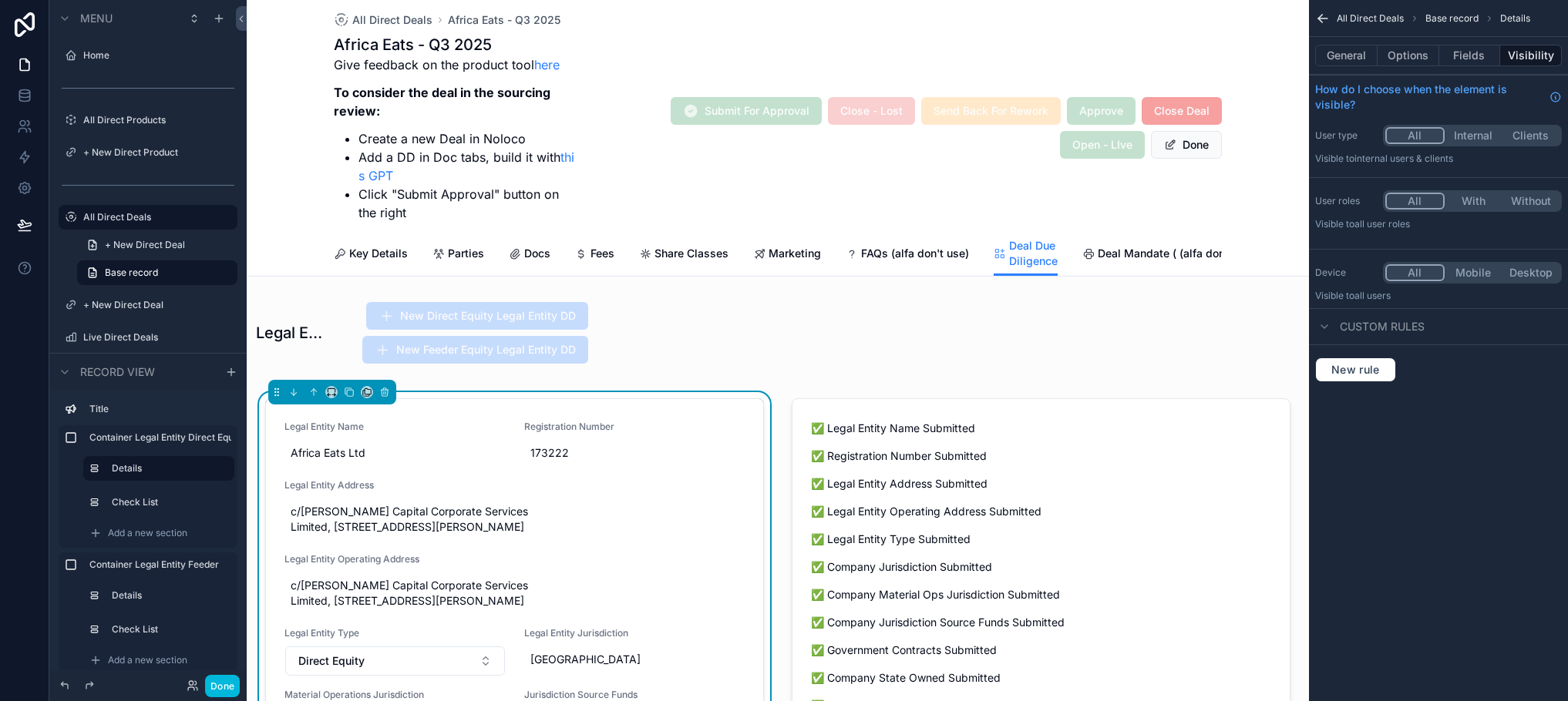
click at [772, 403] on div "Legal Entity Name Africa Eats Ltd Registration Number 173222 Legal Entity Addre…" at bounding box center [777, 664] width 1044 height 544
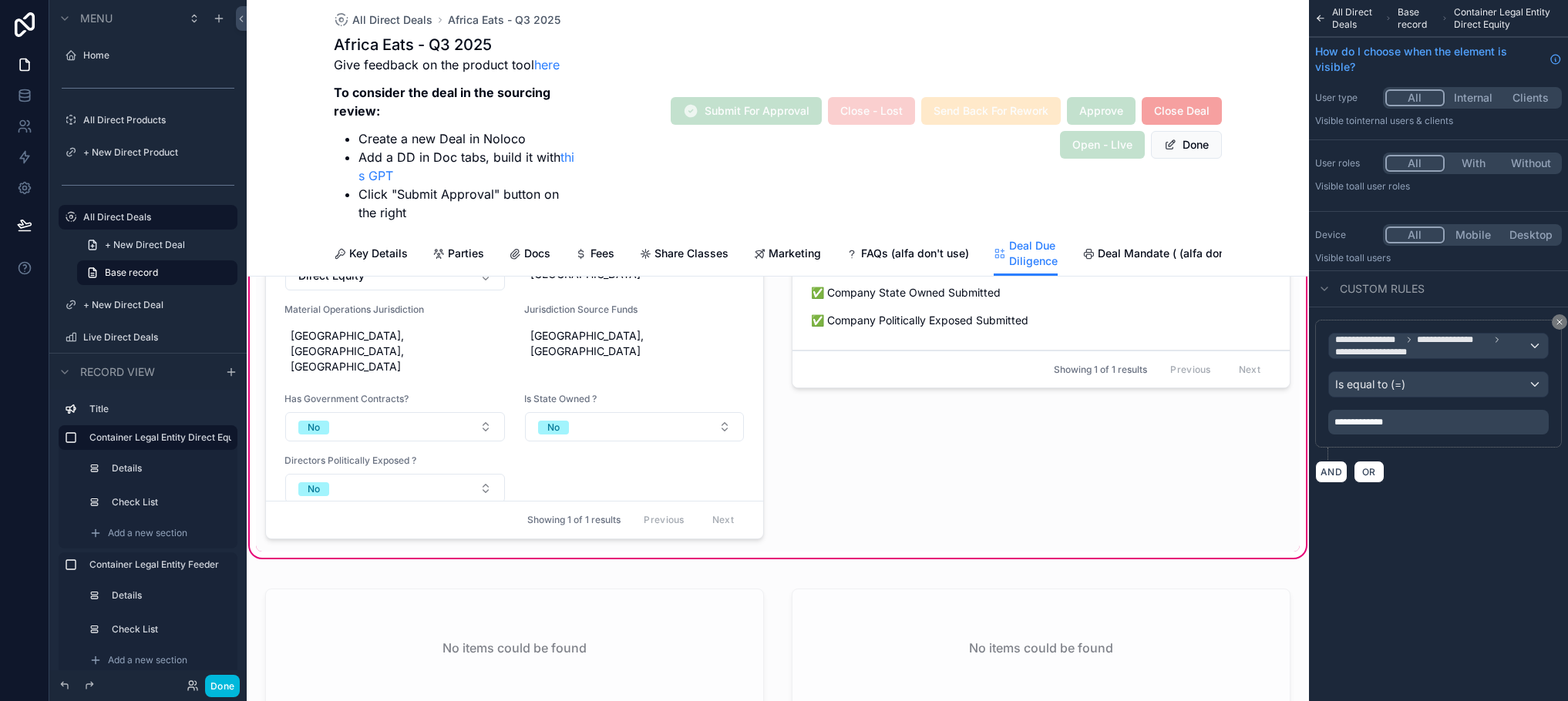
scroll to position [462, 0]
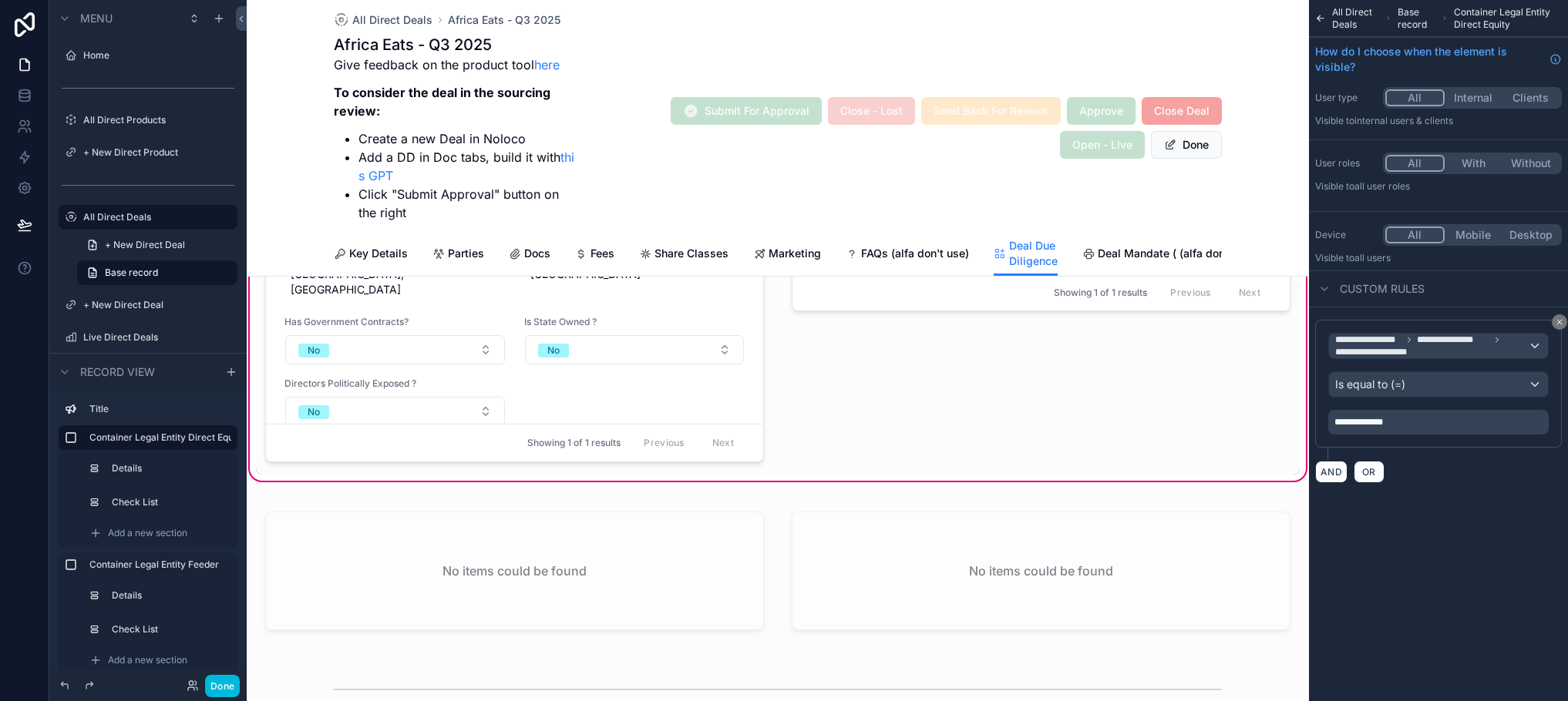
click at [762, 543] on div "scrollable content" at bounding box center [777, 574] width 1062 height 156
click at [770, 515] on div "scrollable content" at bounding box center [777, 574] width 1062 height 156
click at [770, 512] on div "scrollable content" at bounding box center [777, 574] width 1062 height 156
click at [768, 508] on div "scrollable content" at bounding box center [777, 574] width 1062 height 156
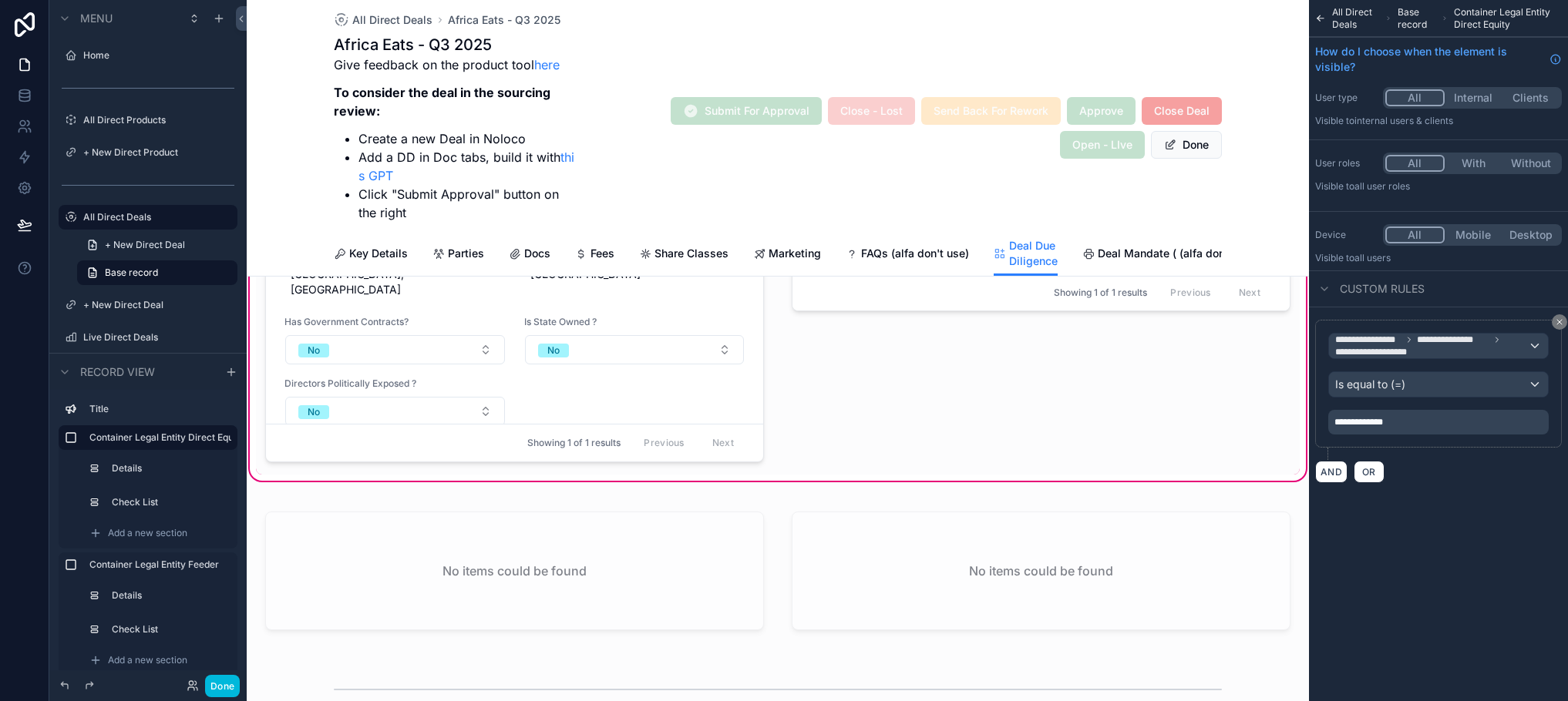
click at [768, 508] on div "scrollable content" at bounding box center [777, 574] width 1062 height 156
click at [137, 565] on label "Container Legal Entity Feeder" at bounding box center [157, 564] width 136 height 12
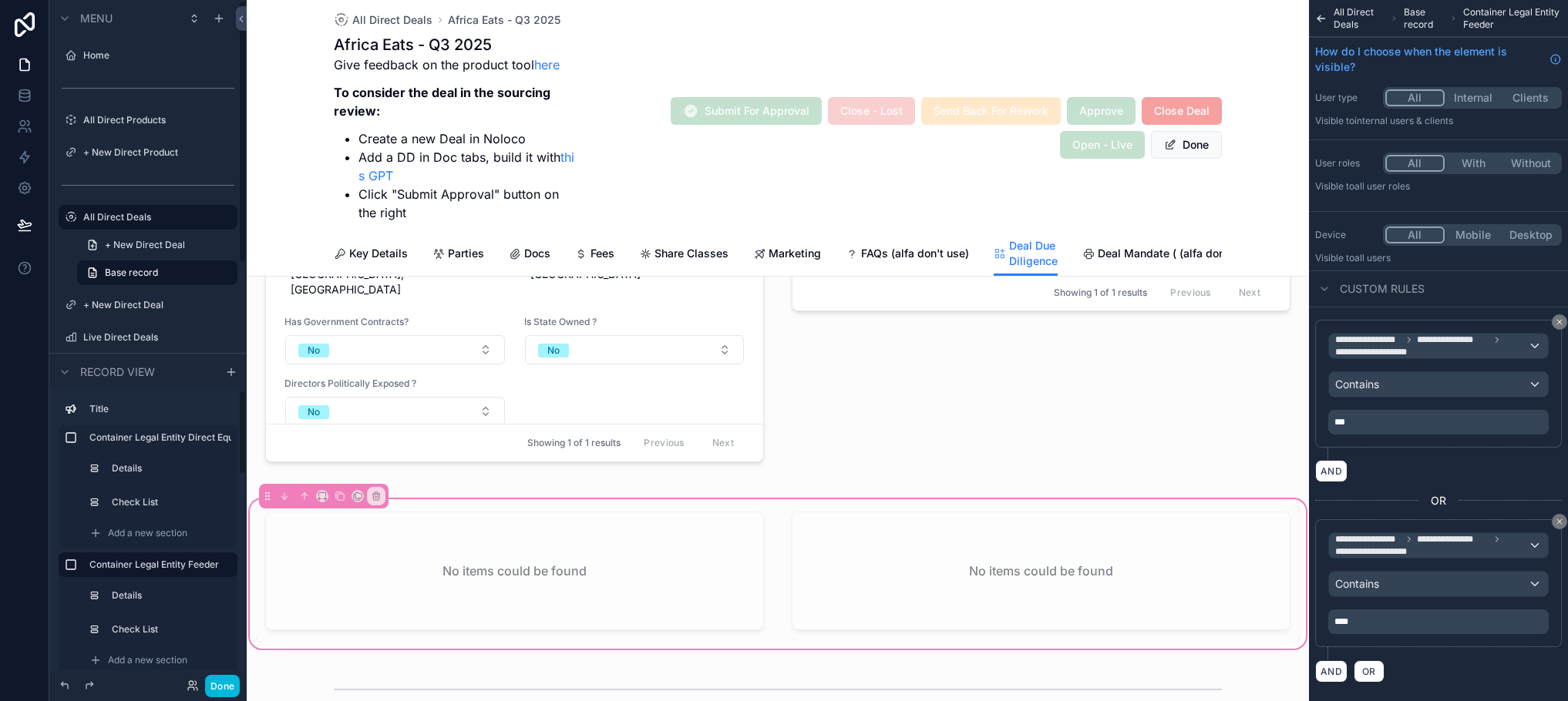
click at [130, 597] on label "Details" at bounding box center [167, 596] width 110 height 12
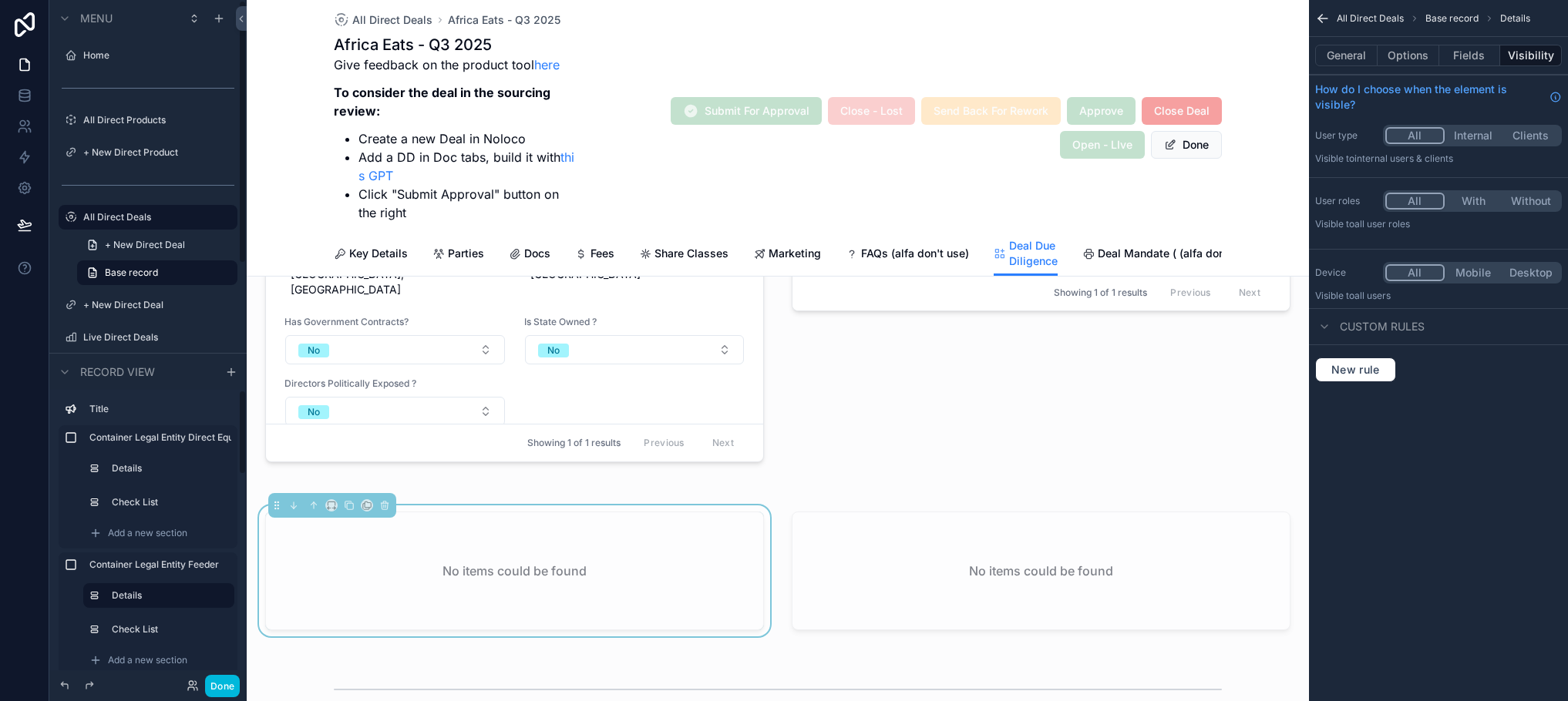
click at [123, 568] on label "Container Legal Entity Feeder" at bounding box center [157, 564] width 136 height 12
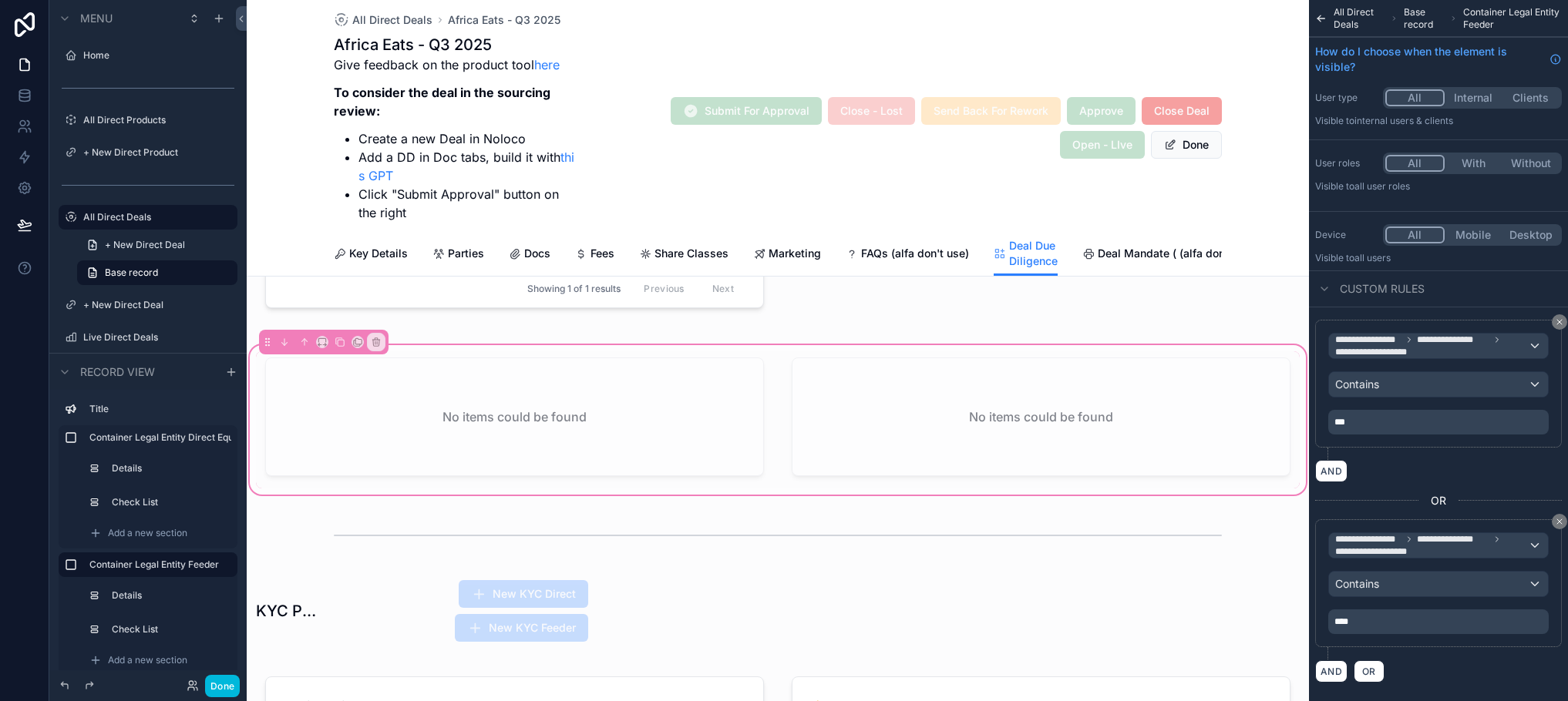
scroll to position [693, 0]
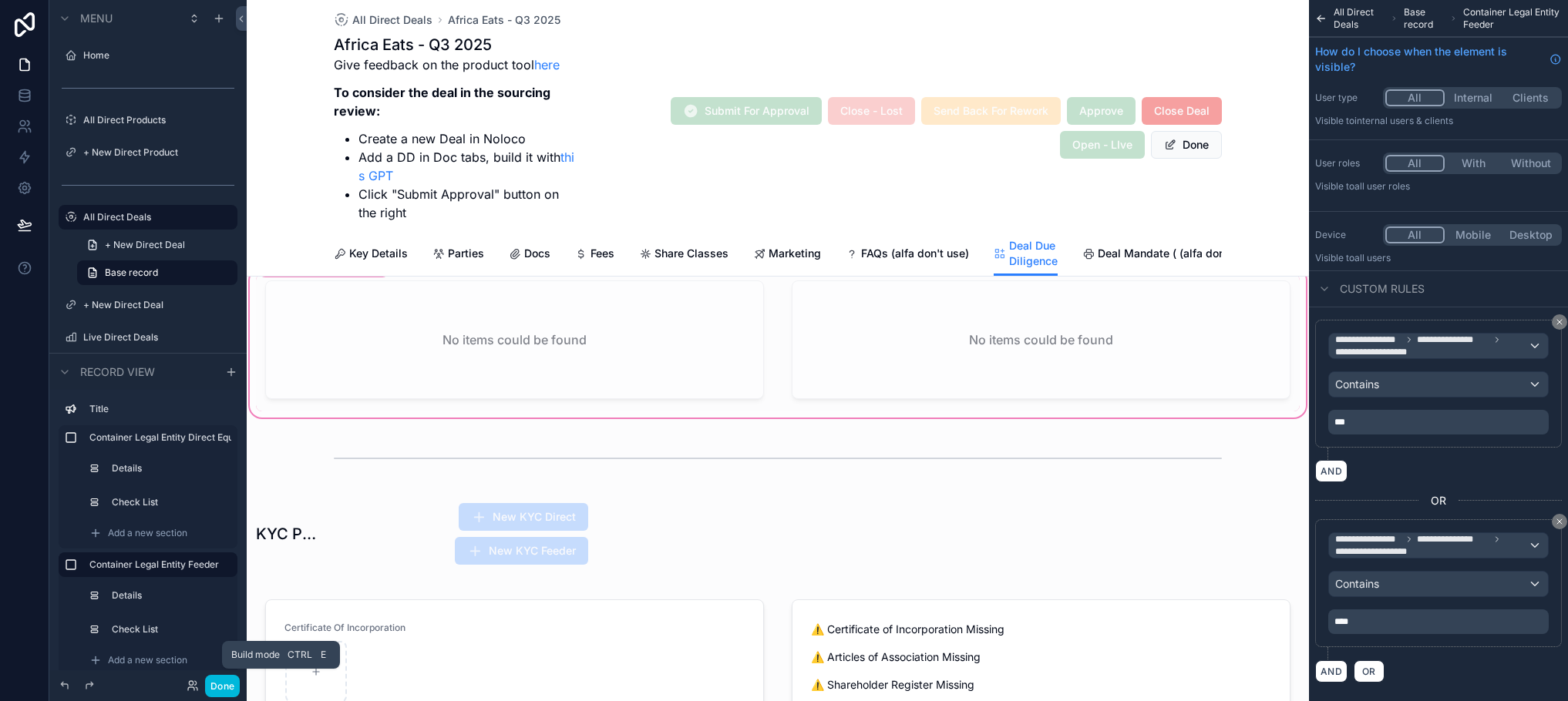
click at [221, 693] on button "Done" at bounding box center [222, 686] width 35 height 23
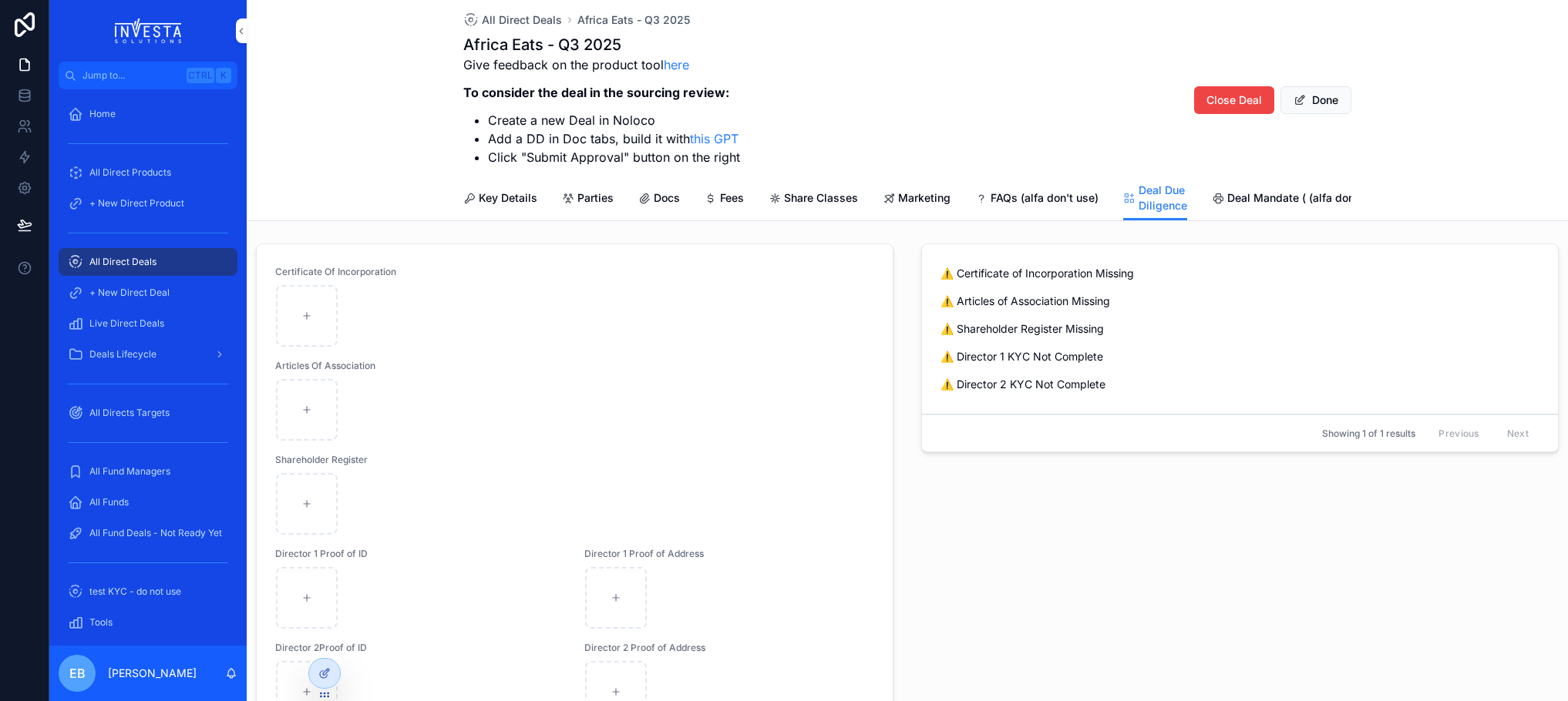
click at [983, 596] on div "⚠️ Certificate of Incorporation Missing ⚠️ Articles of Association Missing ⚠️ S…" at bounding box center [1240, 509] width 656 height 544
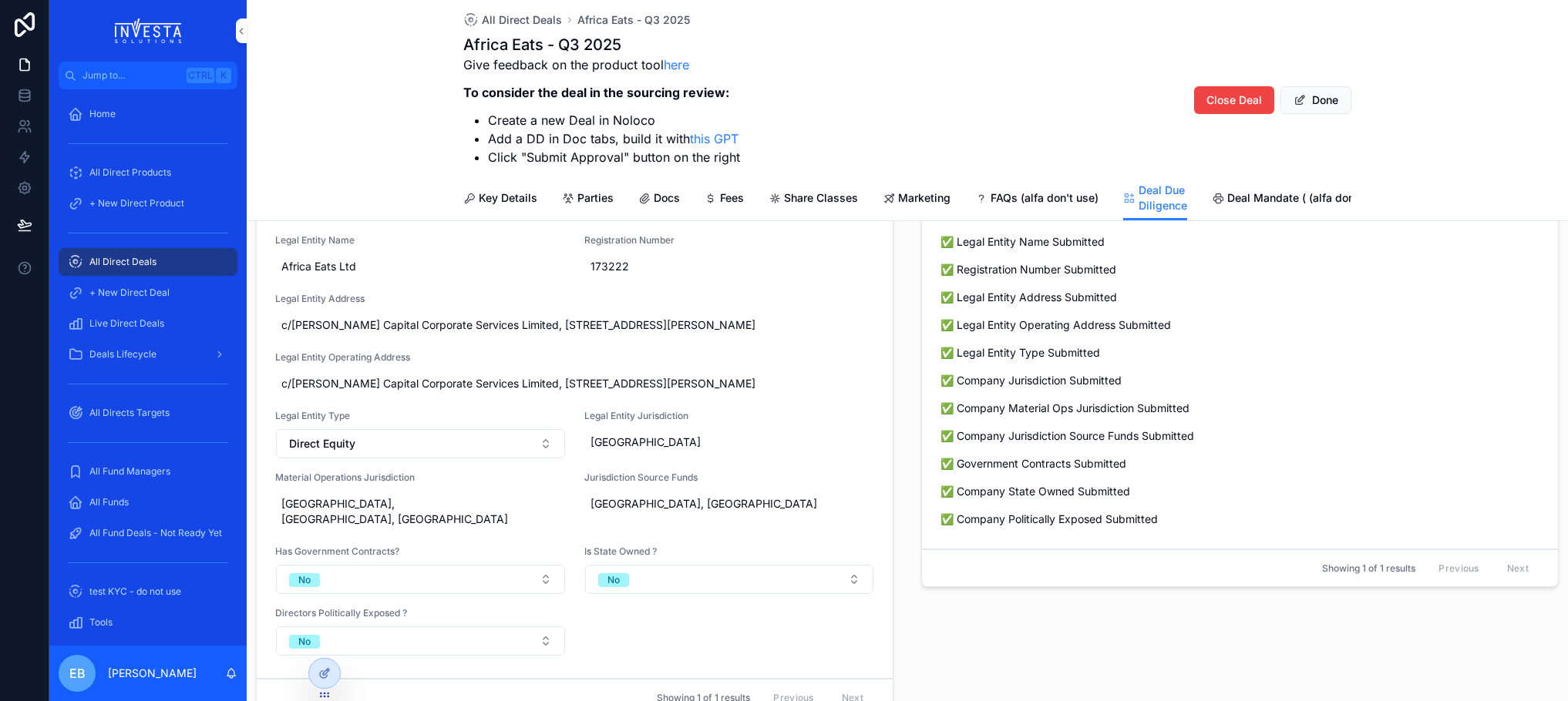
scroll to position [0, 0]
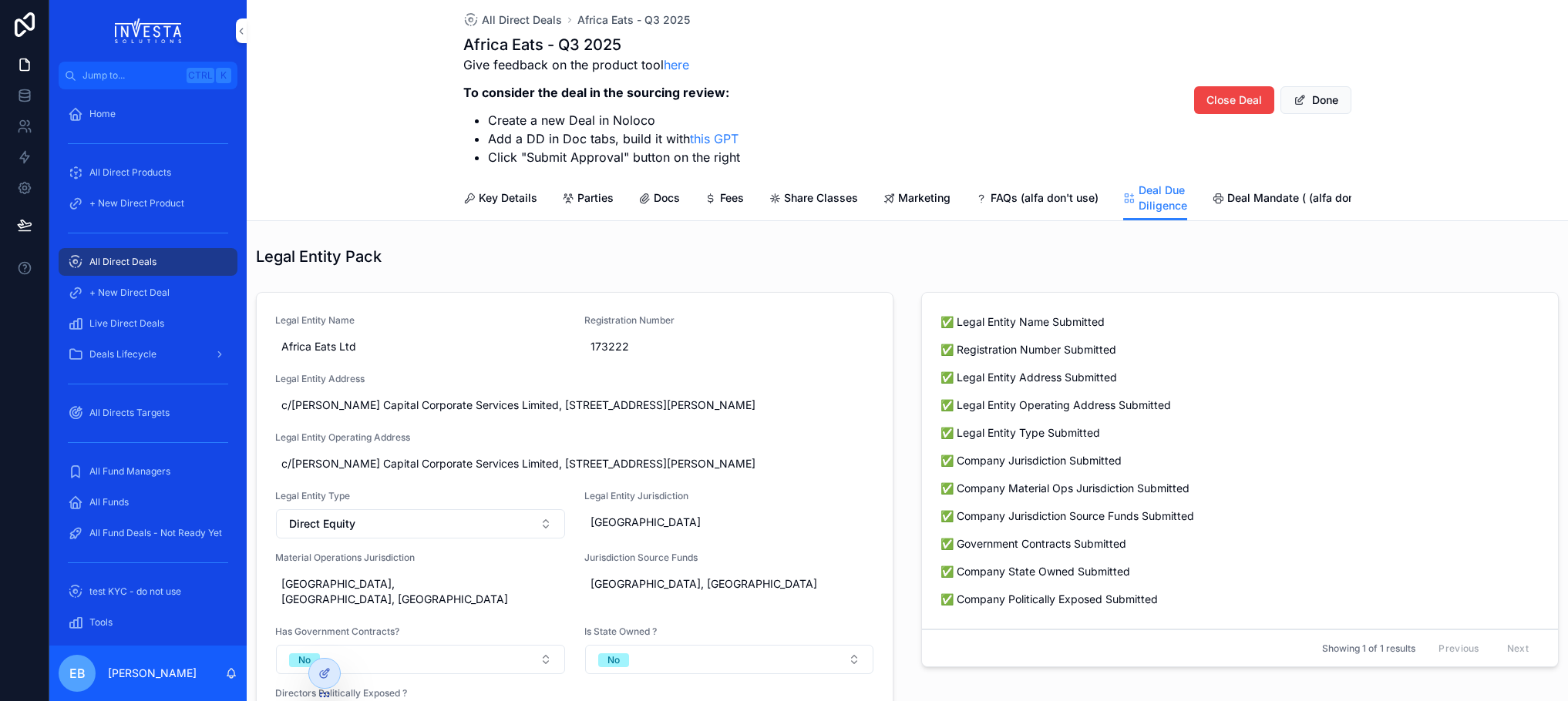
click at [374, 192] on div "Key Details Parties Docs Fees Share Classes Marketing FAQs (alfa don't use) Dea…" at bounding box center [907, 198] width 1303 height 45
click at [929, 200] on span "Marketing" at bounding box center [925, 198] width 53 height 16
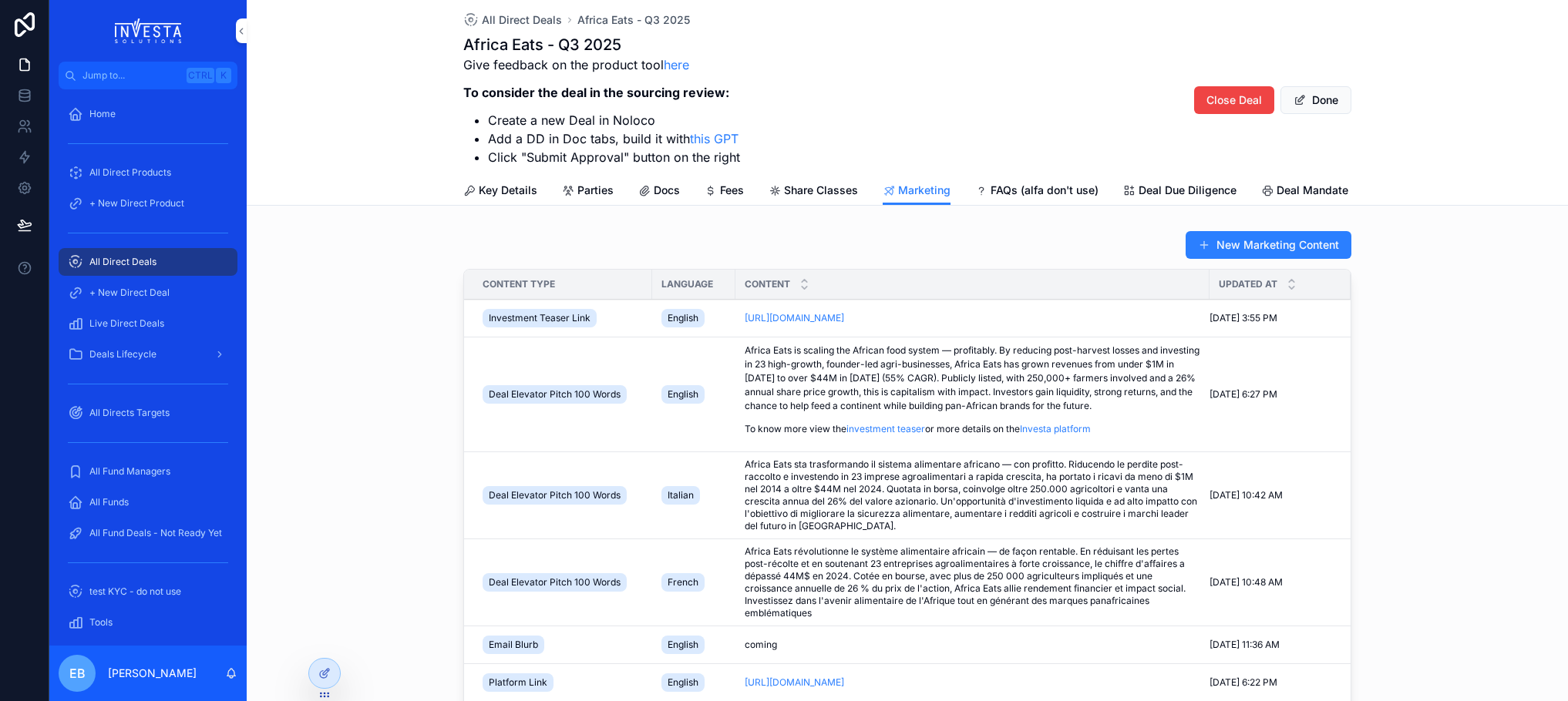
click at [515, 19] on span "All Direct Deals" at bounding box center [522, 20] width 81 height 16
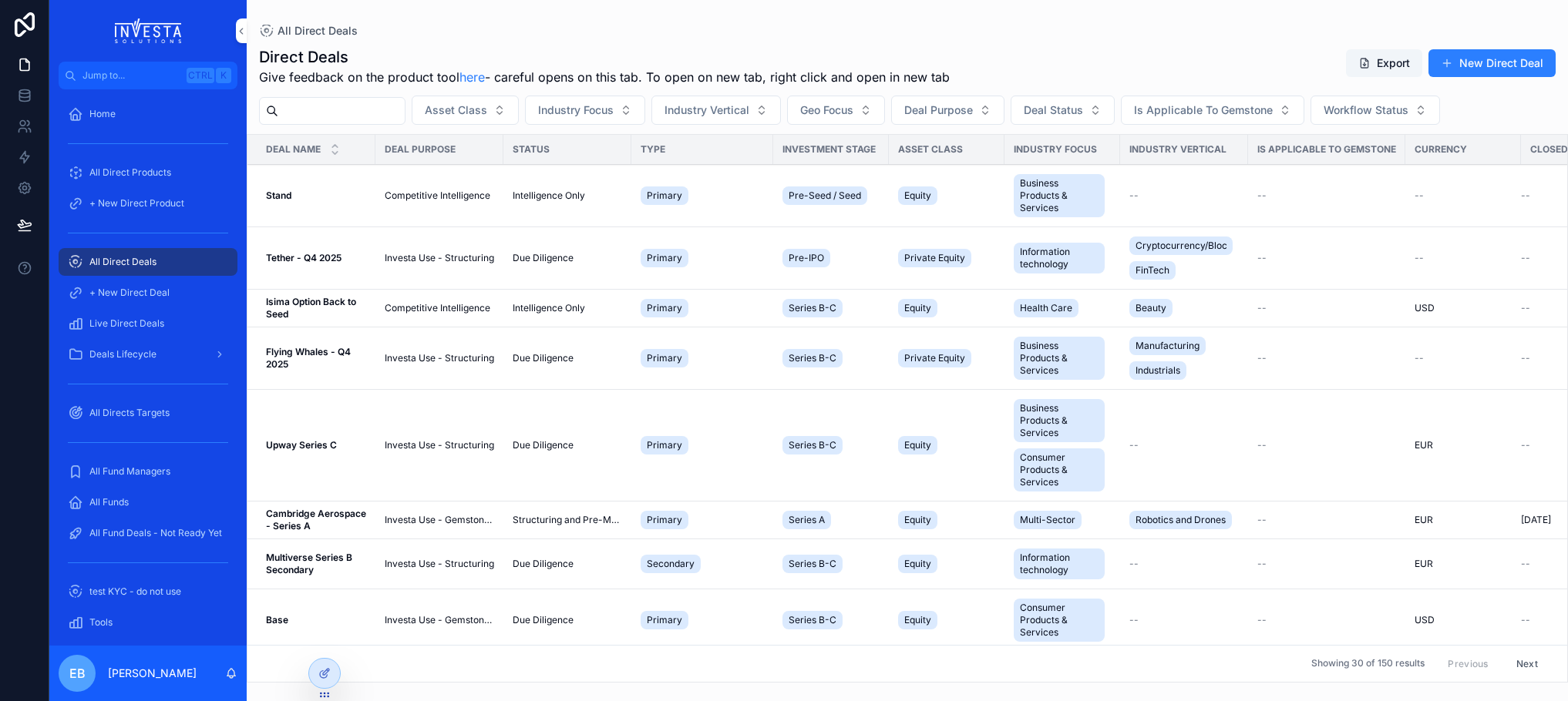
click at [306, 110] on input "scrollable content" at bounding box center [341, 110] width 126 height 22
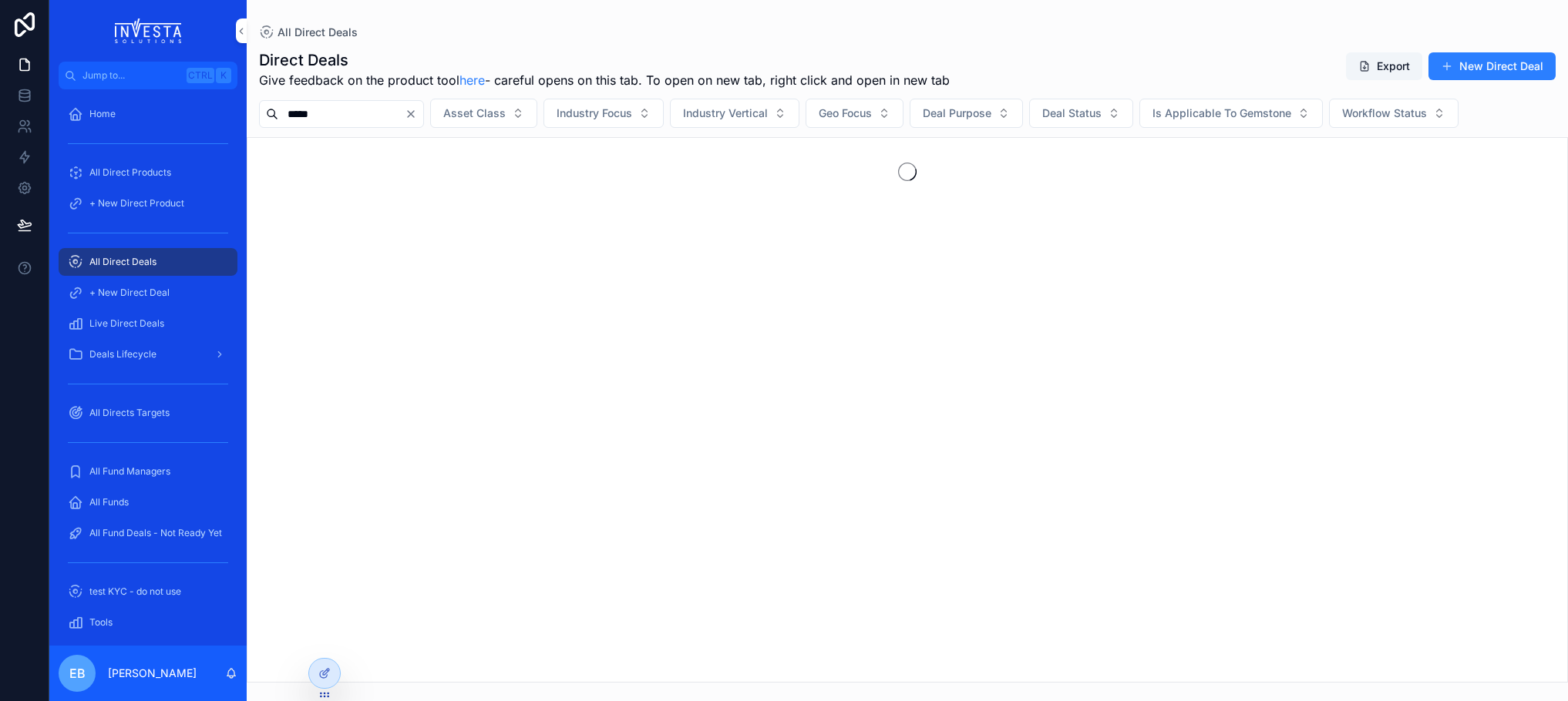
type input "*****"
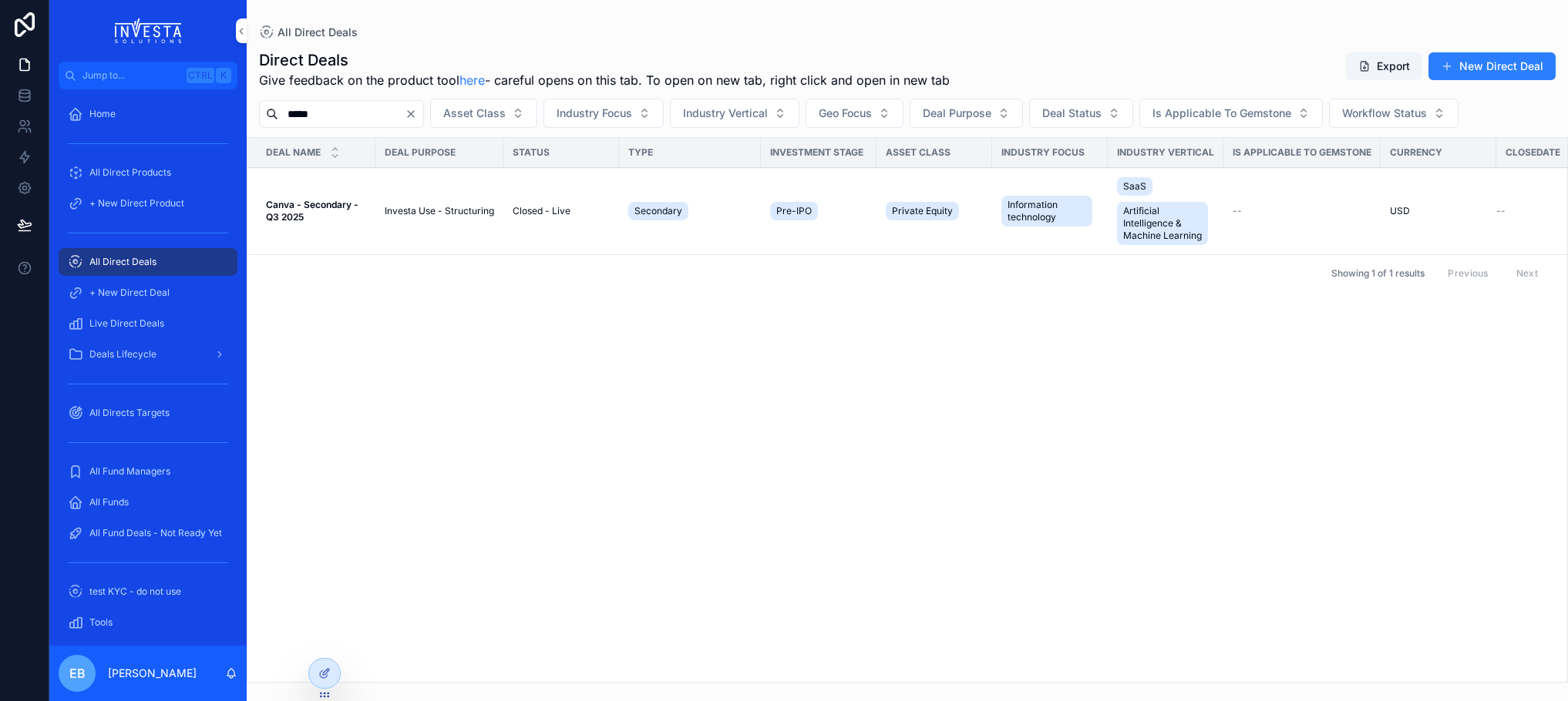
click at [349, 208] on strong "Canva - Secondary - Q3 2025" at bounding box center [313, 210] width 95 height 24
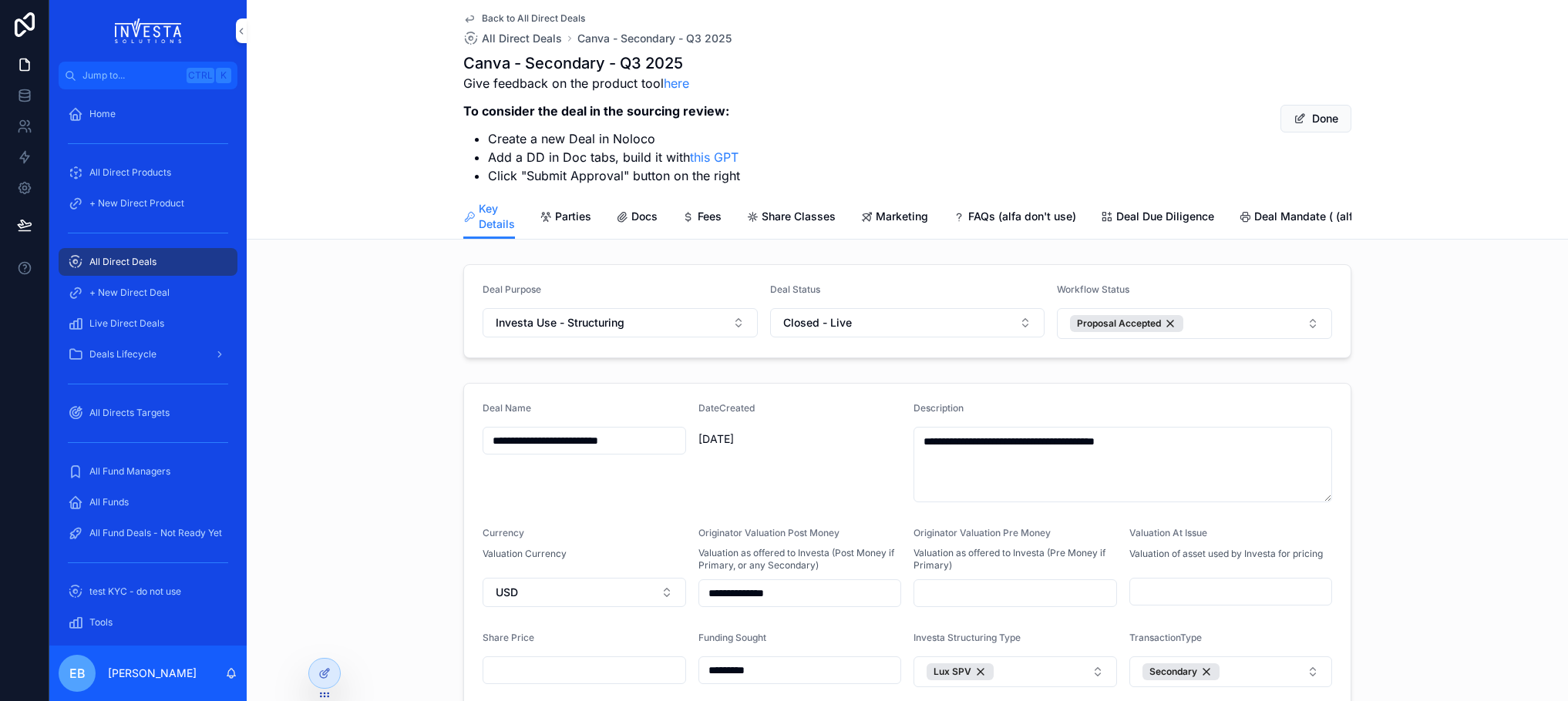
click at [861, 213] on icon "scrollable content" at bounding box center [867, 217] width 12 height 12
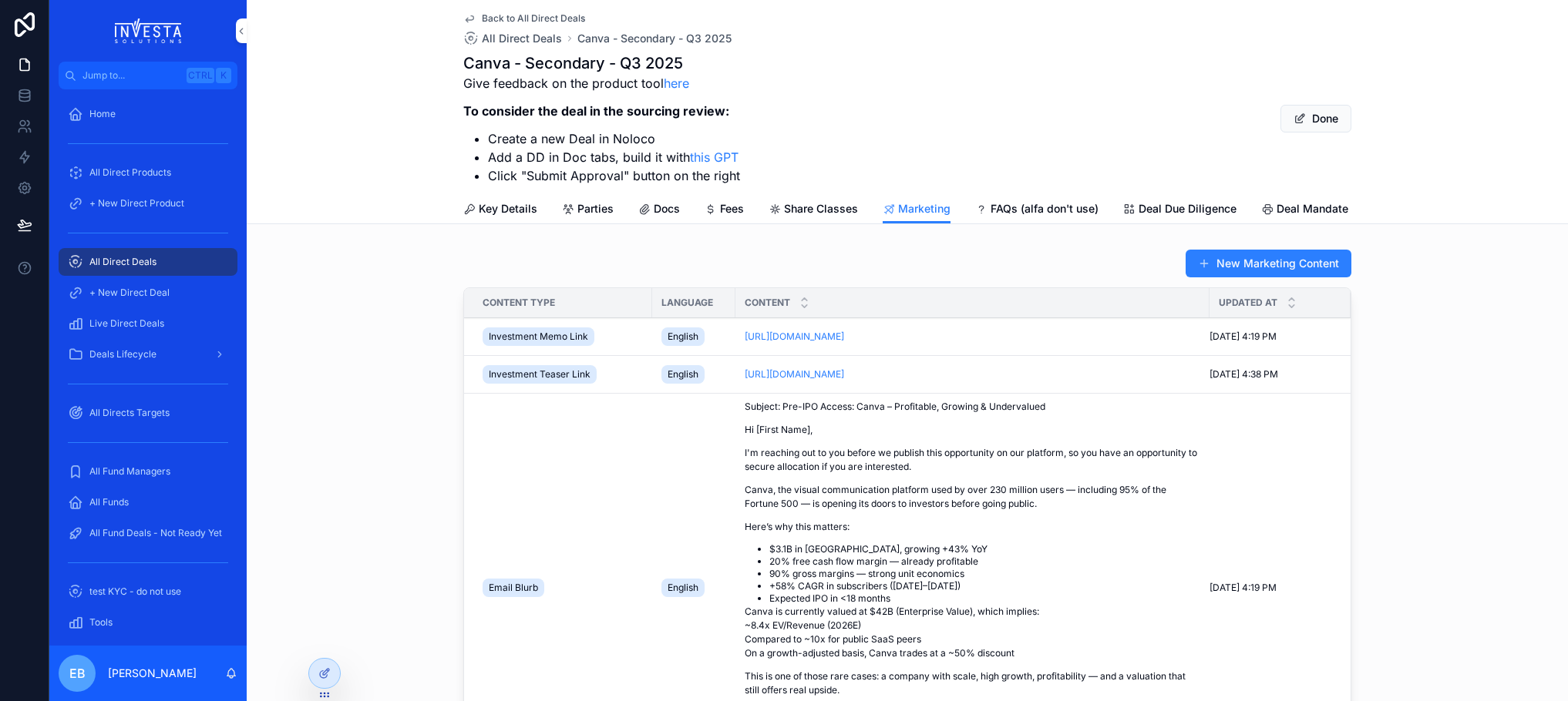
click at [809, 342] on link "[URL][DOMAIN_NAME]" at bounding box center [795, 336] width 100 height 11
click at [844, 380] on link "[URL][DOMAIN_NAME]" at bounding box center [795, 374] width 100 height 11
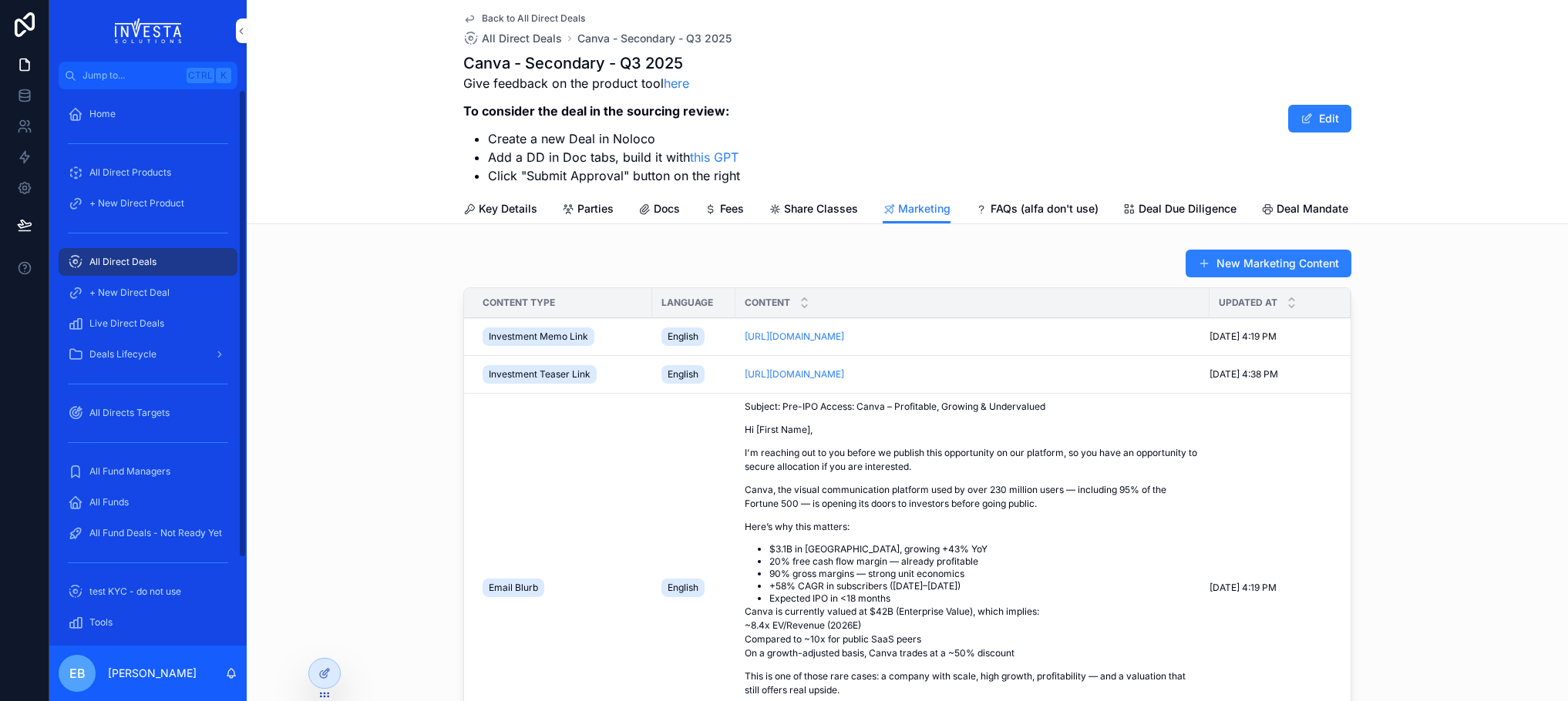
click at [35, 374] on div at bounding box center [25, 350] width 49 height 701
click at [144, 260] on span "All Direct Deals" at bounding box center [123, 262] width 67 height 12
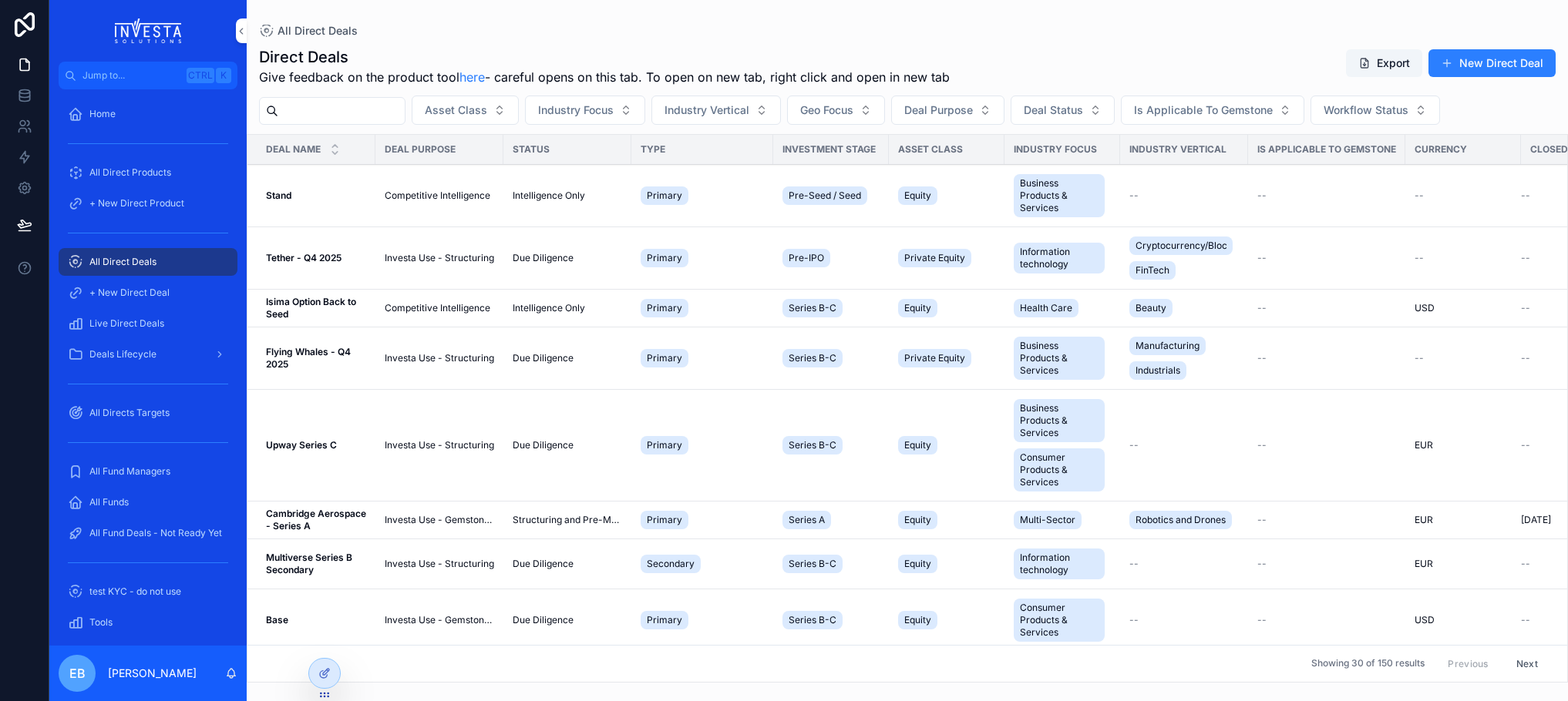
click at [1511, 62] on button "New Direct Deal" at bounding box center [1492, 63] width 127 height 28
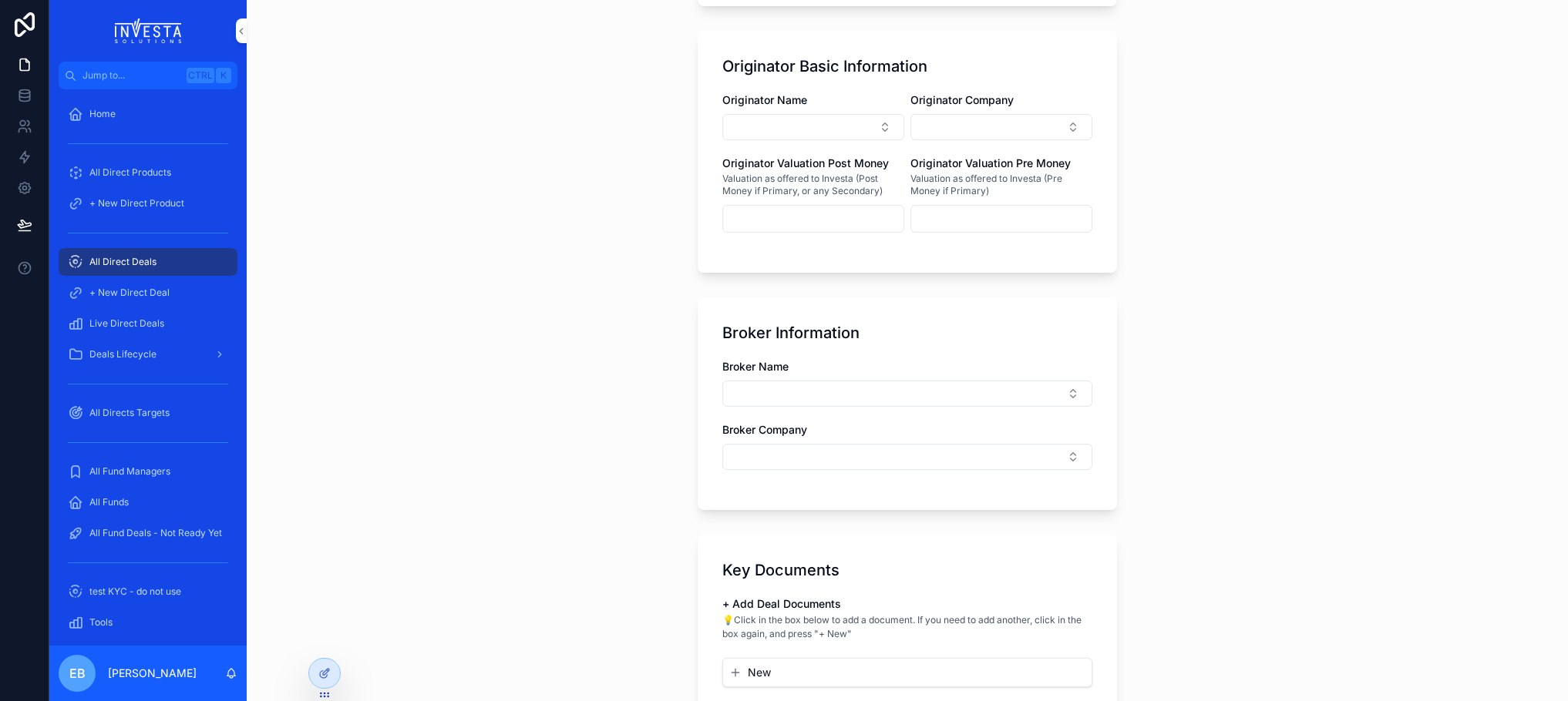
scroll to position [925, 0]
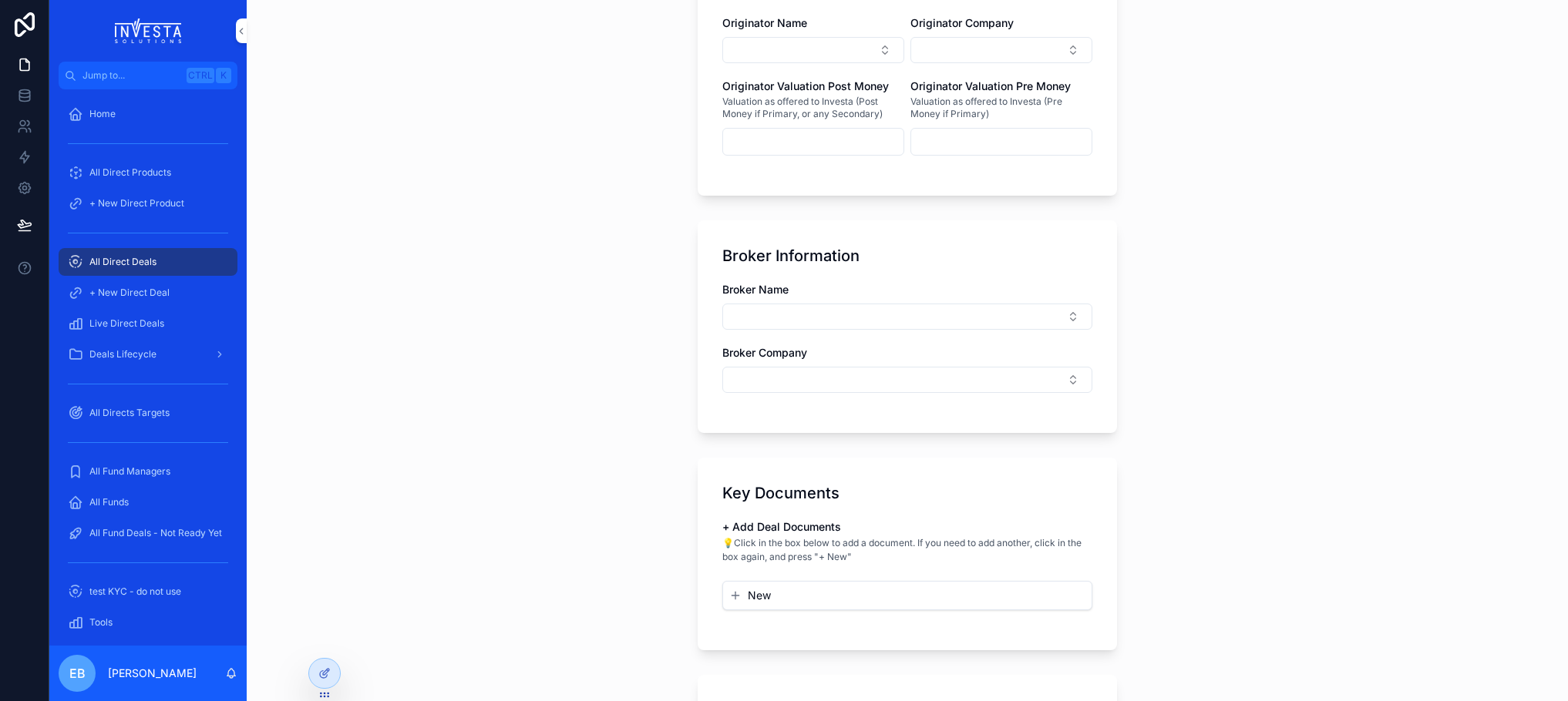
click at [1071, 382] on button "Select Button" at bounding box center [907, 380] width 370 height 26
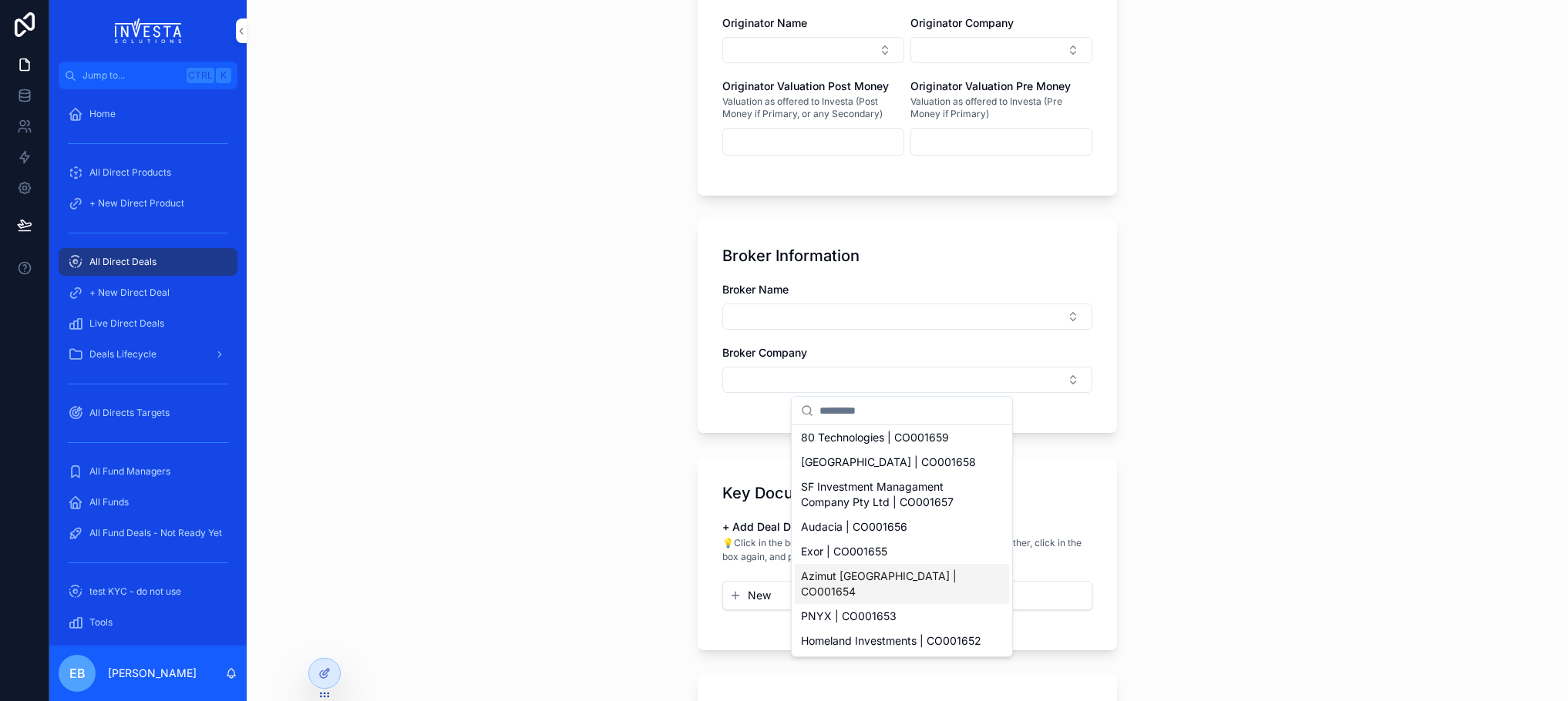
scroll to position [0, 0]
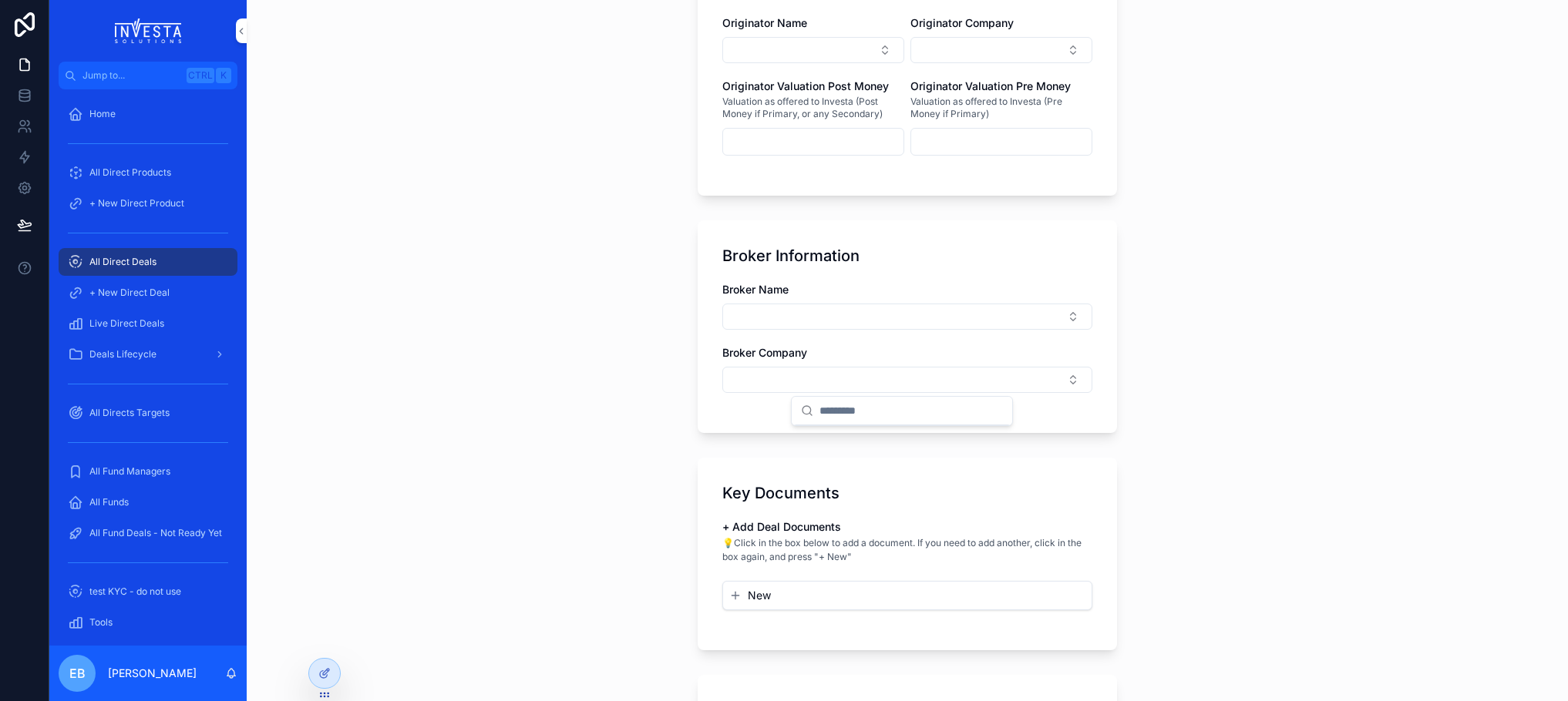
click at [1170, 320] on div "All Direct Deals + New Direct Deal + New Direct Deal Basic Info Deal Purpose * …" at bounding box center [907, 350] width 1321 height 701
click at [104, 267] on span "All Direct Deals" at bounding box center [123, 262] width 67 height 12
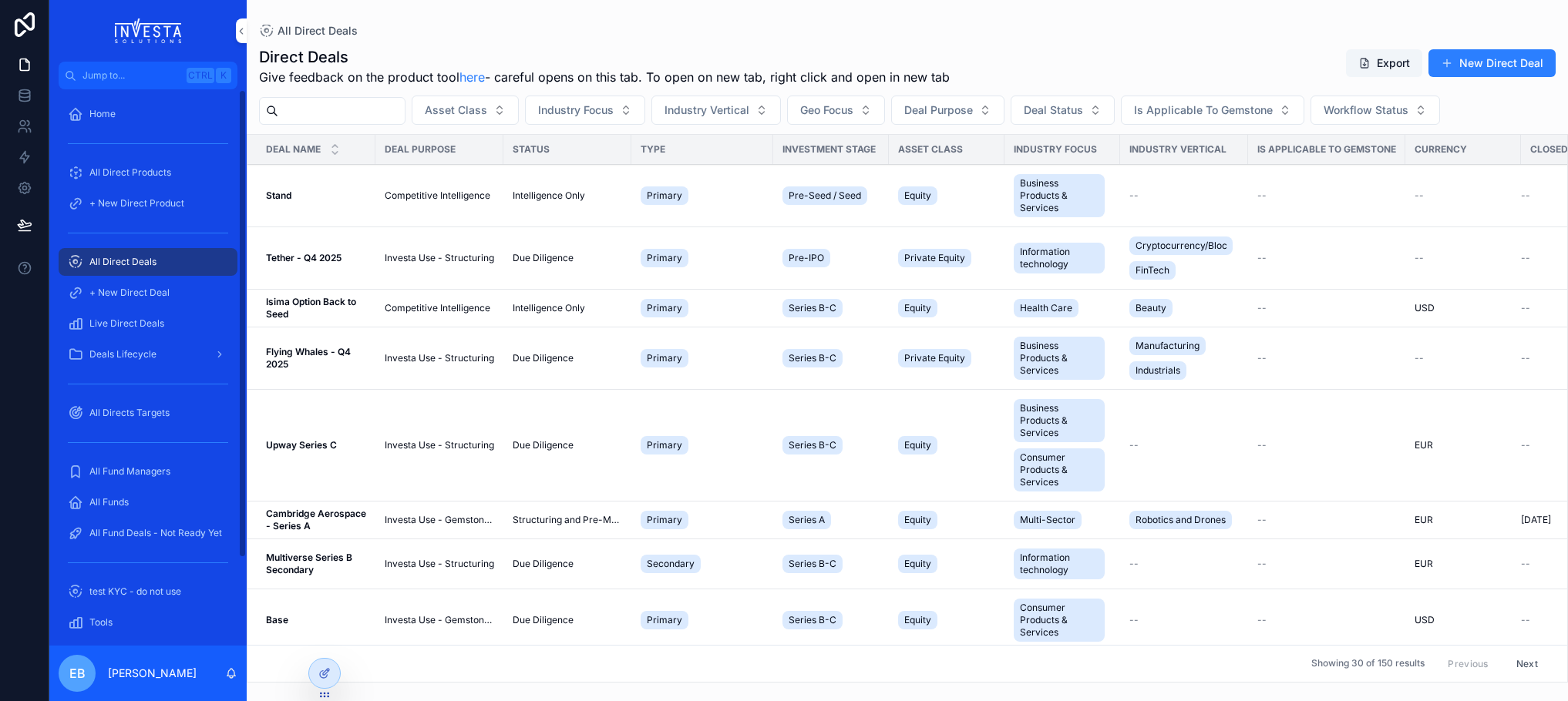
click at [81, 323] on icon "scrollable content" at bounding box center [75, 324] width 16 height 16
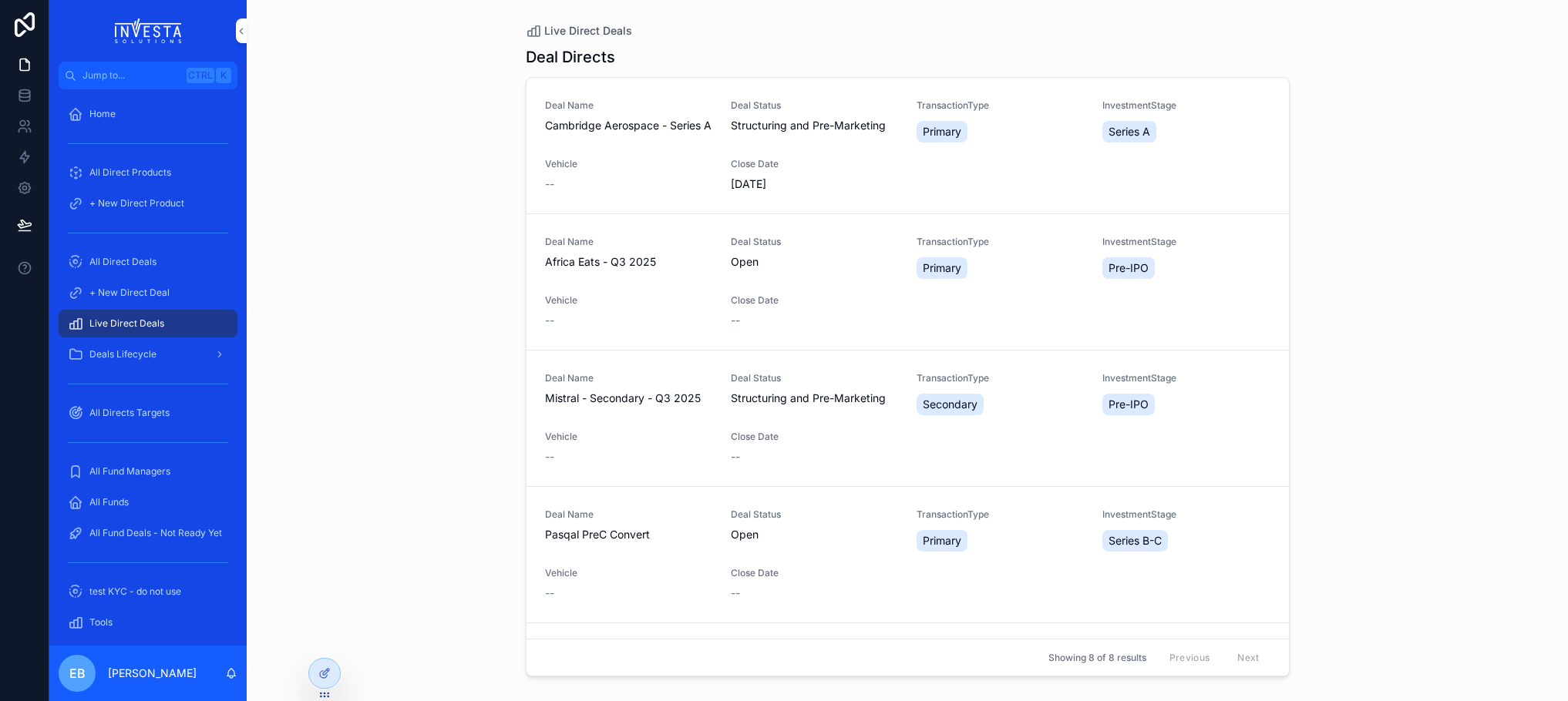
click at [597, 260] on span "Africa Eats - Q3 2025" at bounding box center [628, 263] width 167 height 16
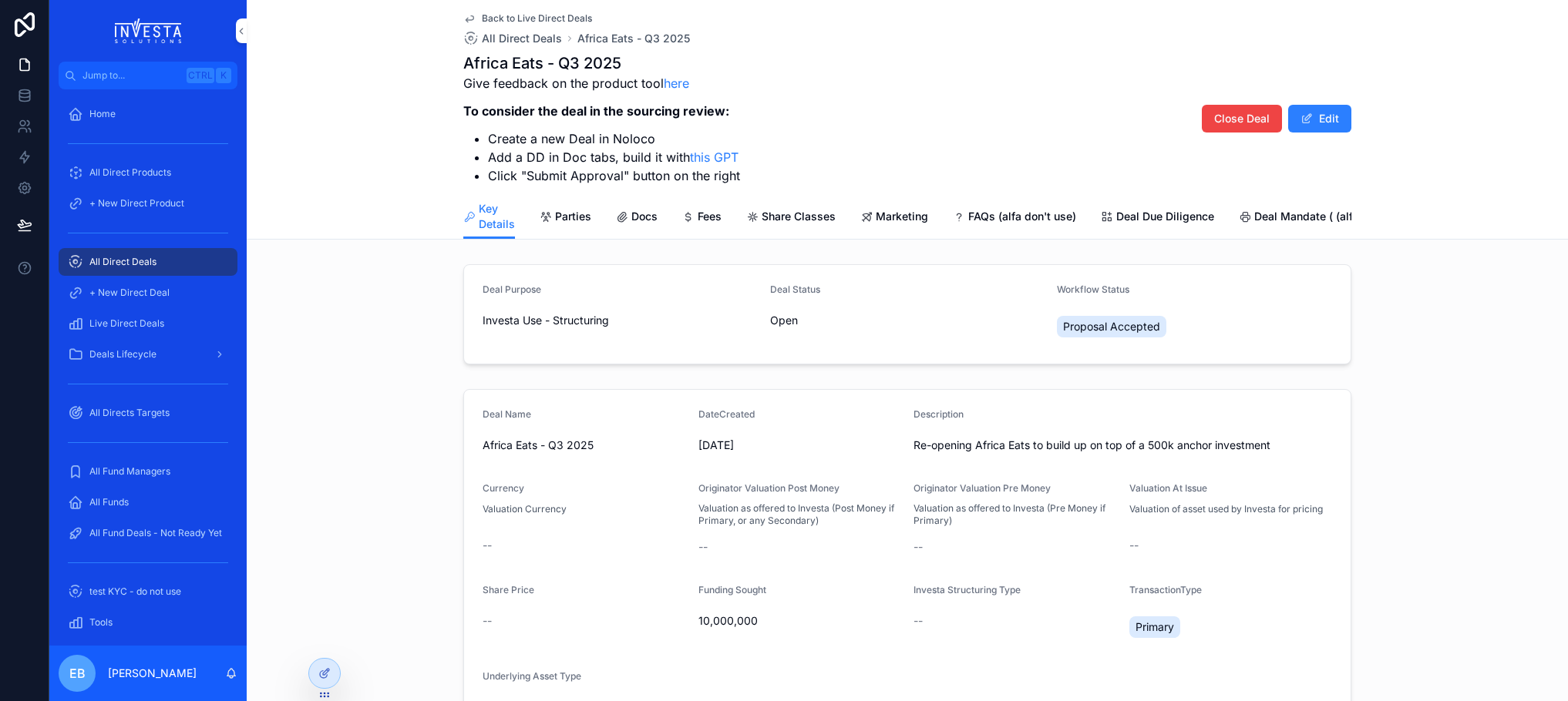
click at [900, 215] on span "Marketing" at bounding box center [902, 217] width 53 height 16
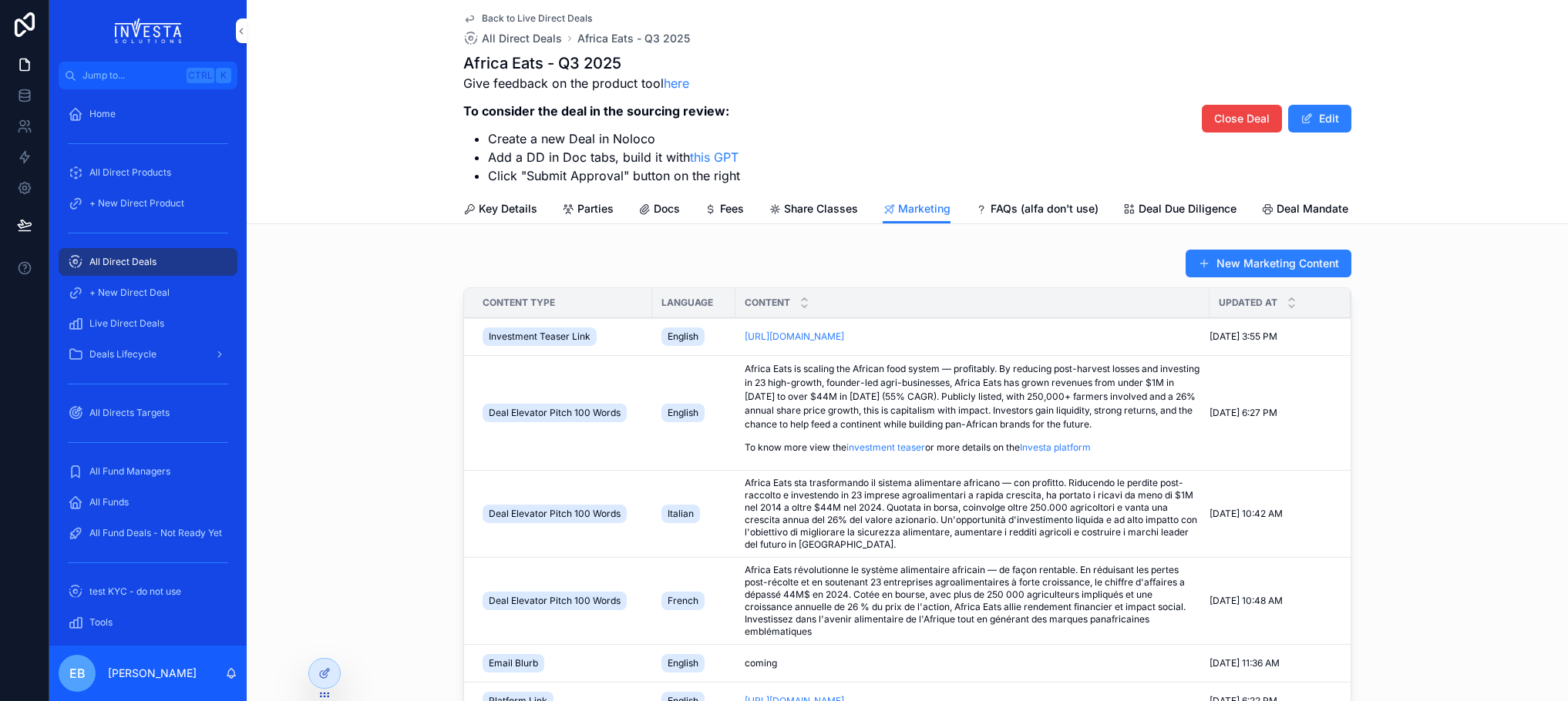
click at [0, 0] on icon "scrollable content" at bounding box center [0, 0] width 0 height 0
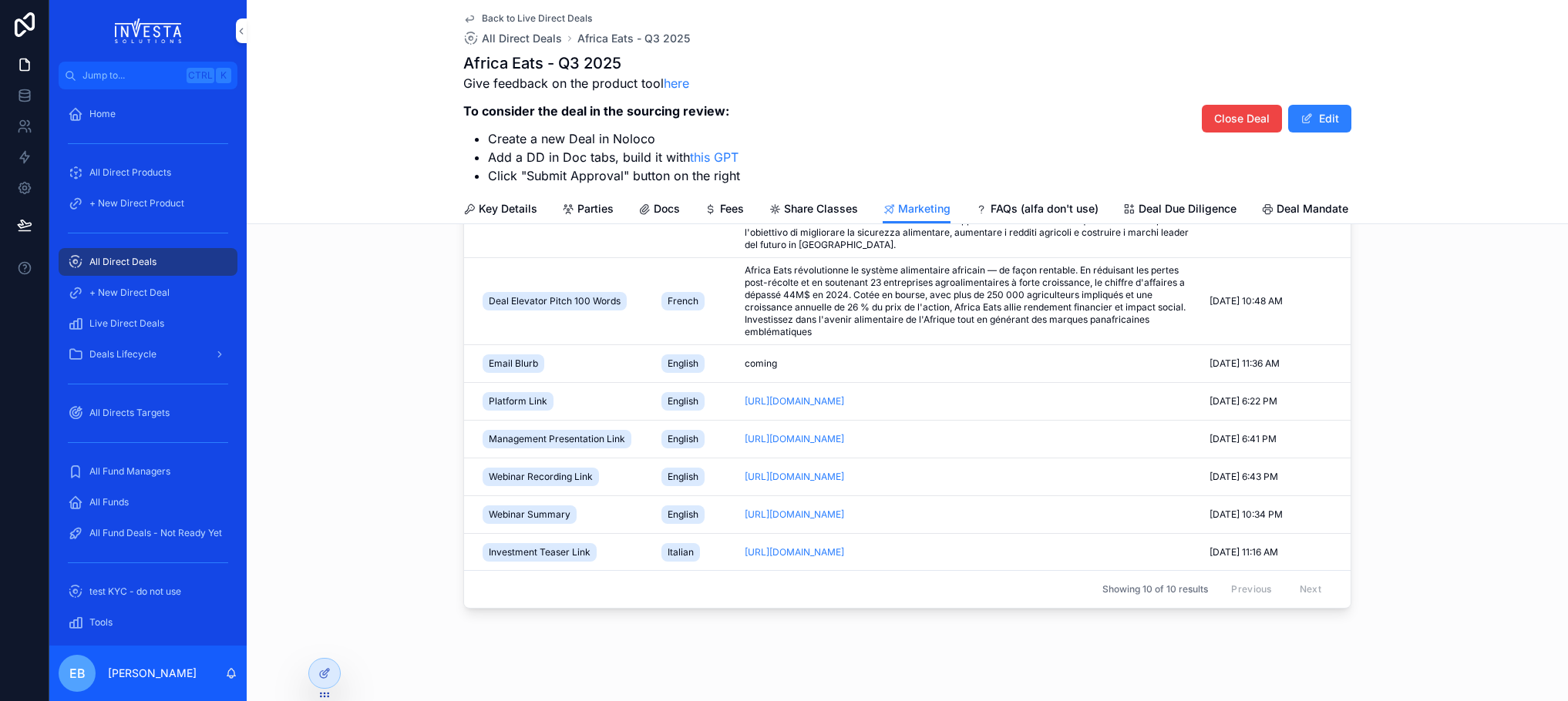
scroll to position [231, 0]
